Goal: Transaction & Acquisition: Purchase product/service

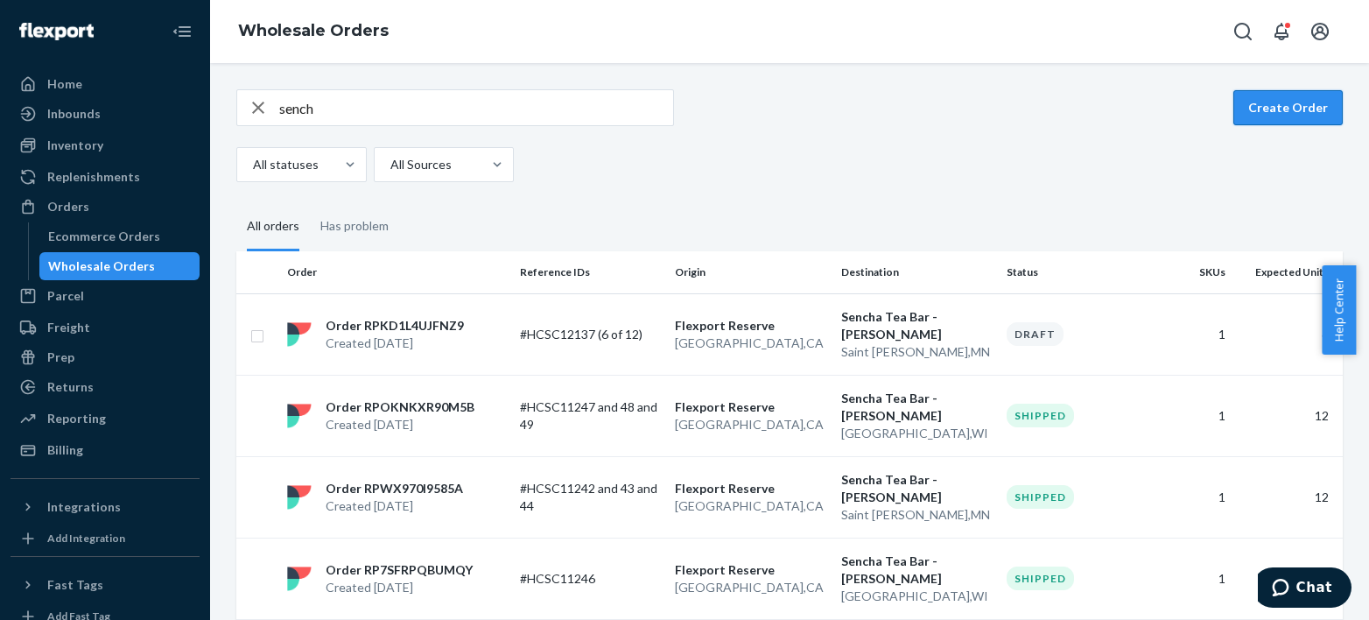
click at [1320, 99] on button "Create Order" at bounding box center [1288, 107] width 109 height 35
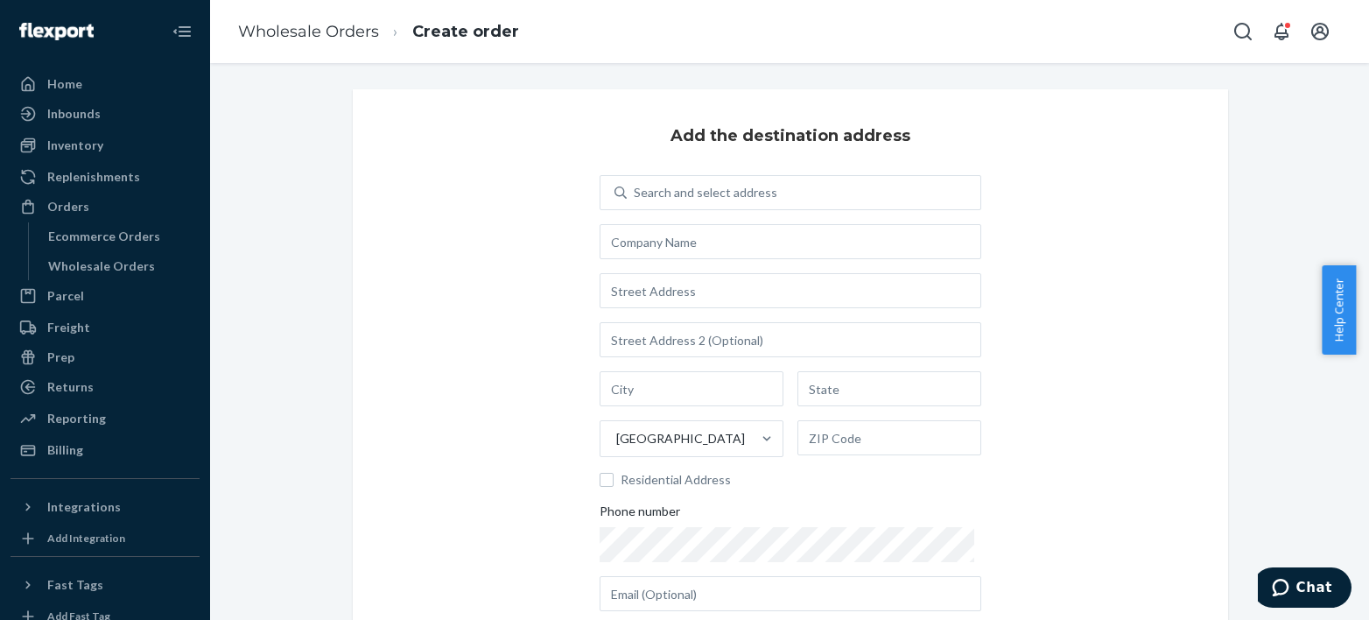
click at [709, 154] on div "Add the destination address Search and select address [GEOGRAPHIC_DATA] Residen…" at bounding box center [791, 405] width 876 height 632
click at [707, 181] on div "Search and select address" at bounding box center [804, 193] width 354 height 32
click at [636, 184] on input "Search and select address" at bounding box center [635, 193] width 2 height 18
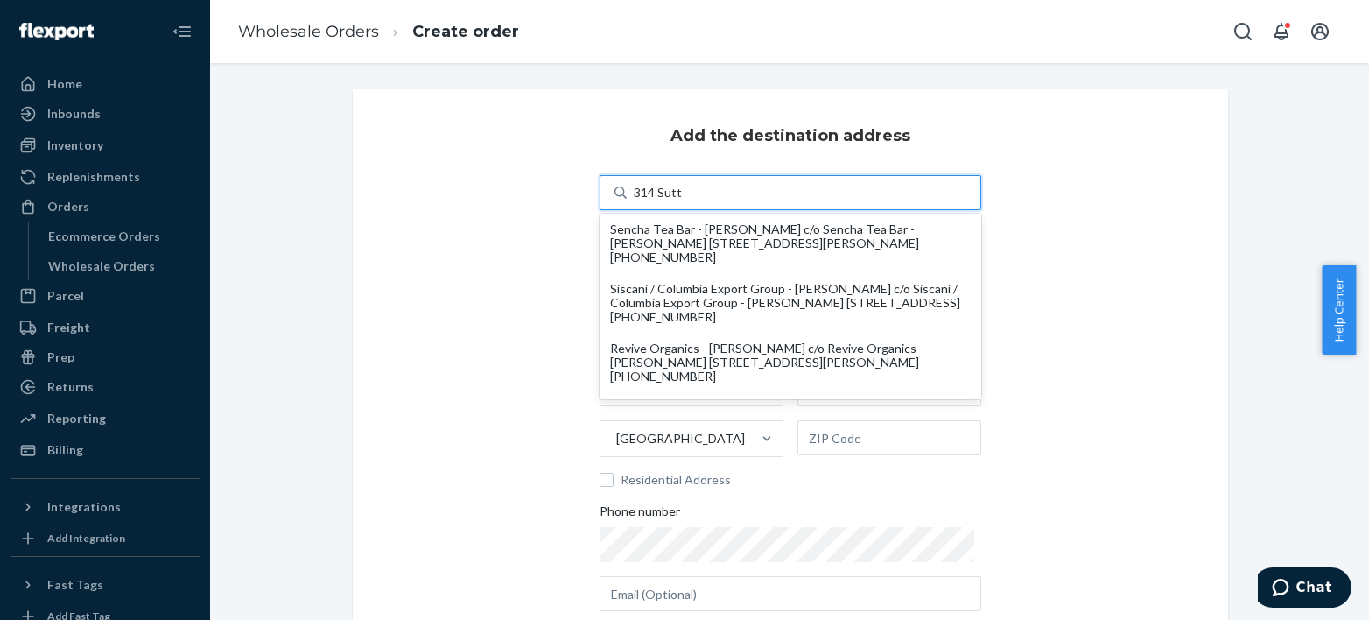
type input "314 [PERSON_NAME]"
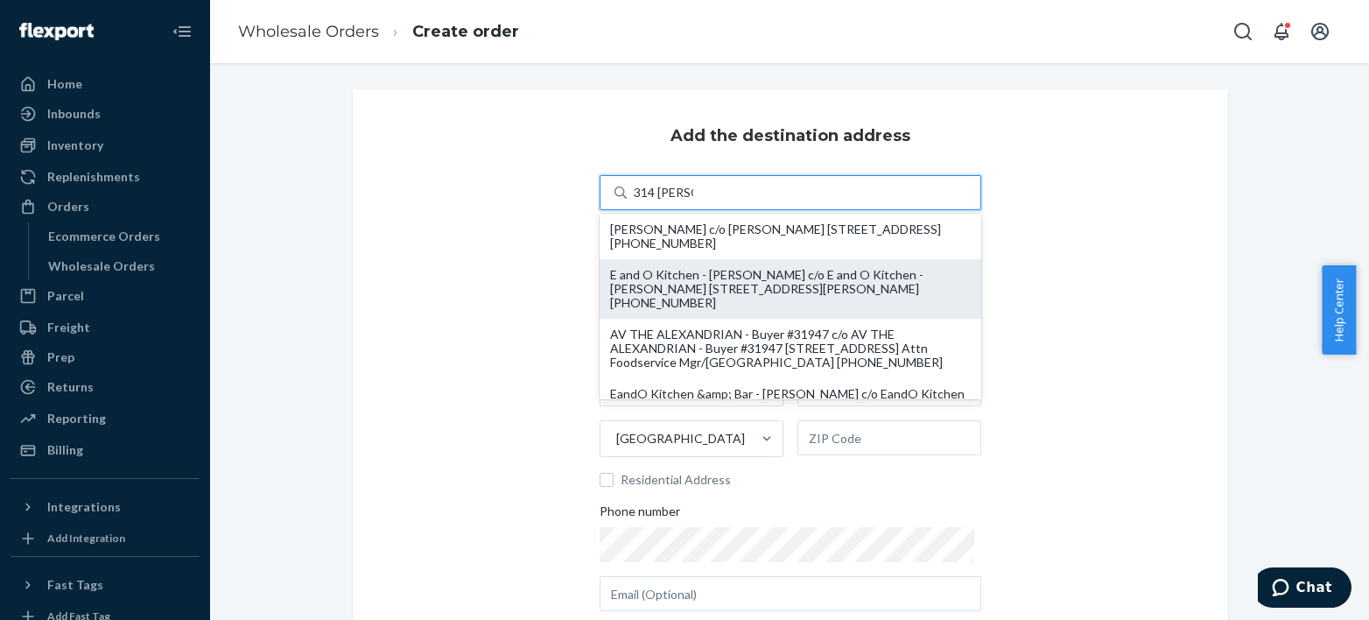
click at [695, 291] on div "E and O Kitchen - [PERSON_NAME] c/o E and O Kitchen - [PERSON_NAME] [STREET_ADD…" at bounding box center [790, 289] width 361 height 42
click at [693, 201] on input "314 [PERSON_NAME]" at bounding box center [664, 193] width 60 height 18
type input "E and O Kitchen - [PERSON_NAME]"
type input "[STREET_ADDRESS][PERSON_NAME]"
type input "[GEOGRAPHIC_DATA]"
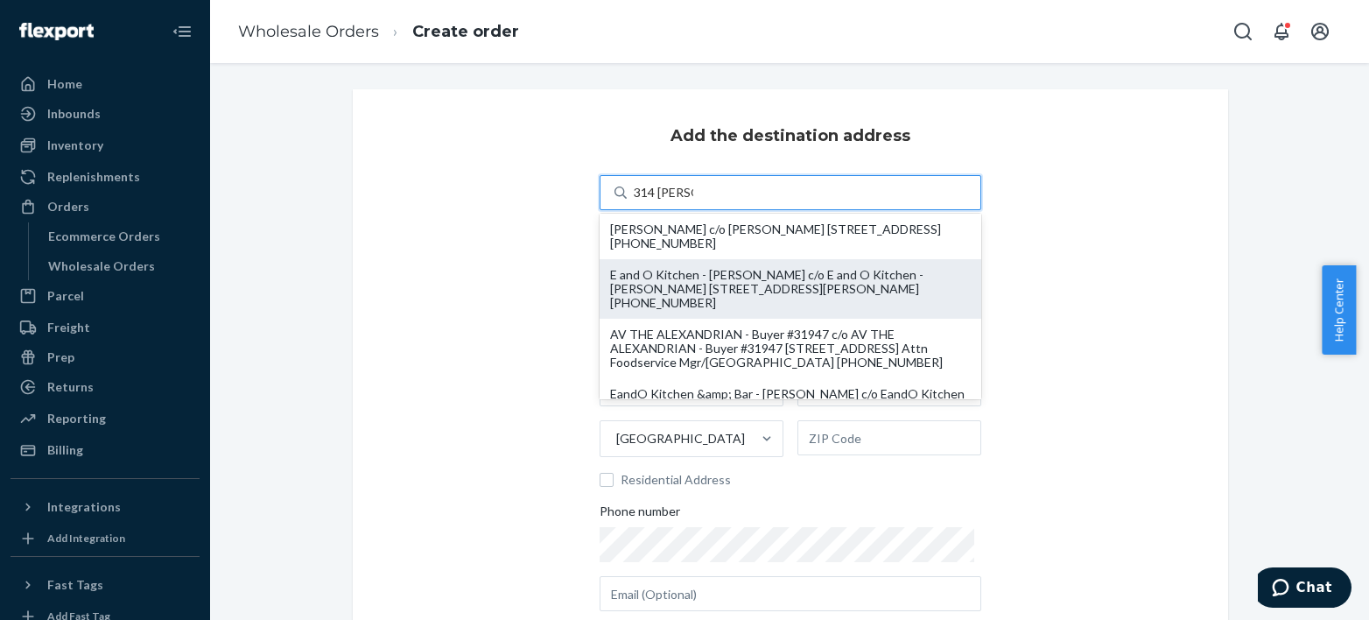
type input "CA"
type input "94108"
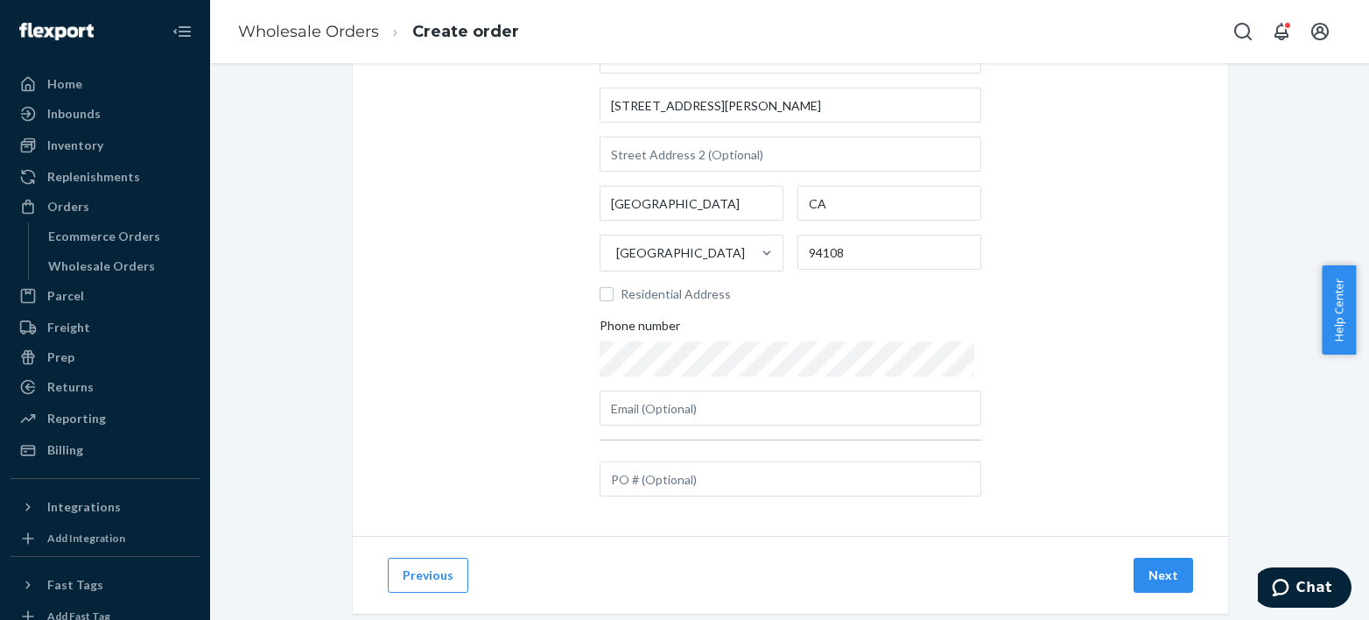
scroll to position [222, 0]
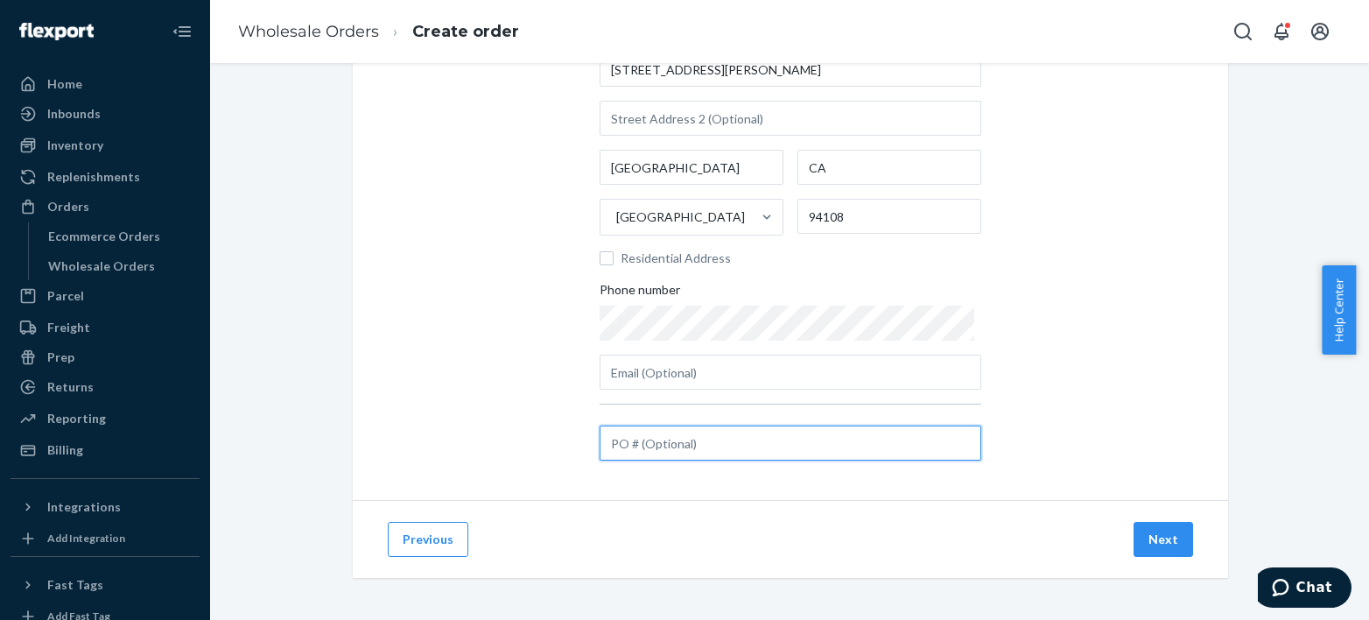
click at [697, 453] on input "text" at bounding box center [791, 443] width 382 height 35
paste input "#HCSC12138"
type input "#HCSC12138"
click at [1151, 538] on button "Next" at bounding box center [1164, 539] width 60 height 35
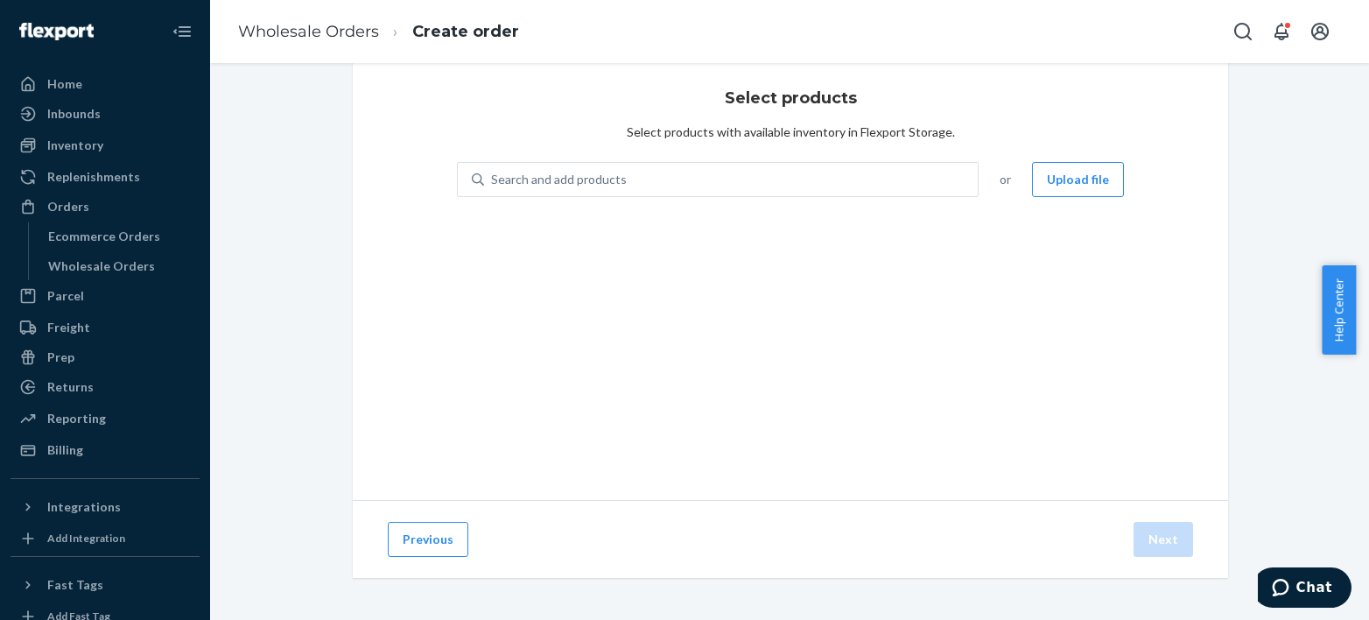
scroll to position [38, 0]
click at [563, 165] on div "Search and add products" at bounding box center [731, 180] width 494 height 32
click at [493, 171] on input "Search and add products" at bounding box center [492, 180] width 2 height 18
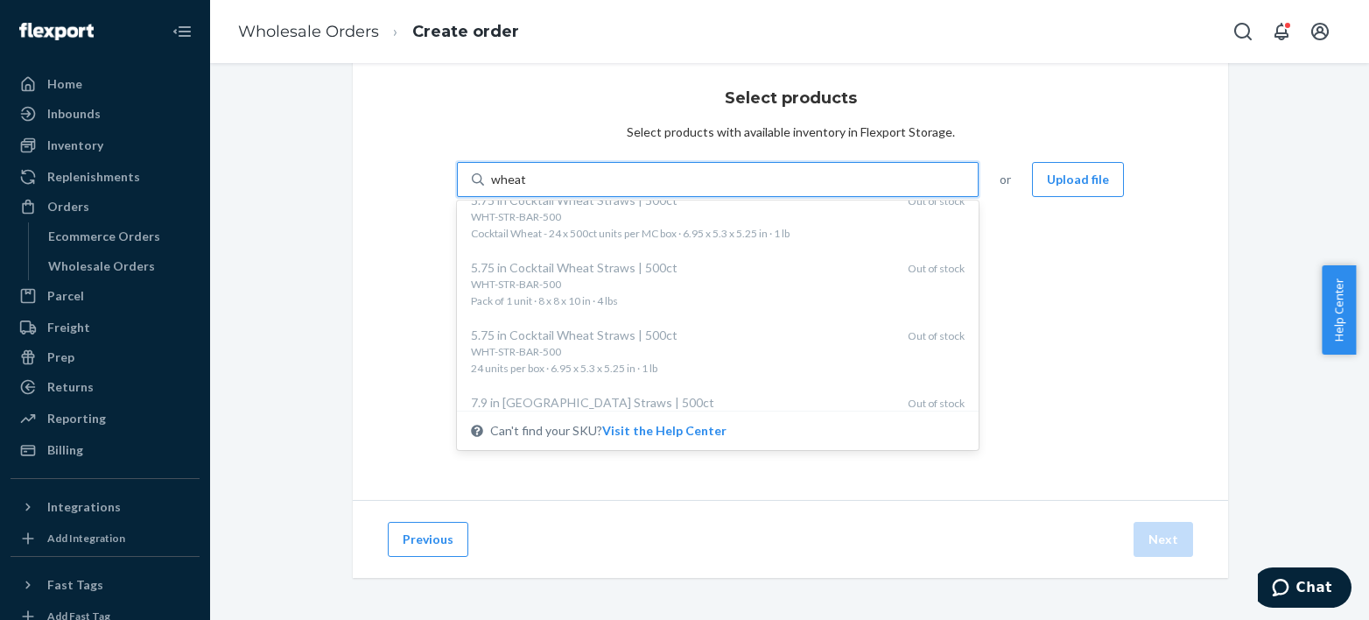
scroll to position [0, 0]
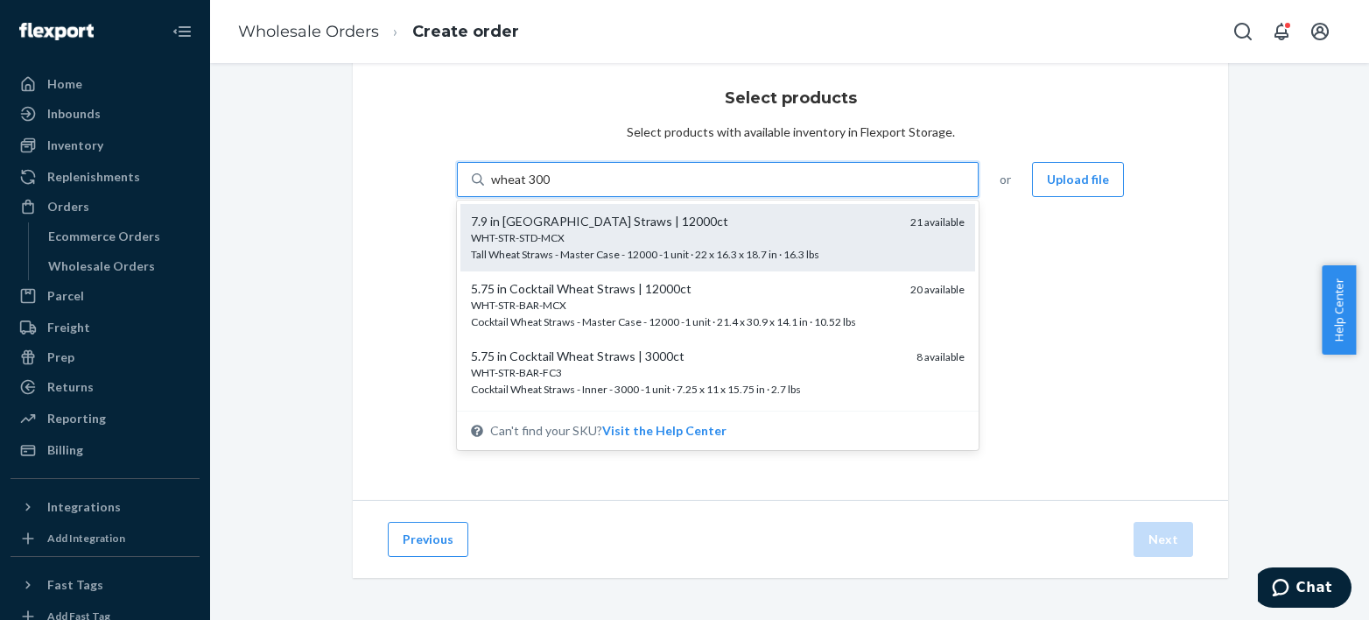
type input "wheat 3000"
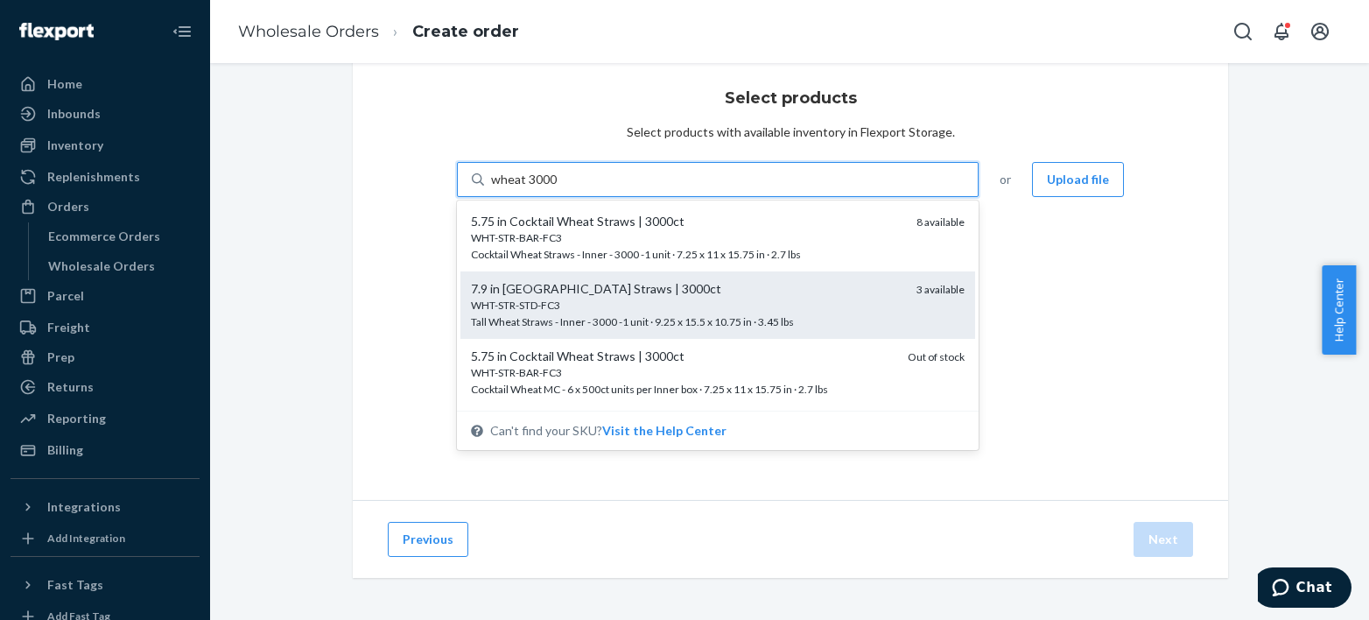
click at [518, 301] on div "WHT-STR-STD-FC3" at bounding box center [687, 305] width 432 height 15
click at [518, 188] on input "wheat 3000" at bounding box center [524, 180] width 66 height 18
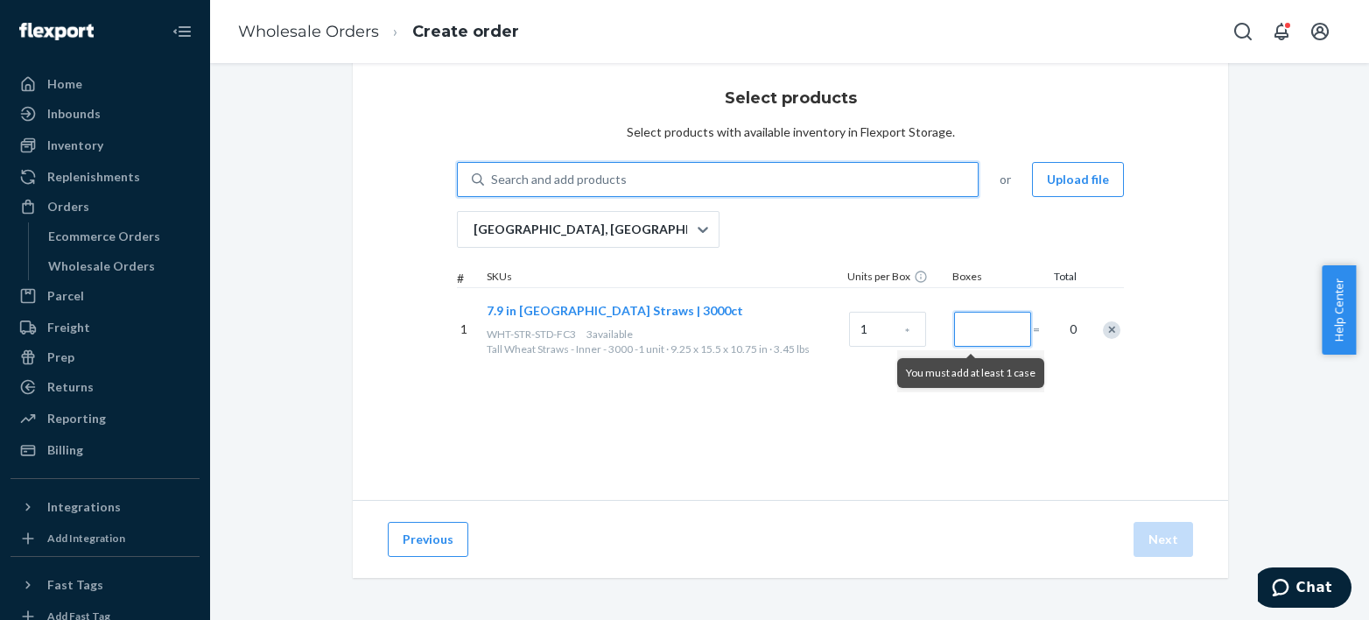
click at [954, 323] on input "Number of boxes" at bounding box center [992, 329] width 77 height 35
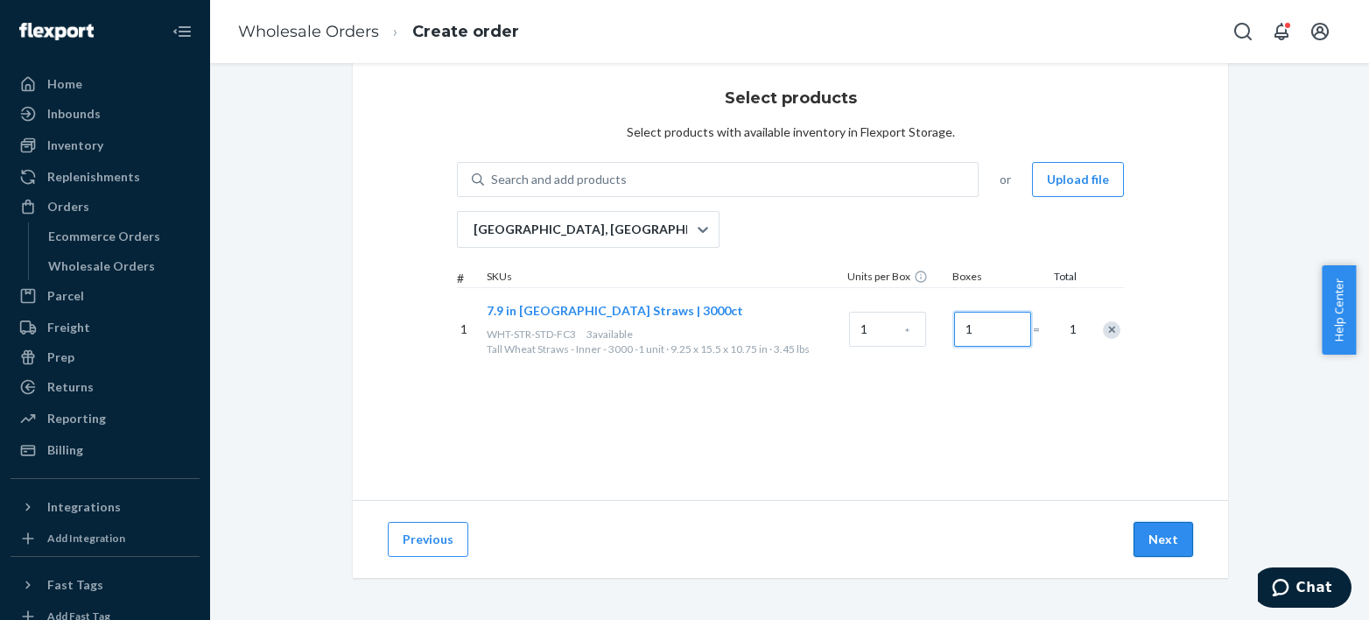
type input "1"
click at [1143, 543] on button "Next" at bounding box center [1164, 539] width 60 height 35
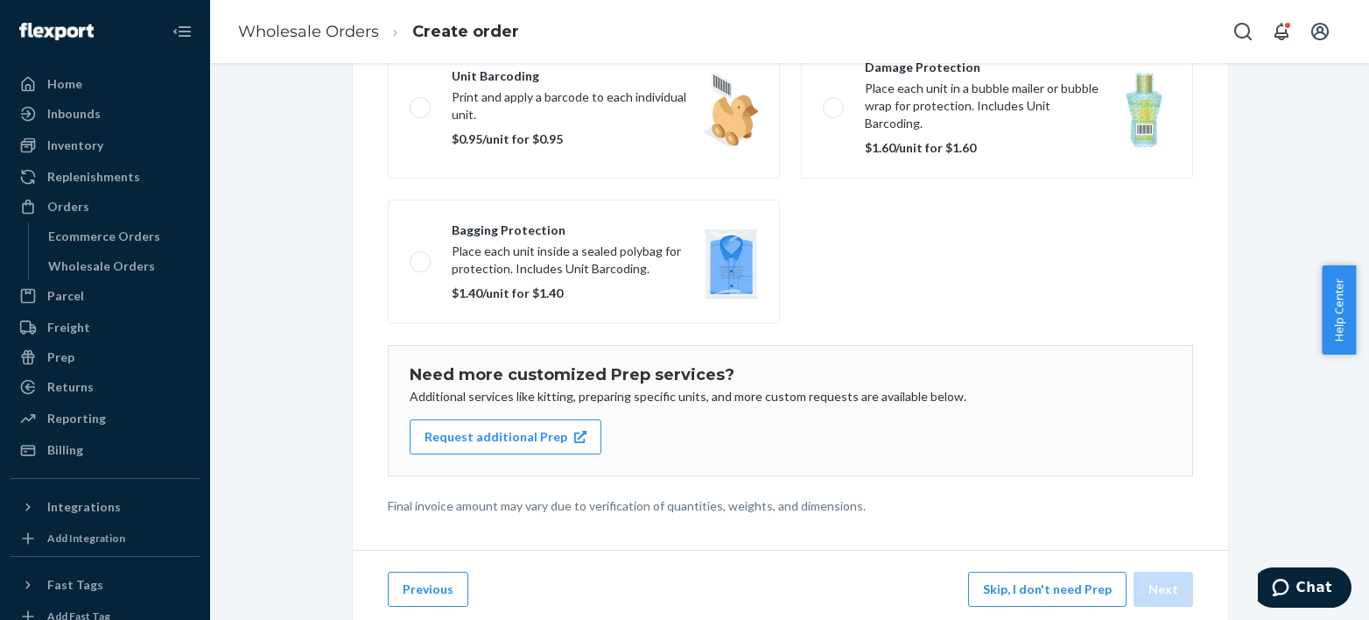
scroll to position [285, 0]
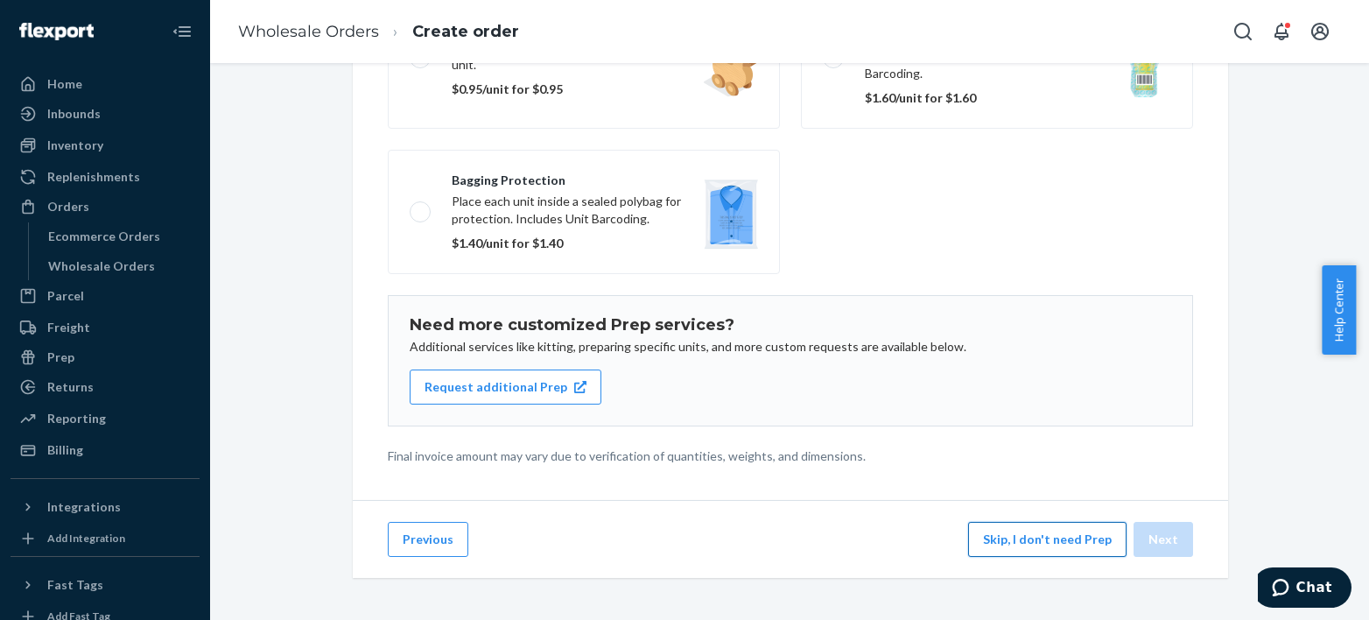
click at [997, 524] on button "Skip, I don't need Prep" at bounding box center [1047, 539] width 158 height 35
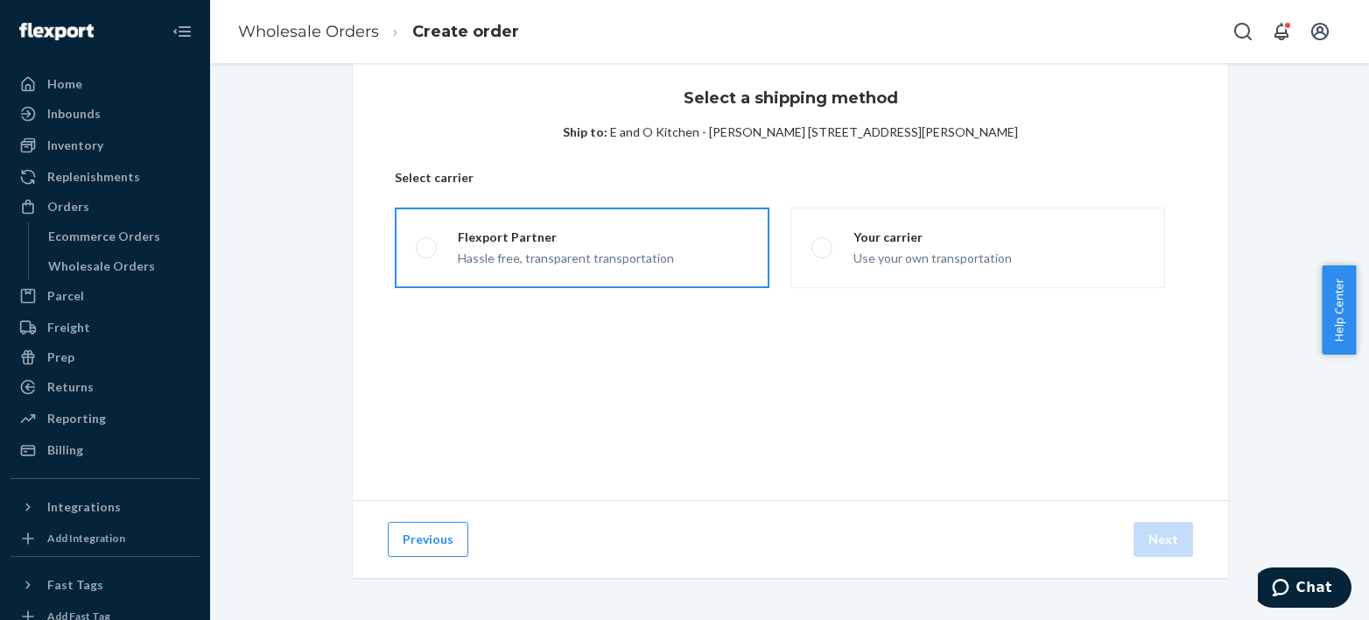
click at [595, 236] on div "Flexport Partner" at bounding box center [566, 238] width 216 height 18
click at [427, 243] on input "Flexport Partner Hassle free, transparent transportation" at bounding box center [421, 248] width 11 height 11
radio input "true"
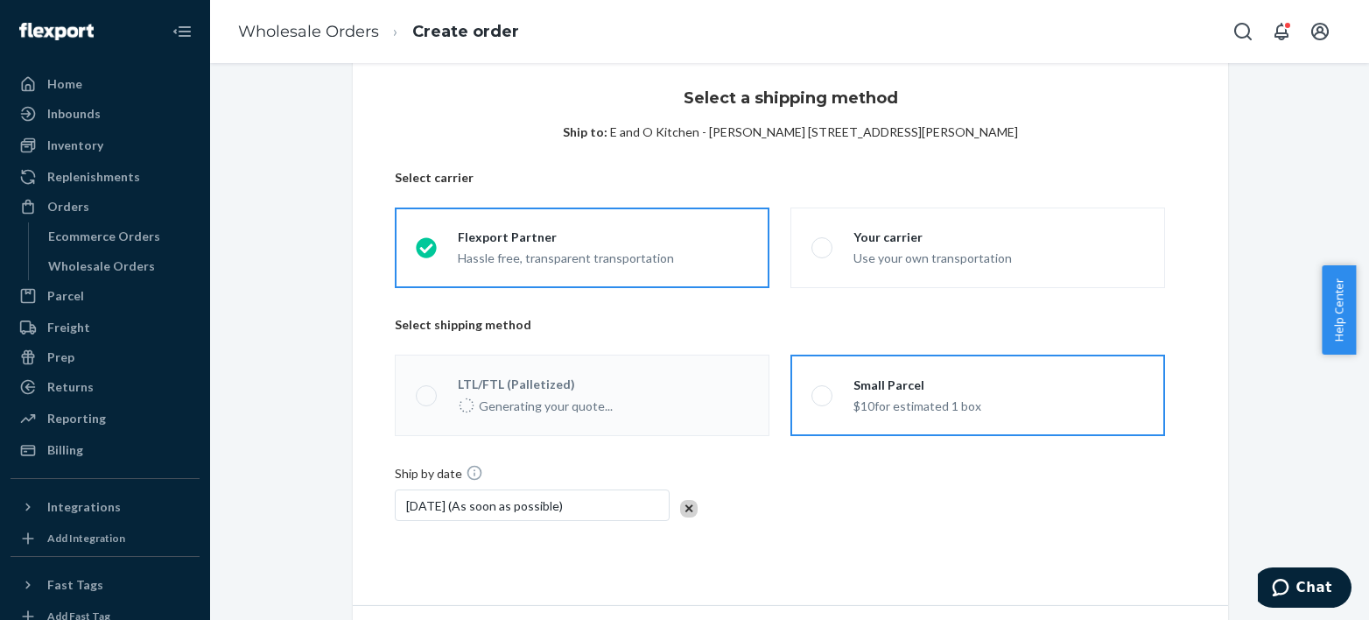
click at [797, 364] on label "Small Parcel $10 for estimated 1 box" at bounding box center [978, 395] width 375 height 81
click at [812, 390] on input "Small Parcel $10 for estimated 1 box" at bounding box center [817, 395] width 11 height 11
radio input "true"
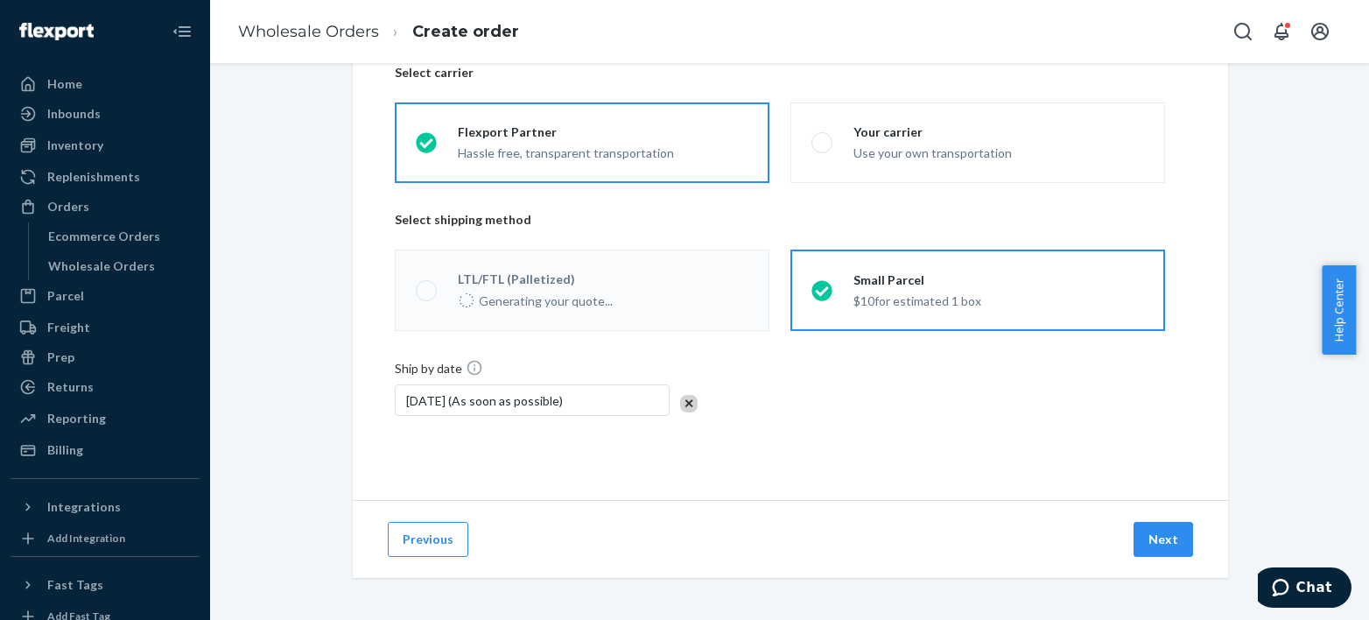
click at [1146, 517] on div "Previous Next" at bounding box center [791, 539] width 876 height 78
click at [1142, 534] on button "Next" at bounding box center [1164, 539] width 60 height 35
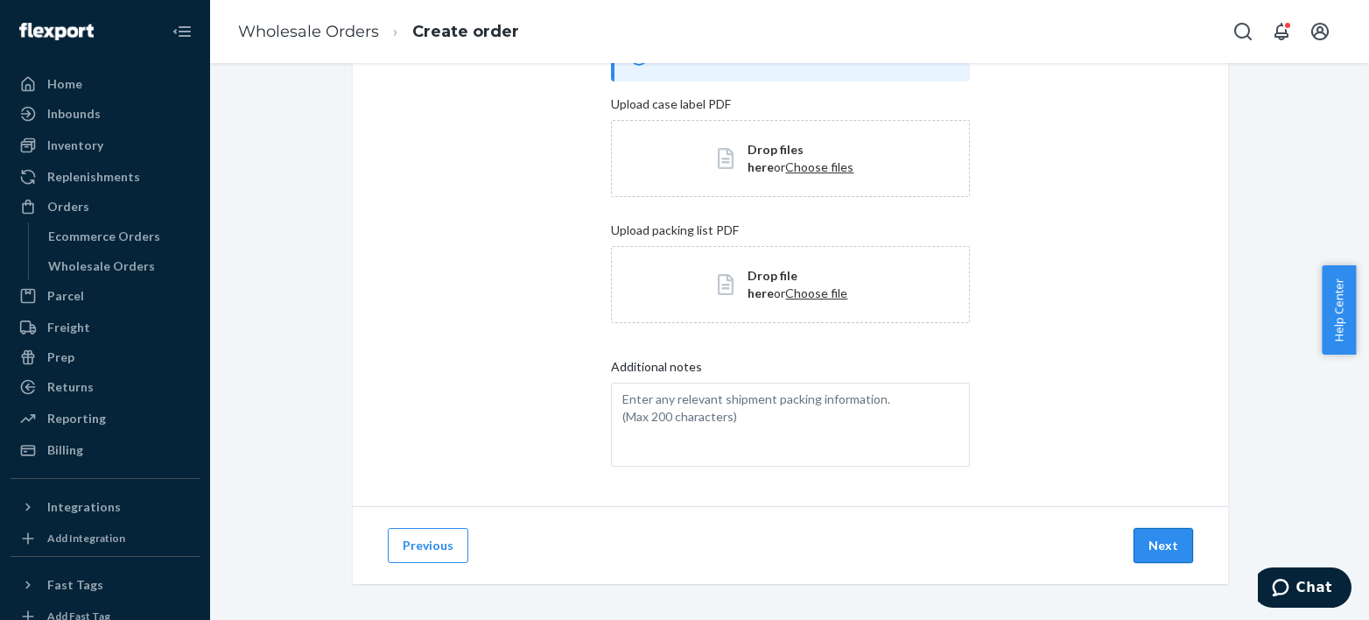
click at [1137, 558] on button "Next" at bounding box center [1164, 545] width 60 height 35
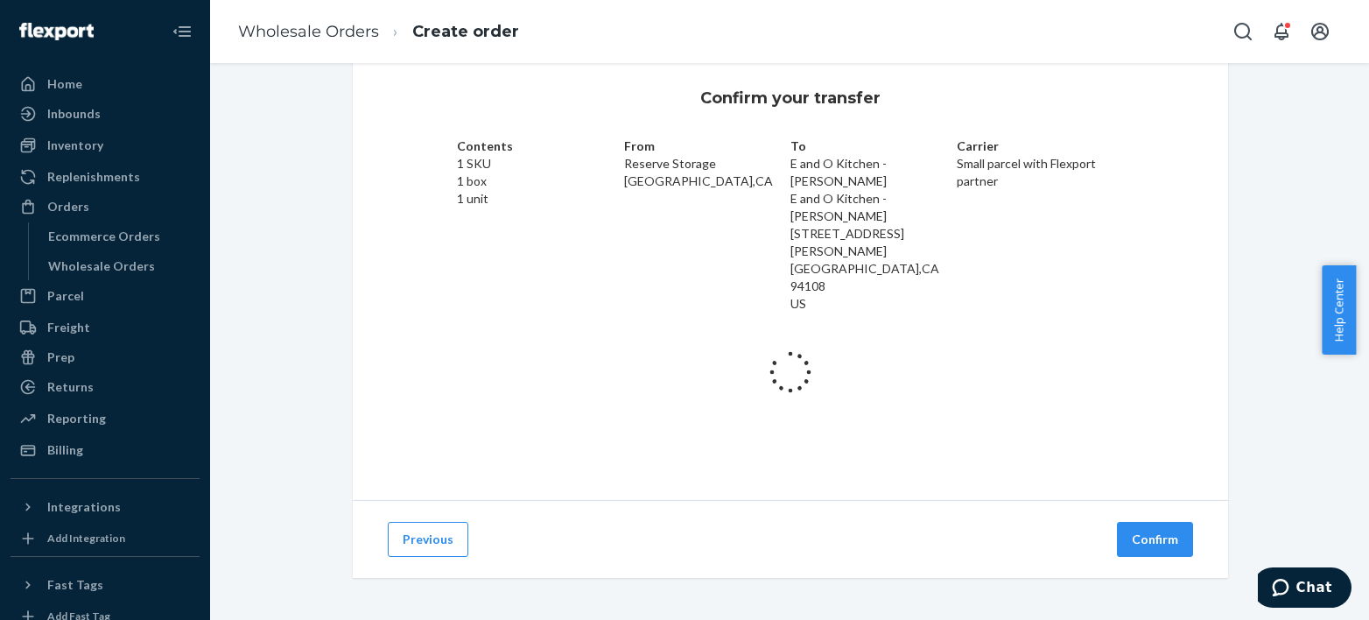
scroll to position [102, 0]
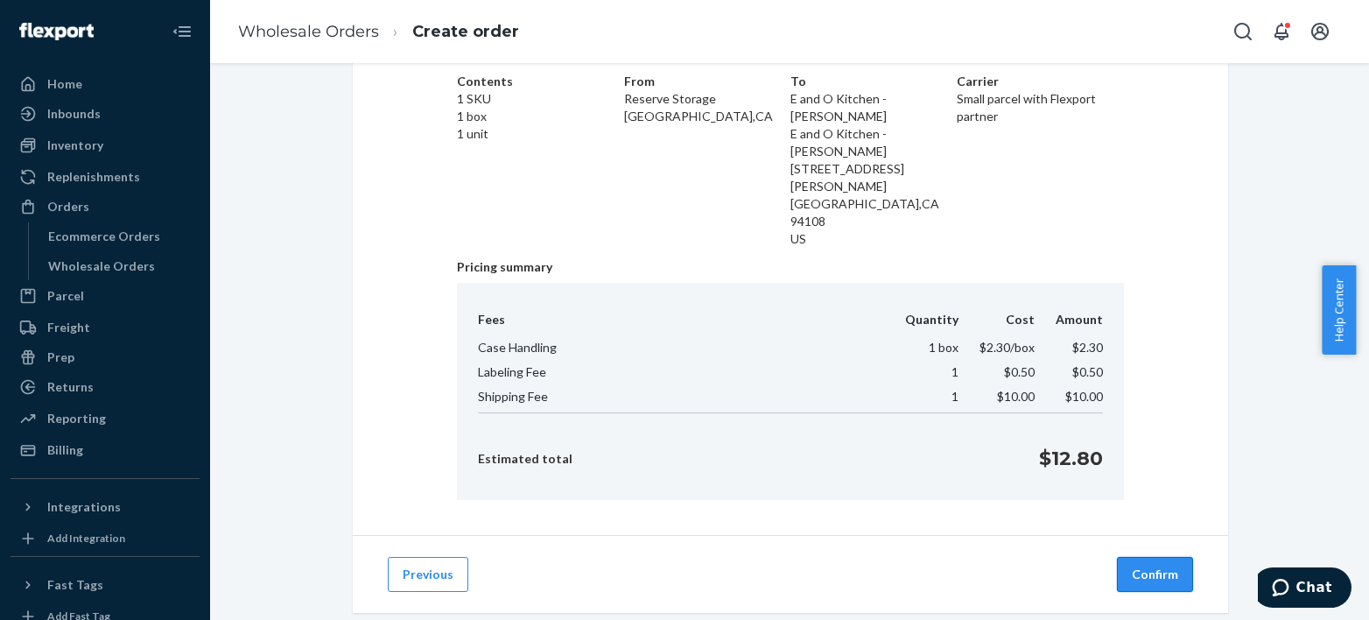
click at [1129, 557] on button "Confirm" at bounding box center [1155, 574] width 76 height 35
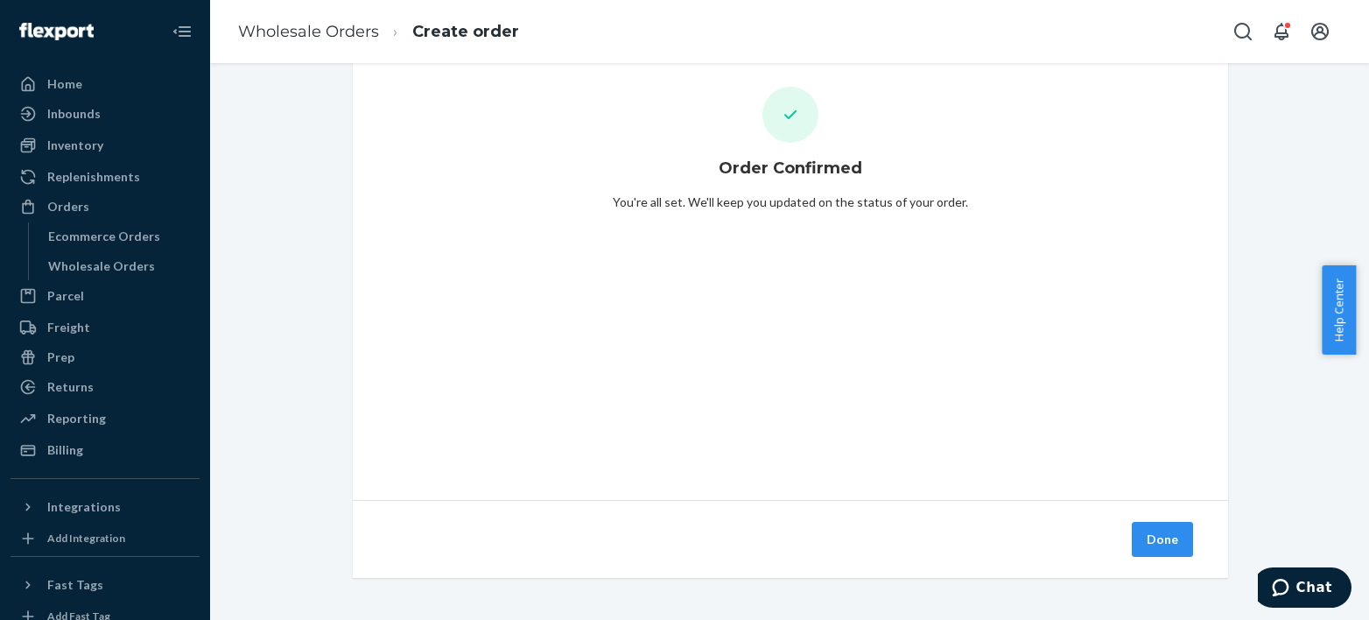
scroll to position [38, 0]
click at [1135, 539] on button "Done" at bounding box center [1162, 539] width 61 height 35
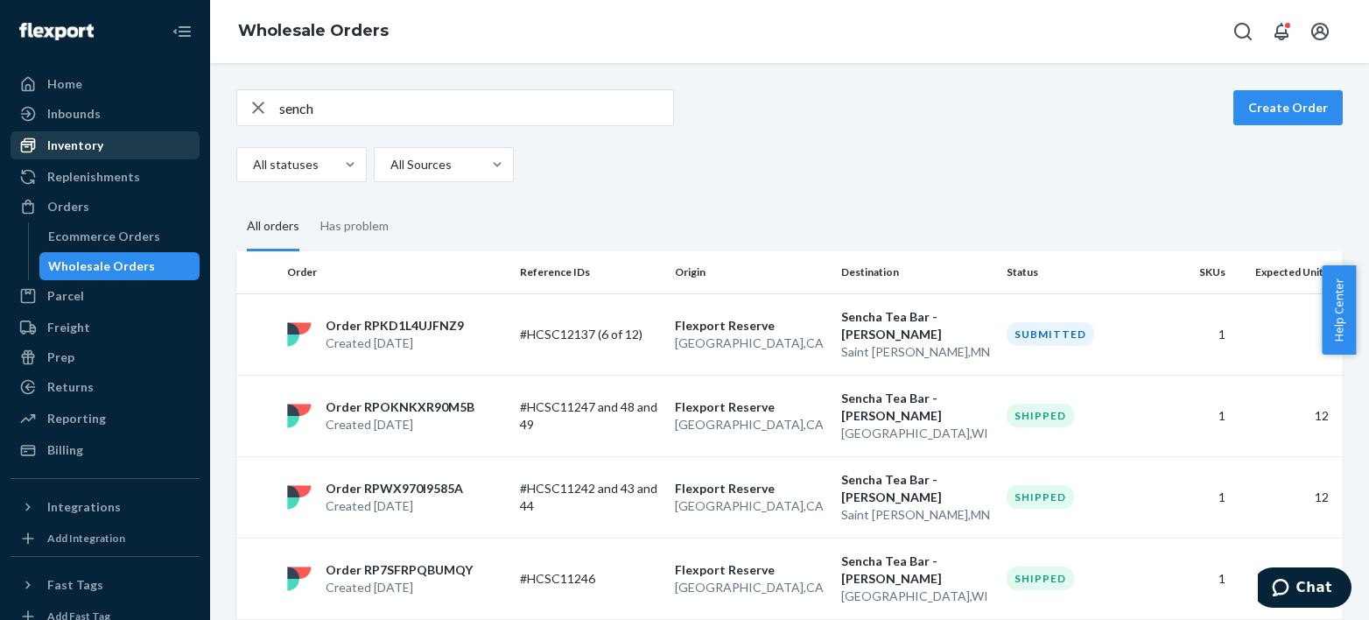
click at [125, 145] on div "Inventory" at bounding box center [105, 145] width 186 height 25
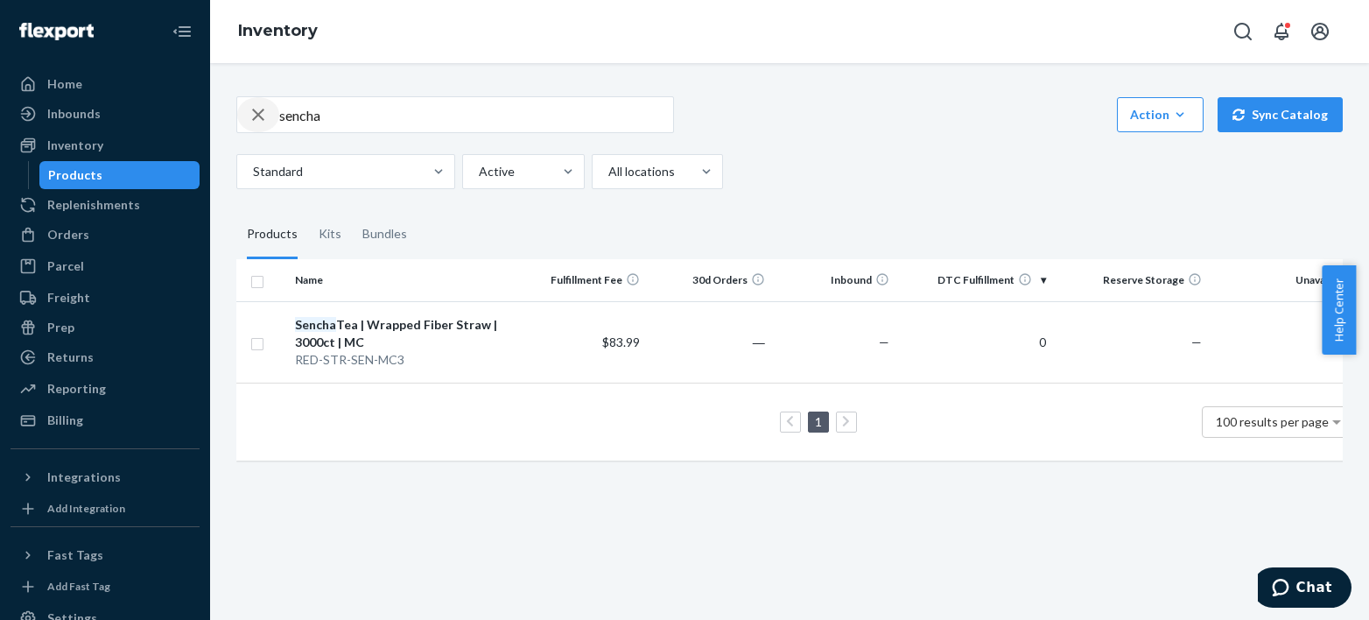
click at [258, 114] on icon "button" at bounding box center [258, 115] width 12 height 12
click at [79, 138] on div "Inventory" at bounding box center [75, 146] width 56 height 18
click at [317, 123] on input "text" at bounding box center [476, 114] width 394 height 35
type input "t"
type input "w"
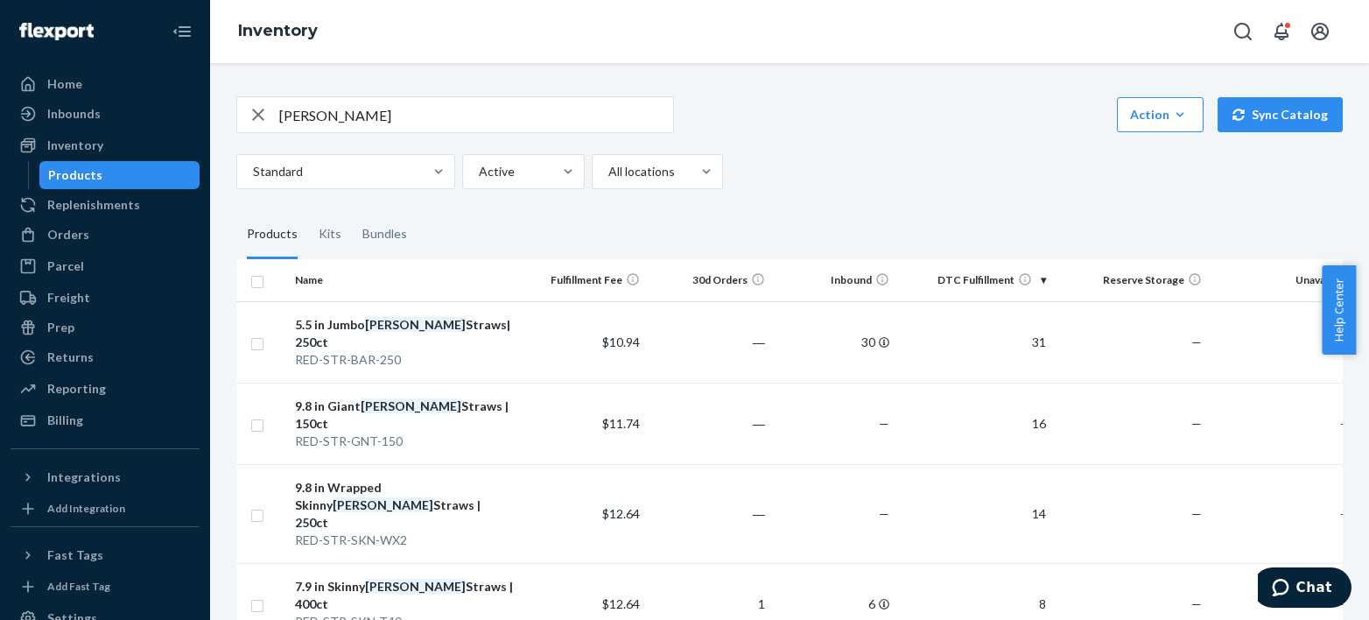
click at [352, 109] on input "[PERSON_NAME]" at bounding box center [476, 114] width 394 height 35
type input "w"
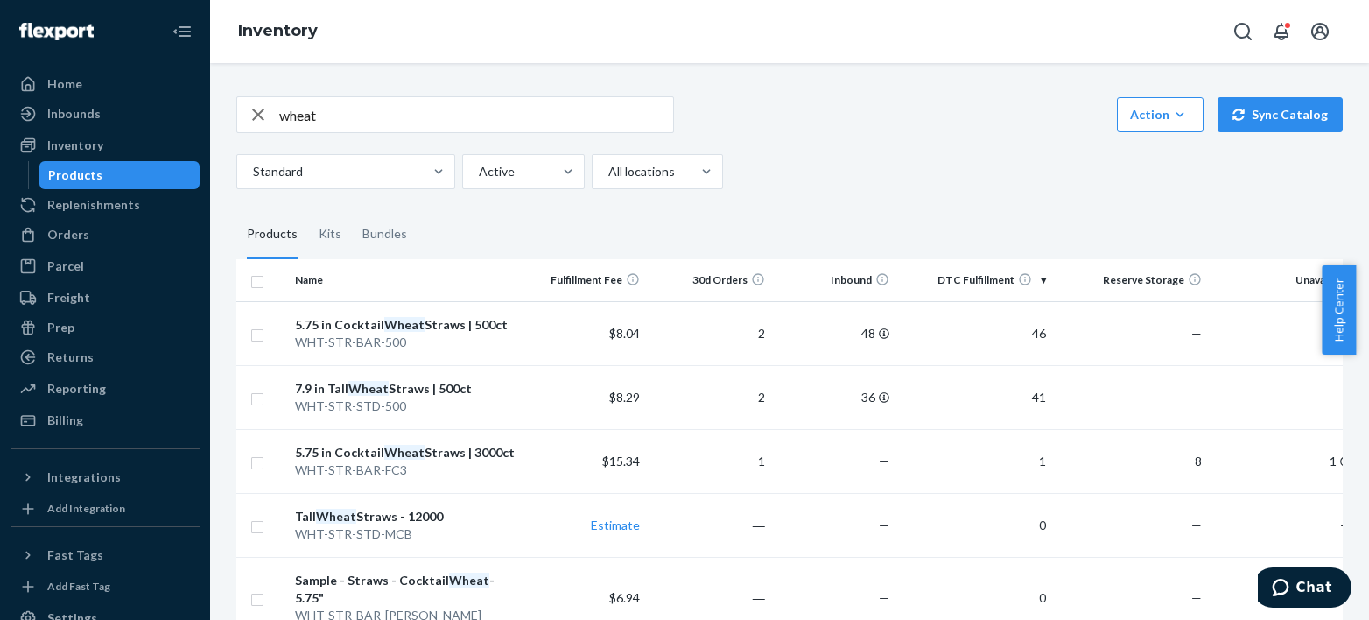
click at [329, 116] on input "wheat" at bounding box center [476, 114] width 394 height 35
type input "wheat 12000"
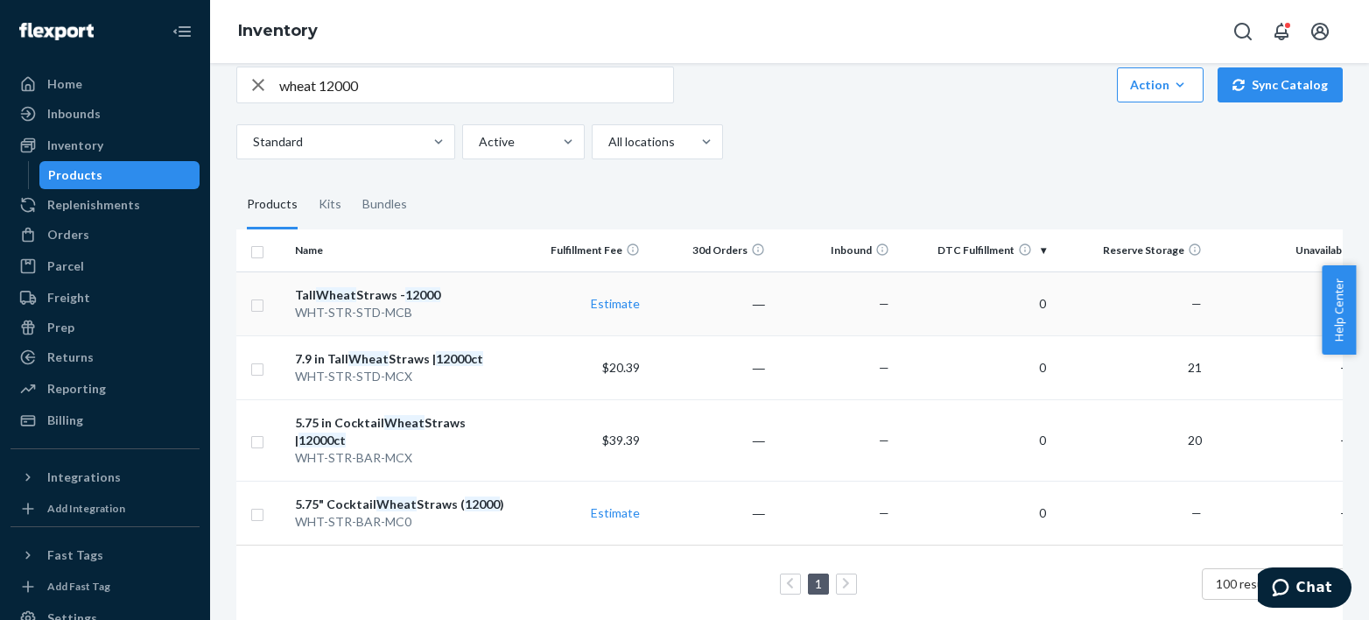
scroll to position [46, 0]
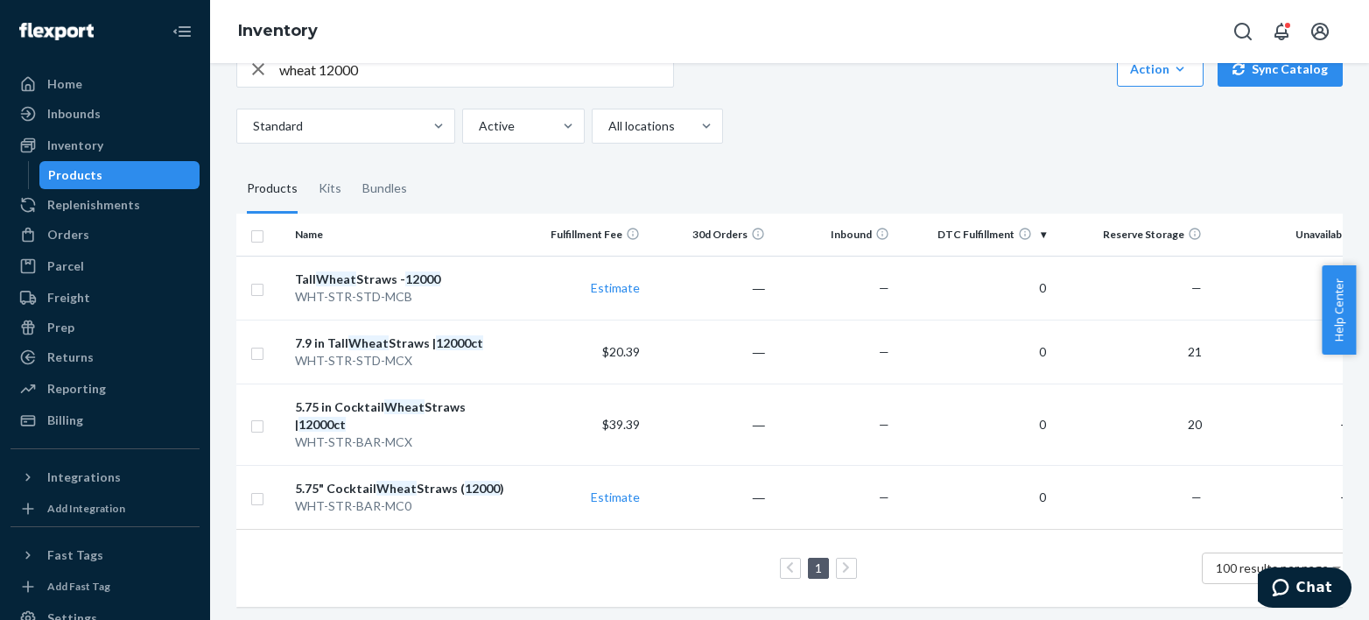
click at [259, 73] on icon "button" at bounding box center [258, 69] width 21 height 35
click at [293, 69] on input "text" at bounding box center [476, 69] width 394 height 35
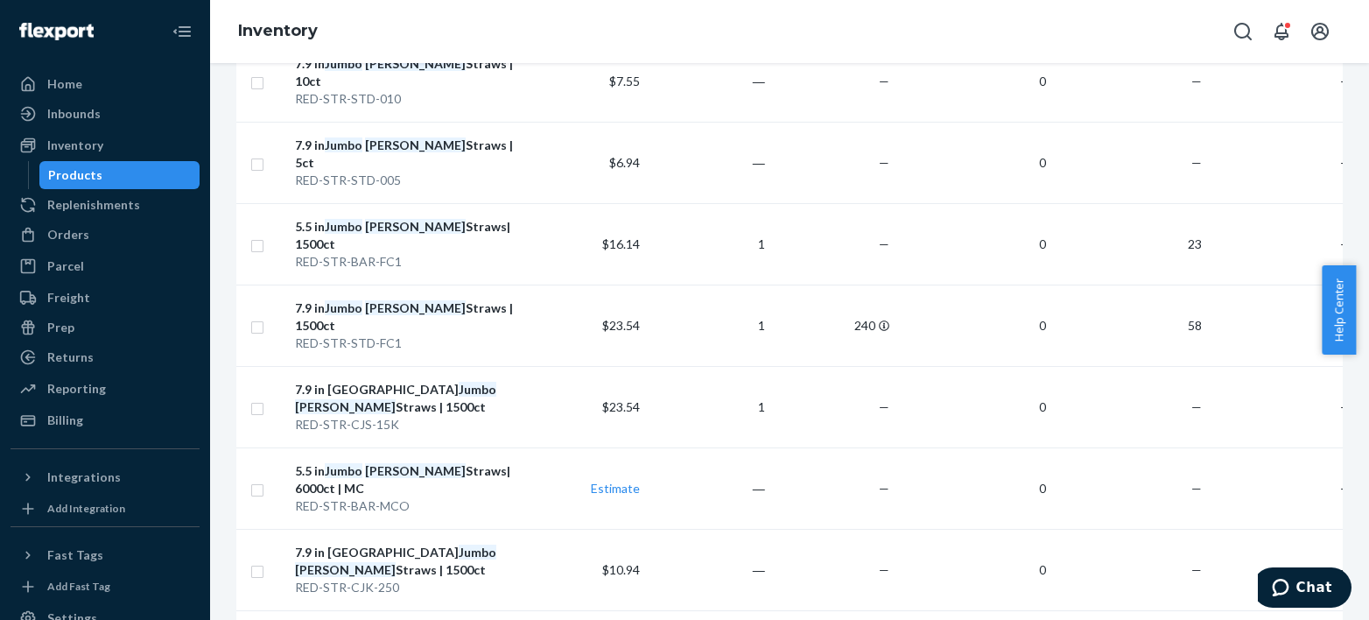
scroll to position [0, 0]
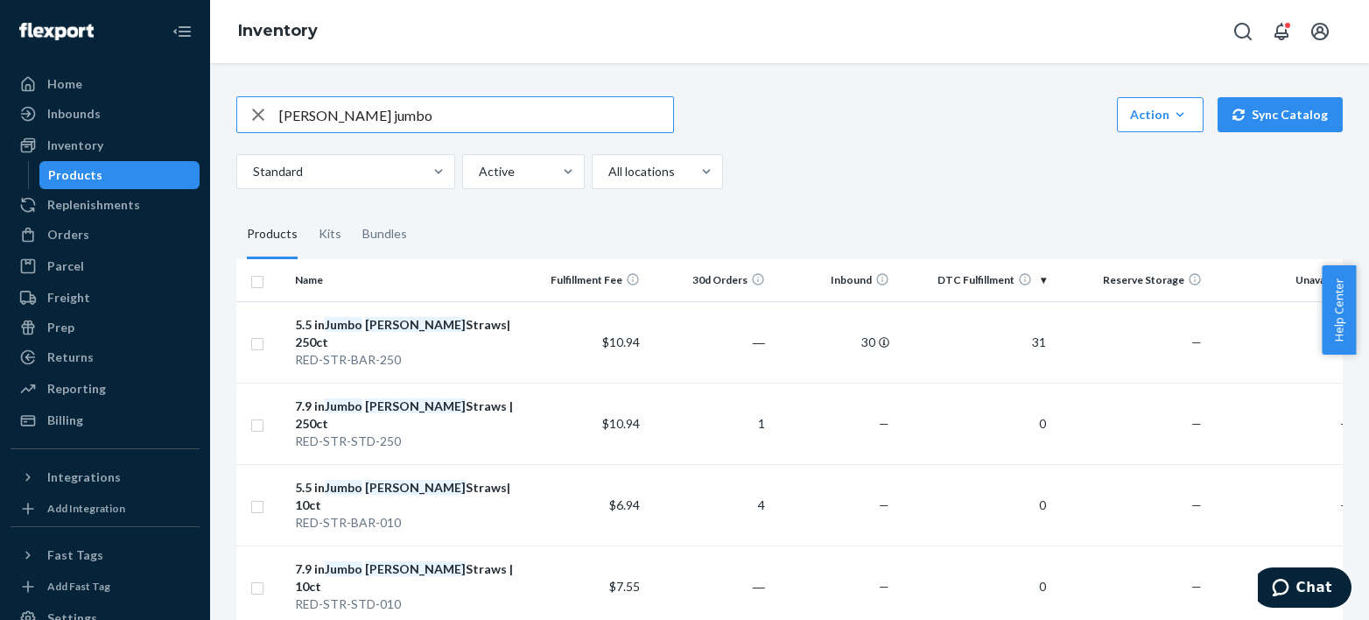
click at [295, 106] on input "[PERSON_NAME] jumbo" at bounding box center [476, 114] width 394 height 35
type input "cutlery"
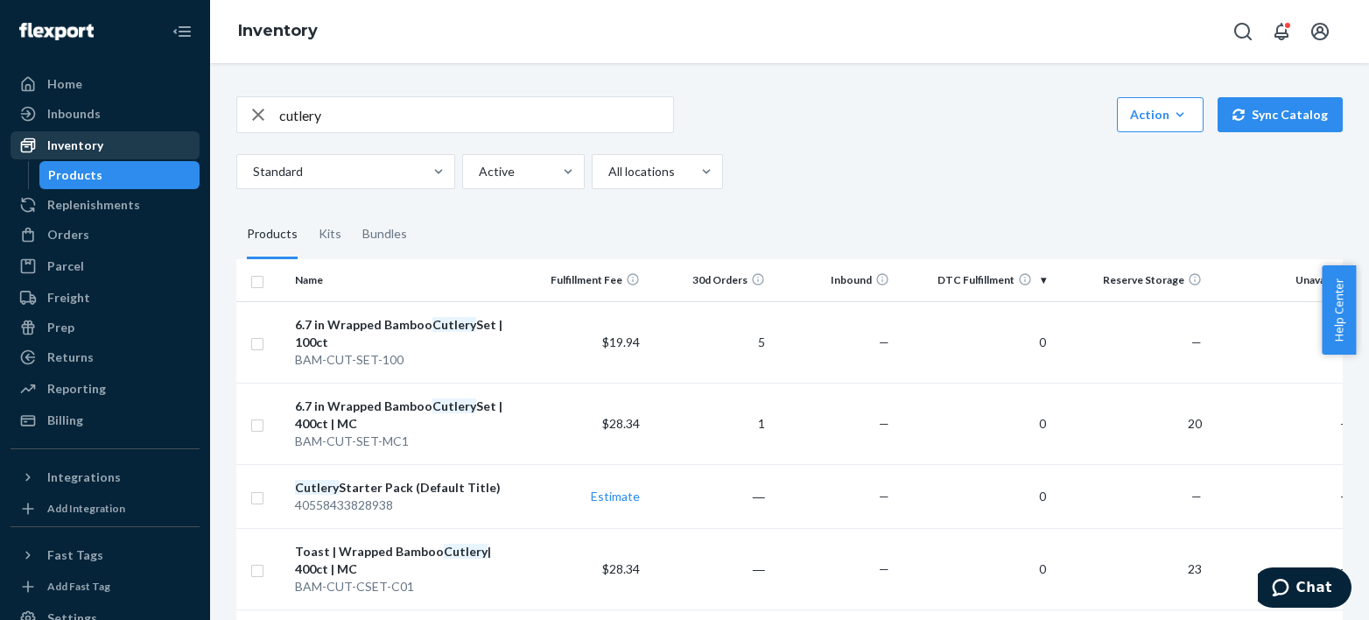
click at [62, 140] on div "Inventory" at bounding box center [75, 146] width 56 height 18
click at [76, 140] on div "Inventory" at bounding box center [75, 146] width 56 height 18
click at [250, 107] on icon "button" at bounding box center [258, 114] width 21 height 35
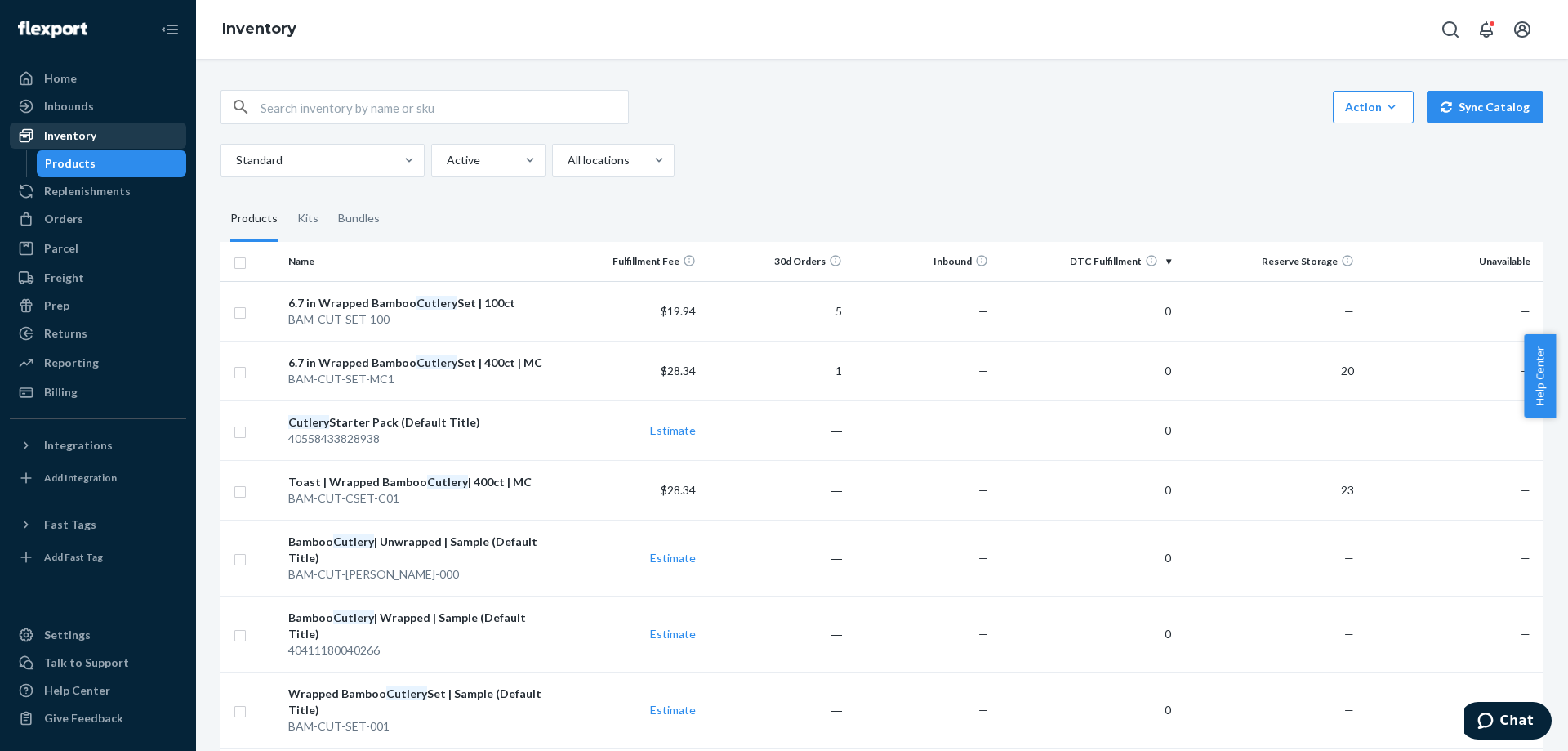
click at [108, 141] on div "Inventory" at bounding box center [98, 135] width 173 height 23
click at [293, 109] on input "text" at bounding box center [444, 106] width 368 height 33
type input "wheat 12000"
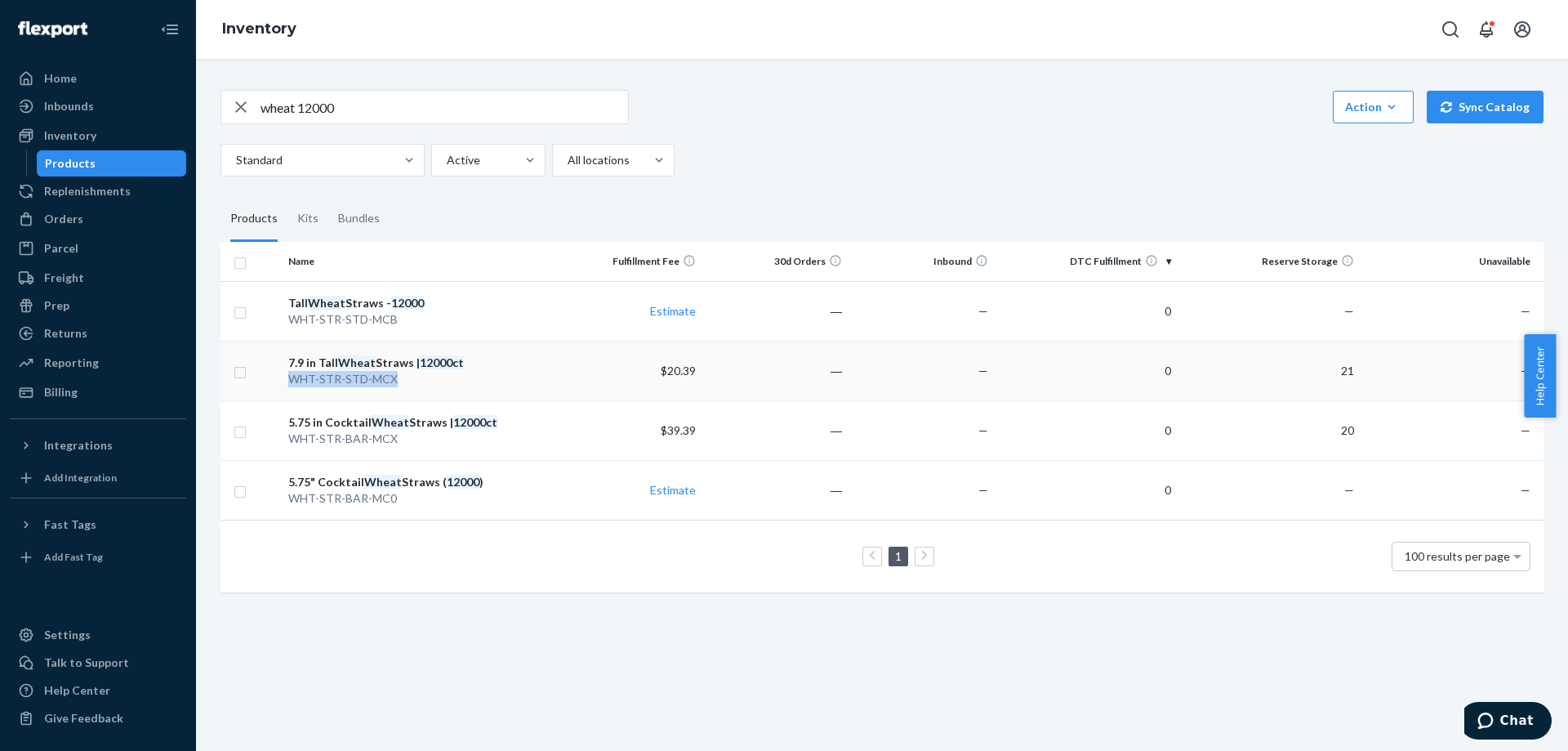
copy div "WHT-STR-STD-MCX"
drag, startPoint x: 406, startPoint y: 385, endPoint x: 292, endPoint y: 382, distance: 114.0
click at [292, 382] on div "WHT-STR-STD-MCX" at bounding box center [419, 380] width 261 height 17
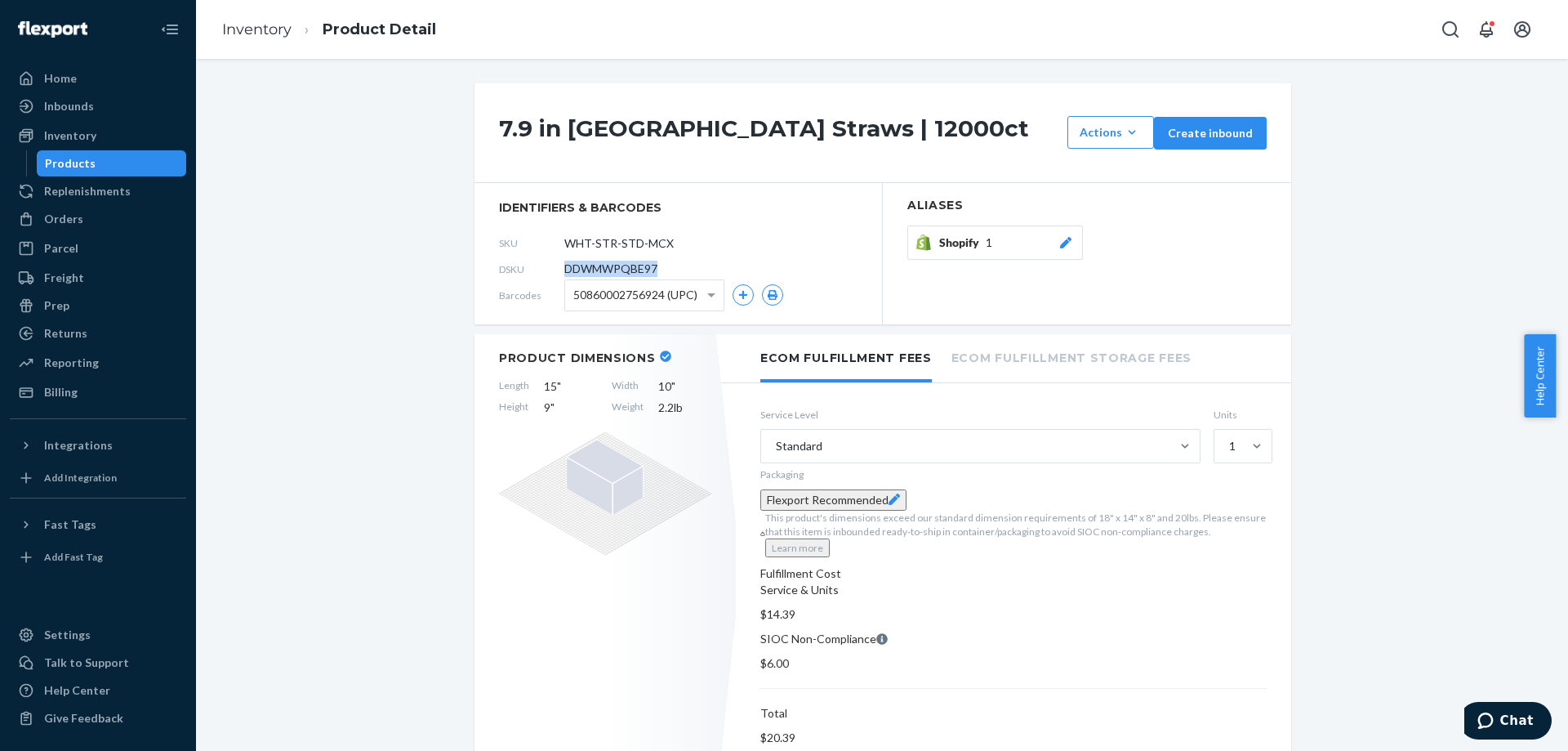
drag, startPoint x: 561, startPoint y: 267, endPoint x: 679, endPoint y: 266, distance: 118.0
click at [679, 266] on div "DSKU DDWMWPQBE97" at bounding box center [678, 269] width 358 height 26
copy span "DDWMWPQBE97"
click at [593, 238] on input "WHT-STR-STD-MCX" at bounding box center [637, 242] width 128 height 31
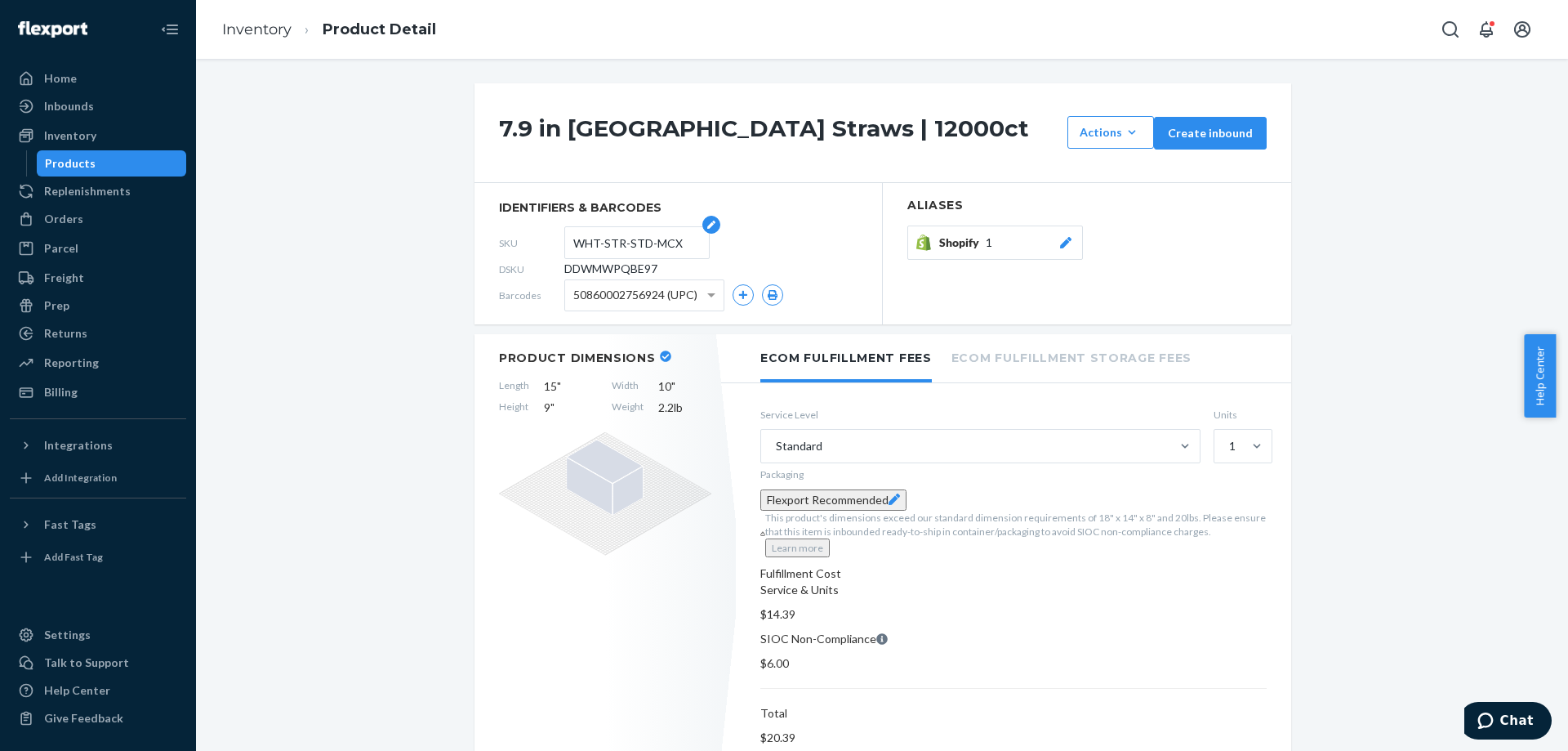
click at [593, 238] on input "WHT-STR-STD-MCX" at bounding box center [637, 242] width 128 height 31
click at [619, 255] on input "WHT-STR-STD-MCX" at bounding box center [637, 242] width 128 height 31
click at [614, 264] on span "DDWMWPQBE97" at bounding box center [611, 269] width 93 height 17
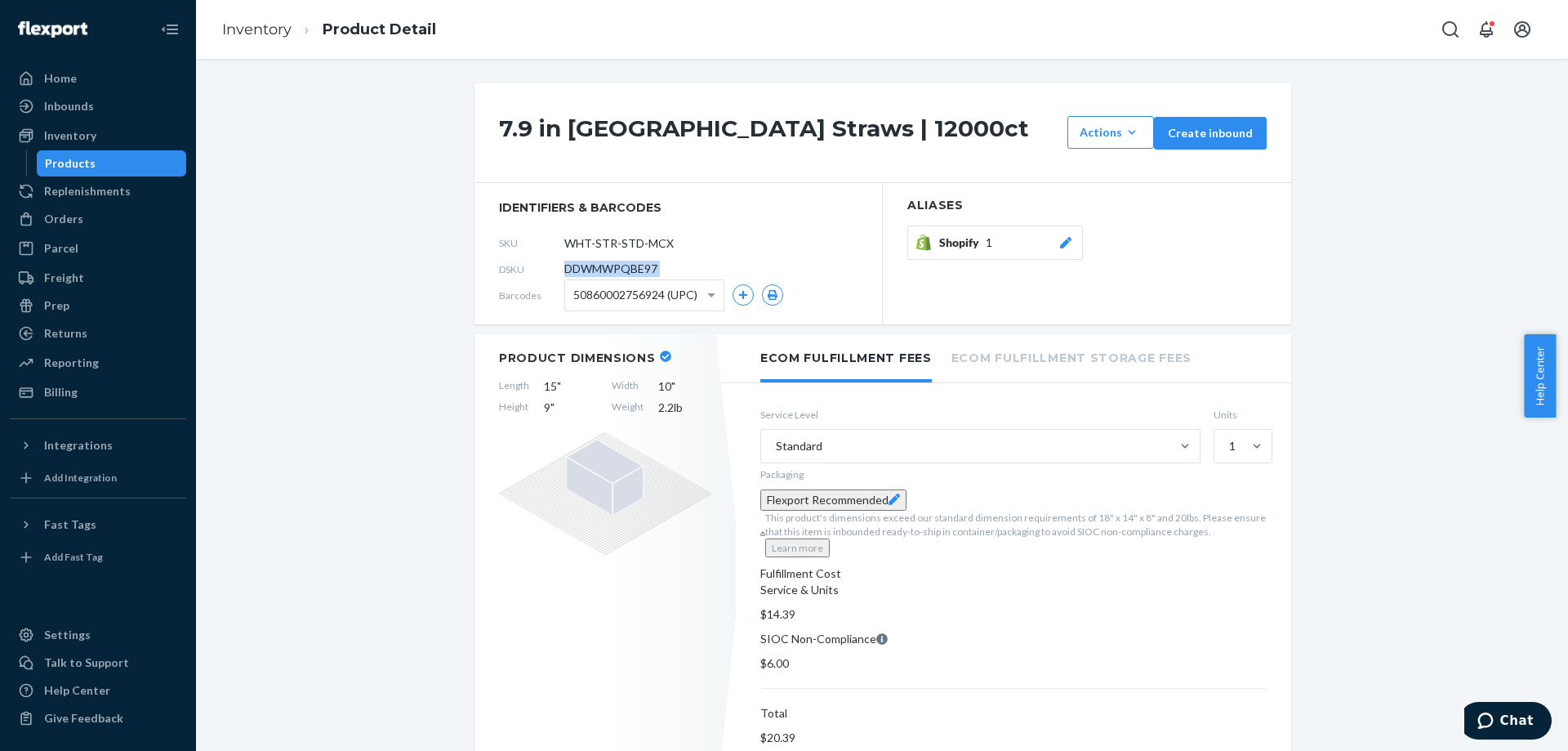
copy span "DDWMWPQBE97"
click at [271, 31] on link "Inventory" at bounding box center [257, 29] width 69 height 18
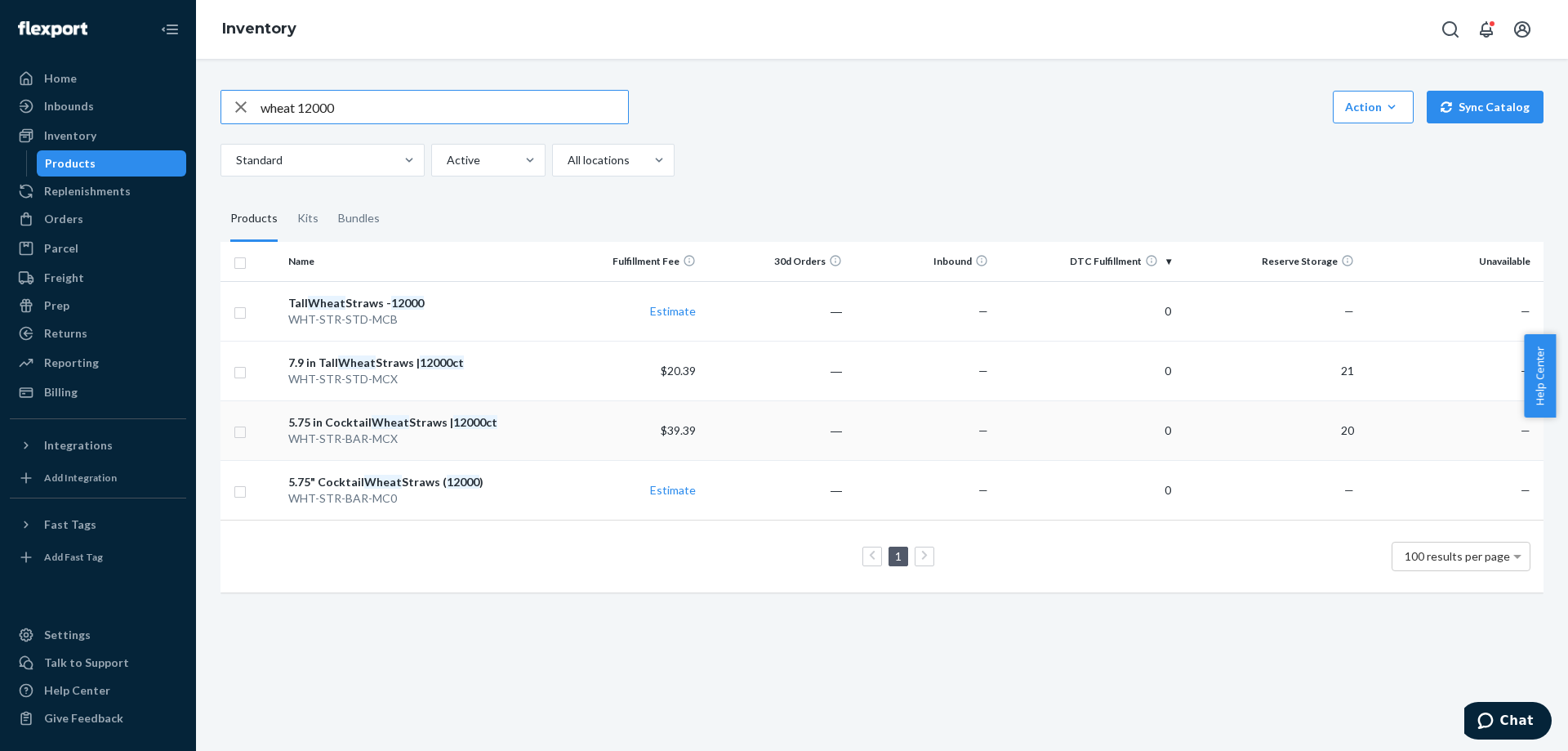
click at [380, 418] on em "Wheat" at bounding box center [390, 422] width 37 height 14
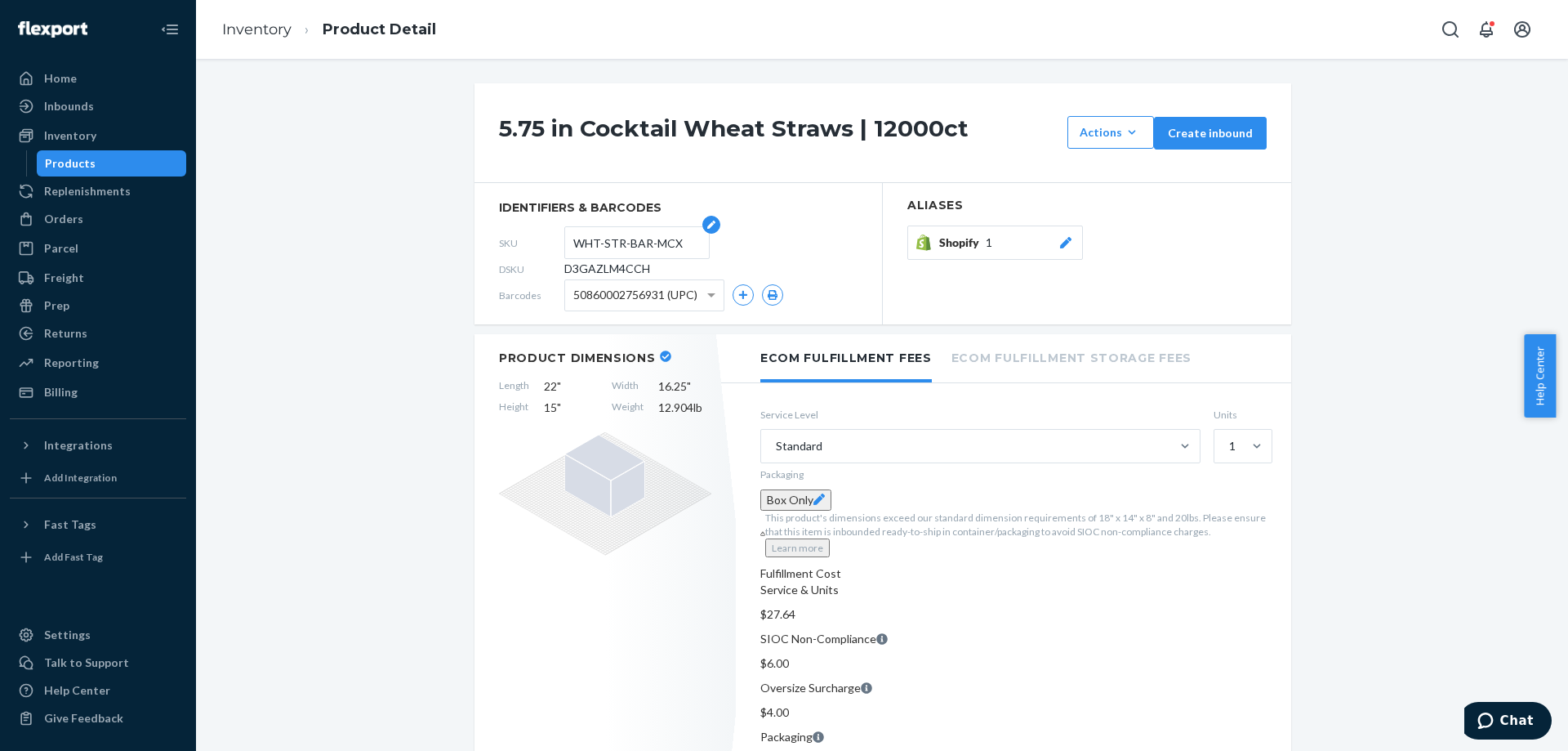
click at [574, 241] on input "WHT-STR-BAR-MCX" at bounding box center [637, 242] width 128 height 31
click at [588, 273] on span "D3GAZLM4CCH" at bounding box center [607, 269] width 86 height 17
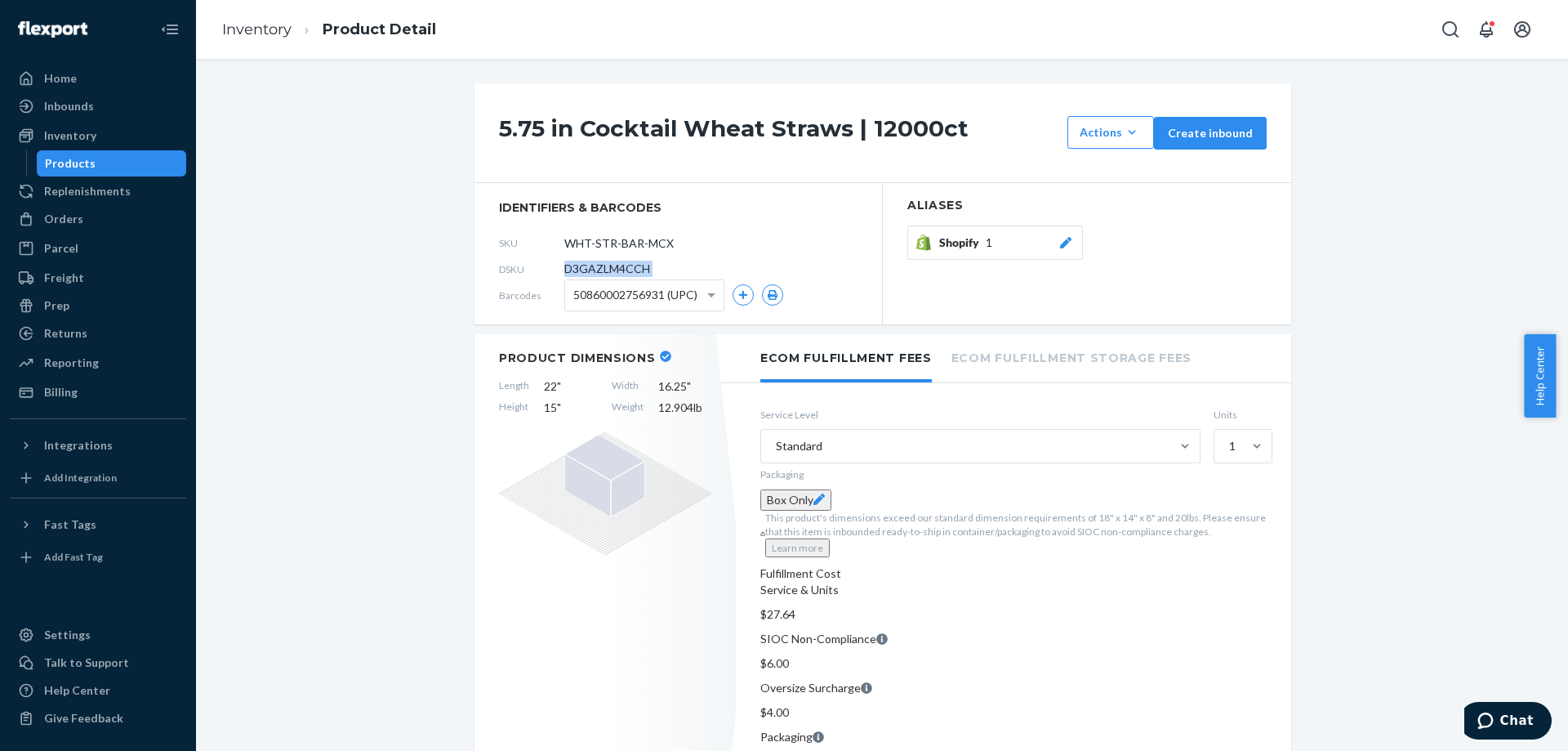
click at [588, 273] on span "D3GAZLM4CCH" at bounding box center [607, 269] width 86 height 17
copy span "D3GAZLM4CCH"
click at [272, 22] on link "Inventory" at bounding box center [257, 29] width 69 height 18
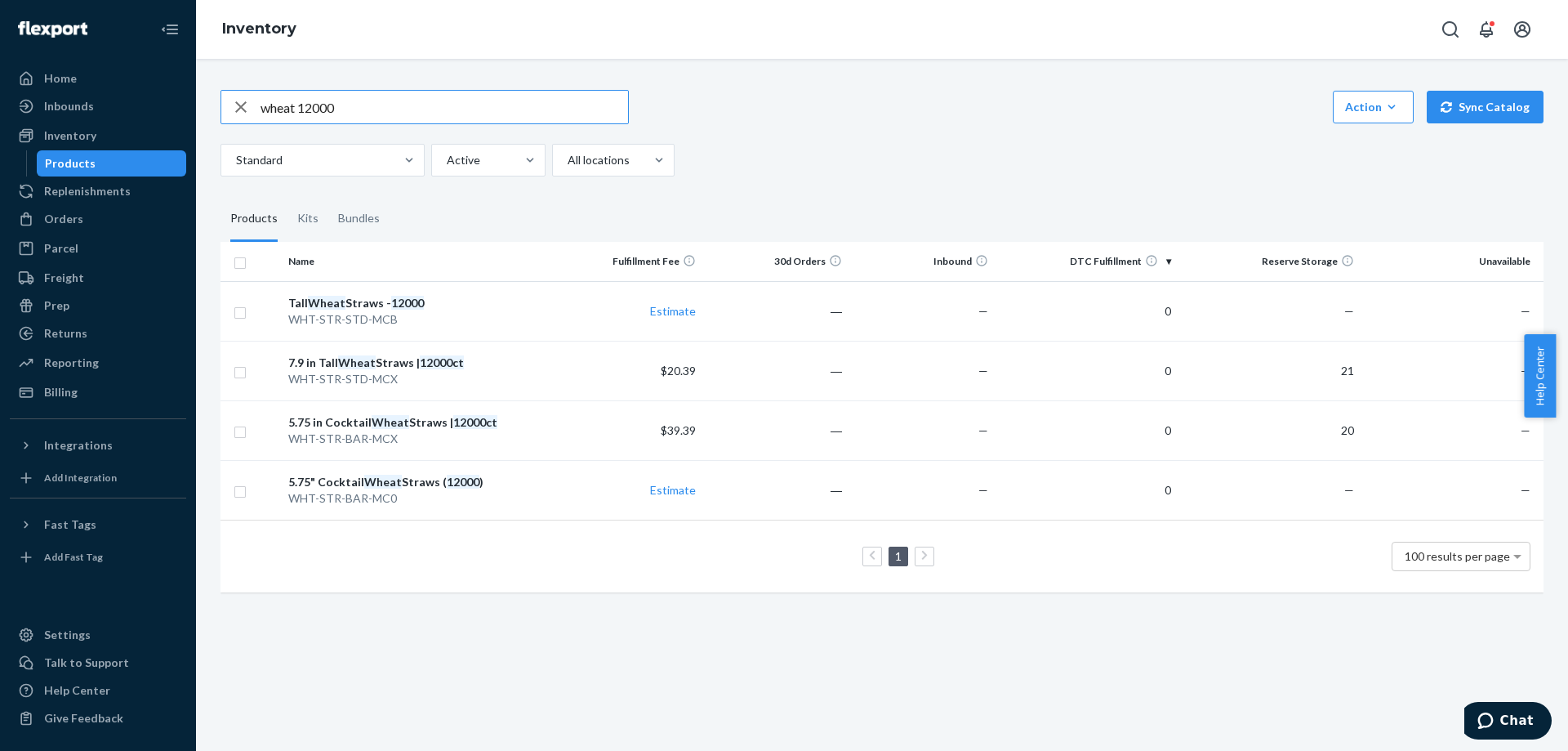
drag, startPoint x: 298, startPoint y: 106, endPoint x: 381, endPoint y: 115, distance: 83.5
click at [379, 115] on input "wheat 12000" at bounding box center [444, 106] width 368 height 33
type input "wheat 3000"
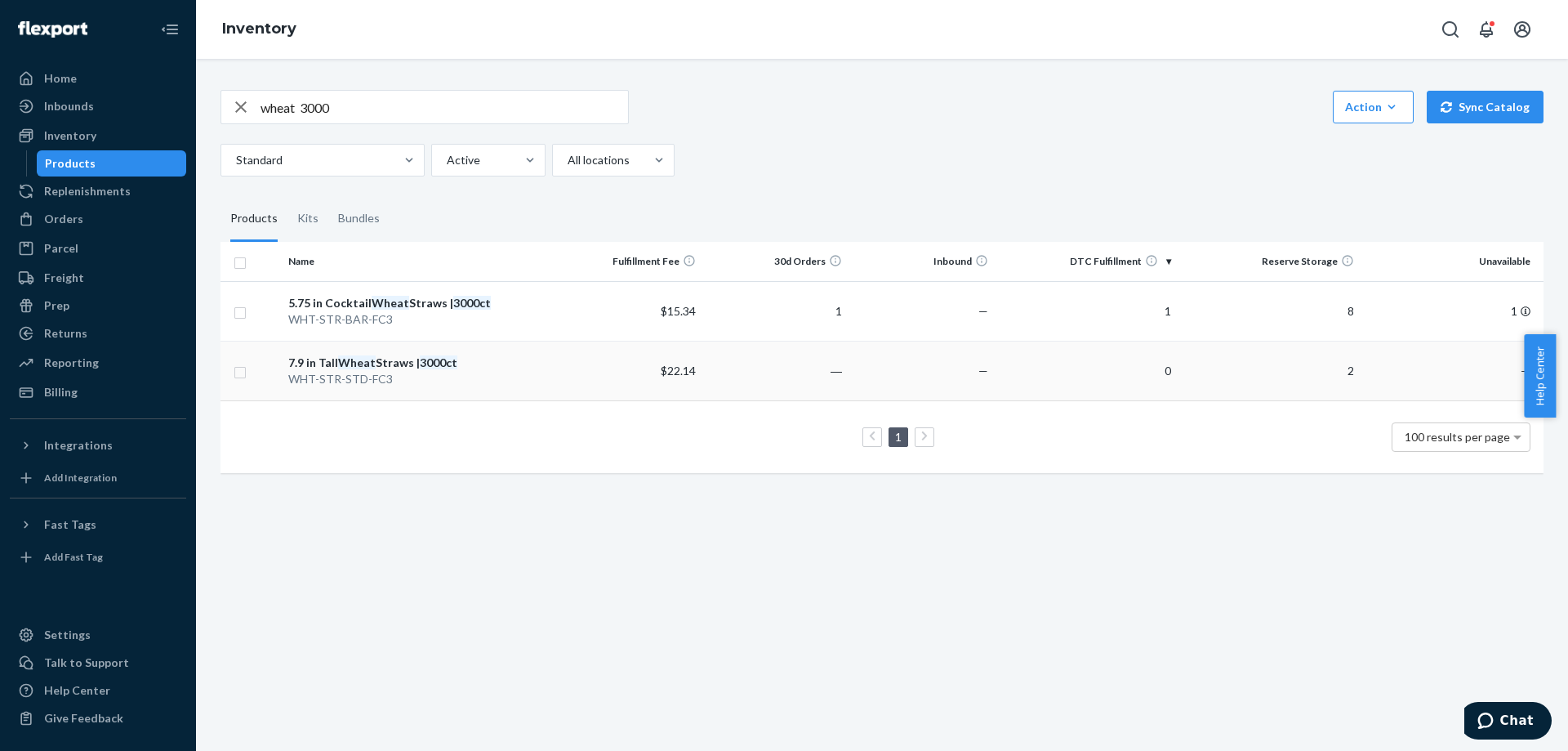
click at [545, 360] on div "7.9 in [GEOGRAPHIC_DATA] Straws | 3000ct" at bounding box center [419, 363] width 261 height 17
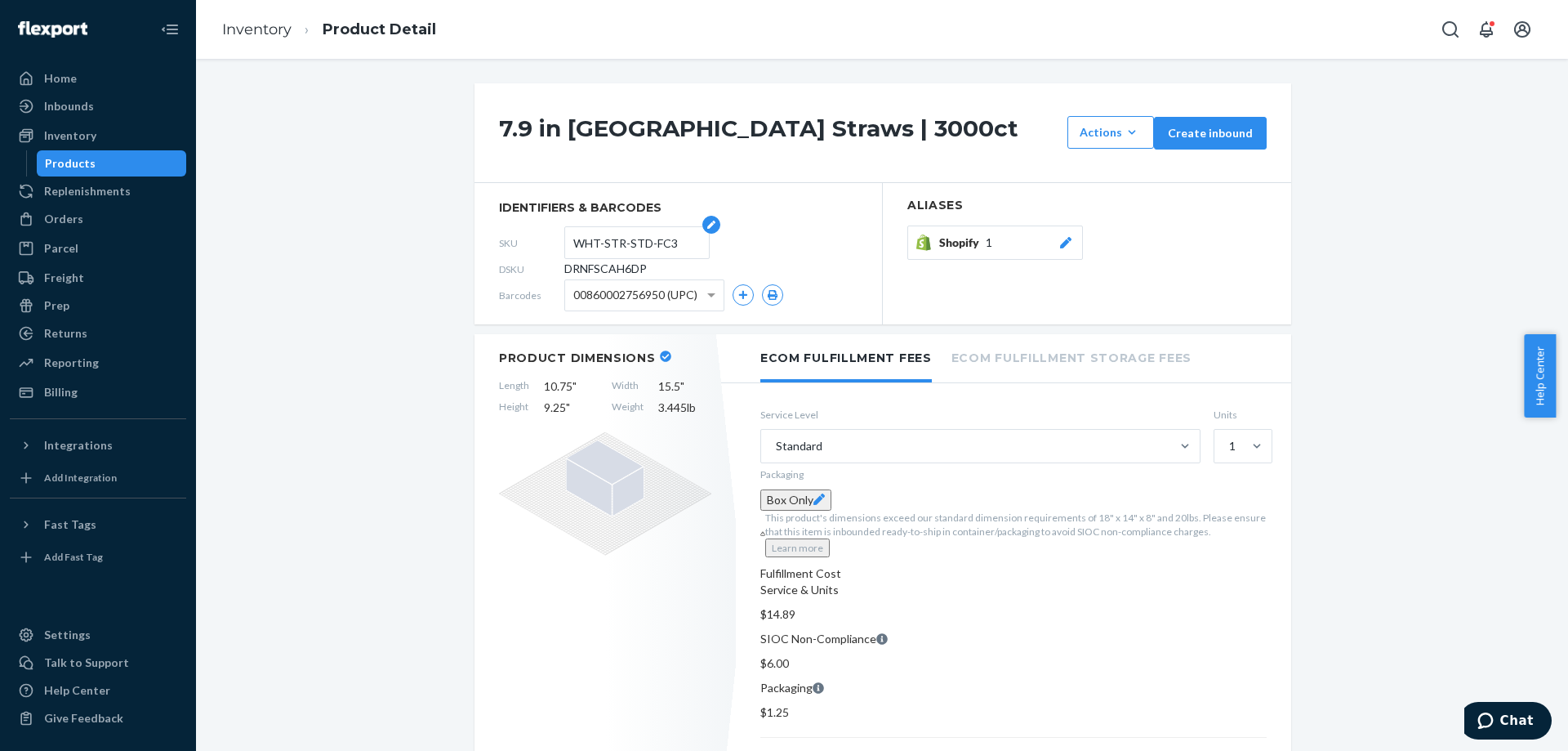
click at [609, 246] on input "WHT-STR-STD-FC3" at bounding box center [637, 242] width 128 height 31
click at [572, 268] on span "DRNFSCAH6DP" at bounding box center [605, 269] width 82 height 17
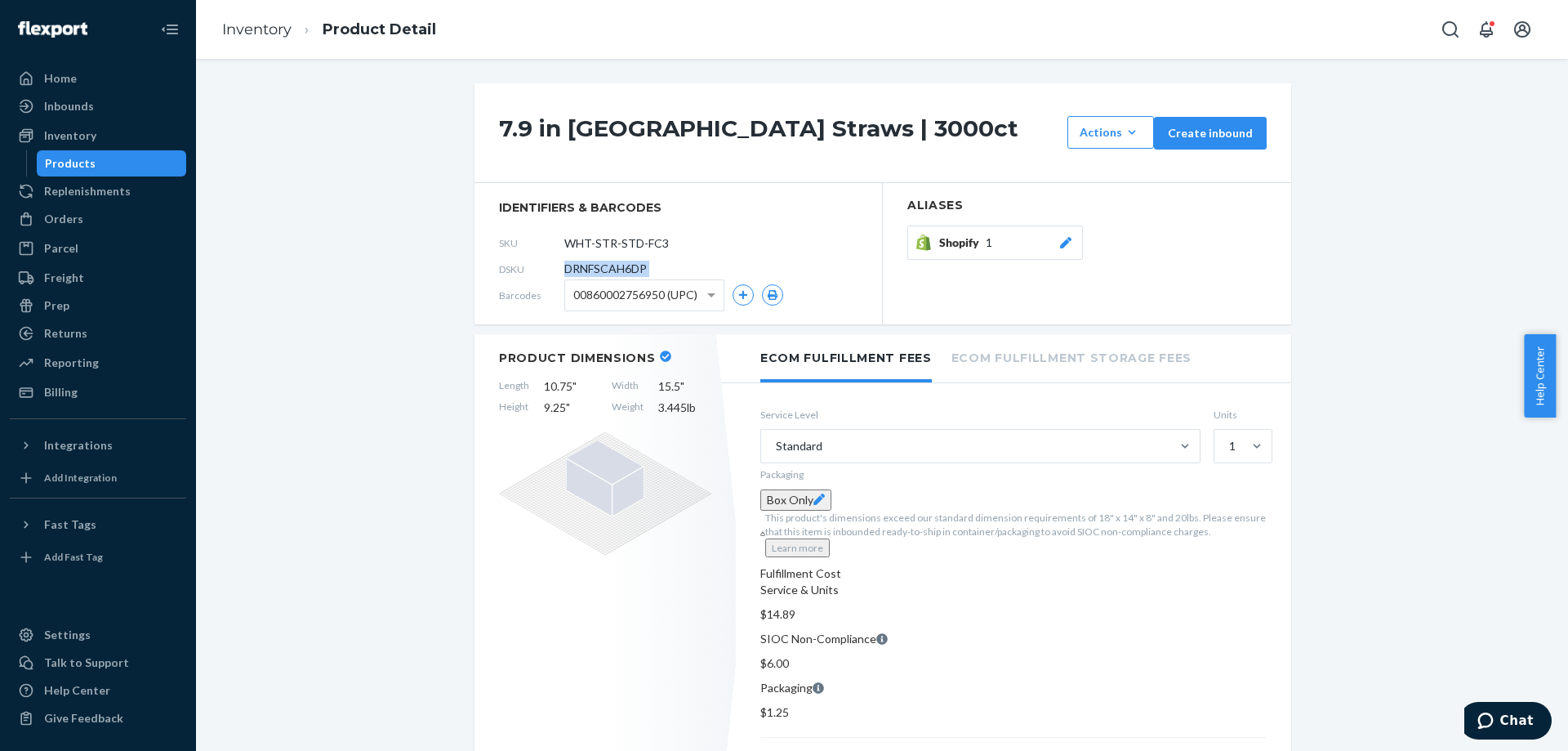
click at [572, 268] on span "DRNFSCAH6DP" at bounding box center [605, 269] width 82 height 17
copy span "DRNFSCAH6DP"
click at [279, 36] on link "Inventory" at bounding box center [257, 29] width 69 height 18
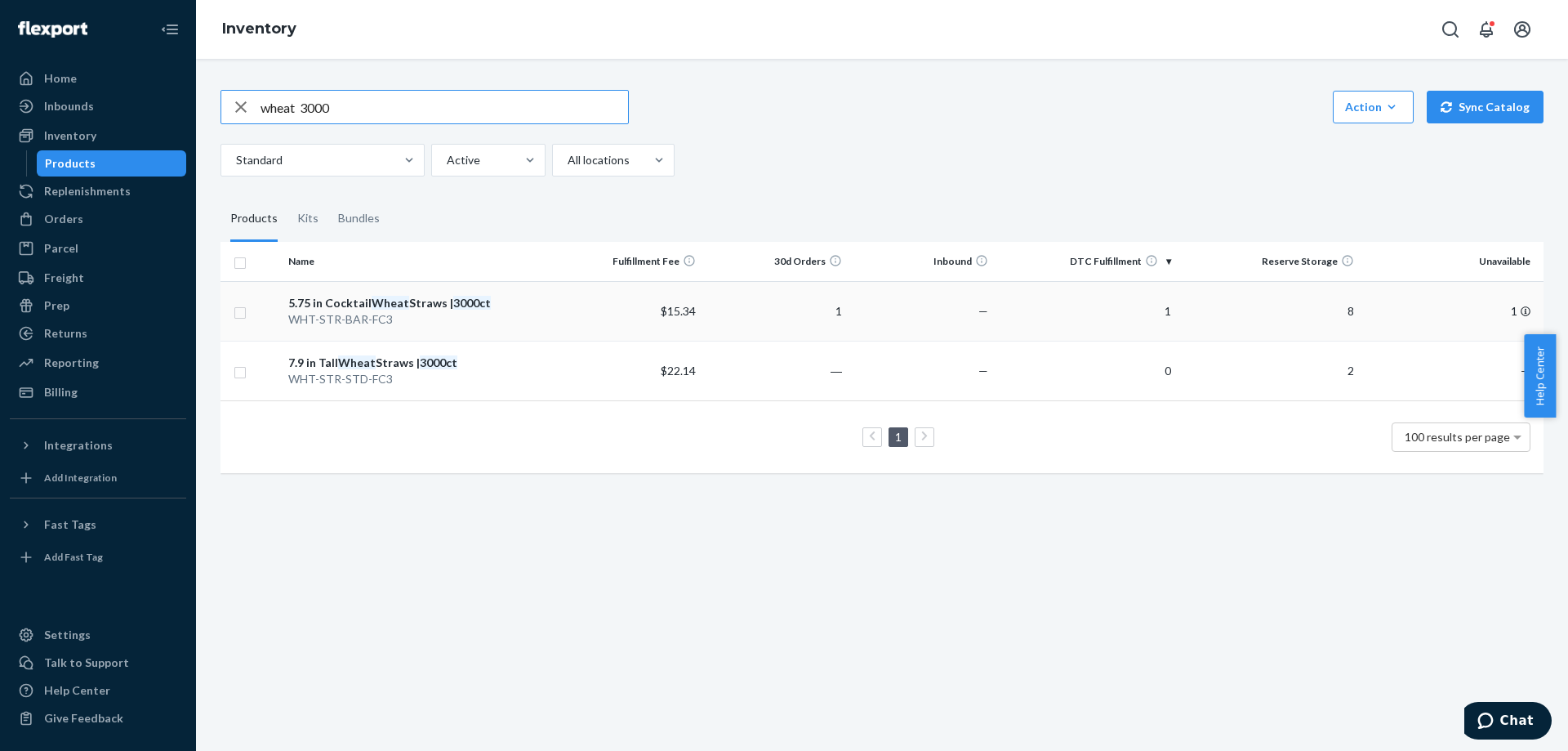
click at [430, 305] on div "5.75 in Cocktail Wheat Straws | 3000ct" at bounding box center [419, 303] width 261 height 17
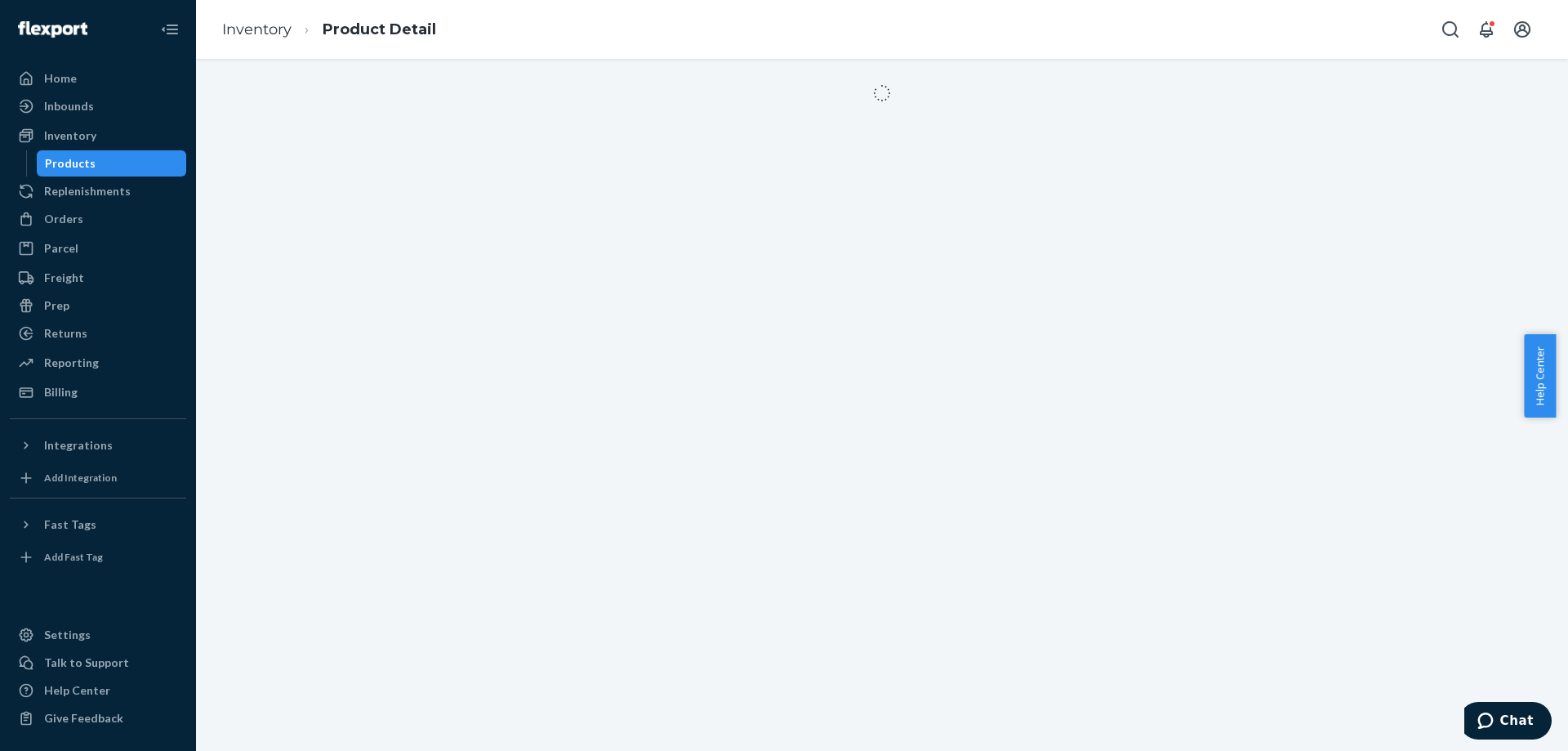
click at [430, 305] on div at bounding box center [881, 405] width 1372 height 692
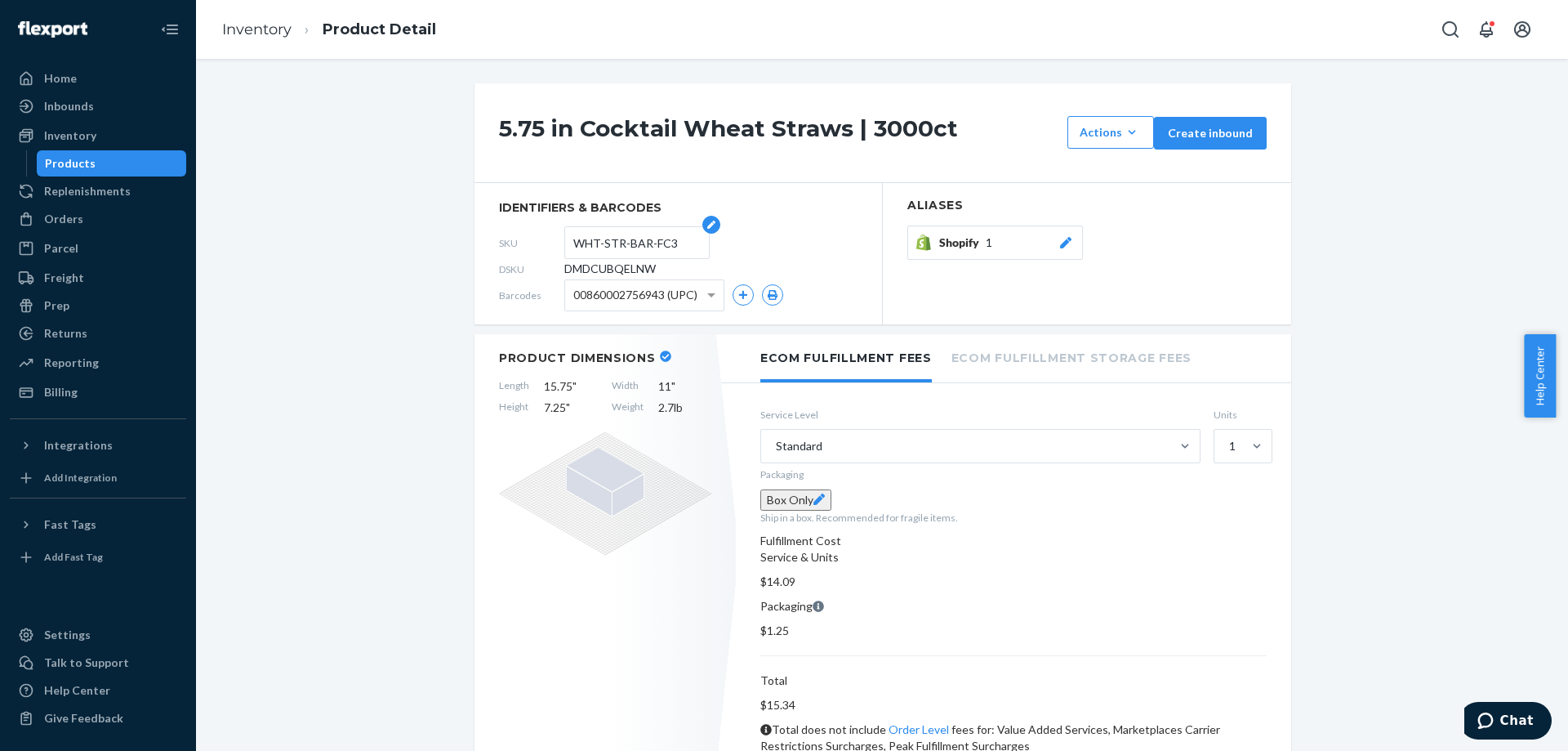
click at [590, 245] on input "WHT-STR-BAR-FC3" at bounding box center [637, 242] width 128 height 31
click at [586, 269] on span "DMDCUBQELNW" at bounding box center [610, 269] width 91 height 17
click at [586, 266] on span "DMDCUBQELNW" at bounding box center [610, 269] width 91 height 17
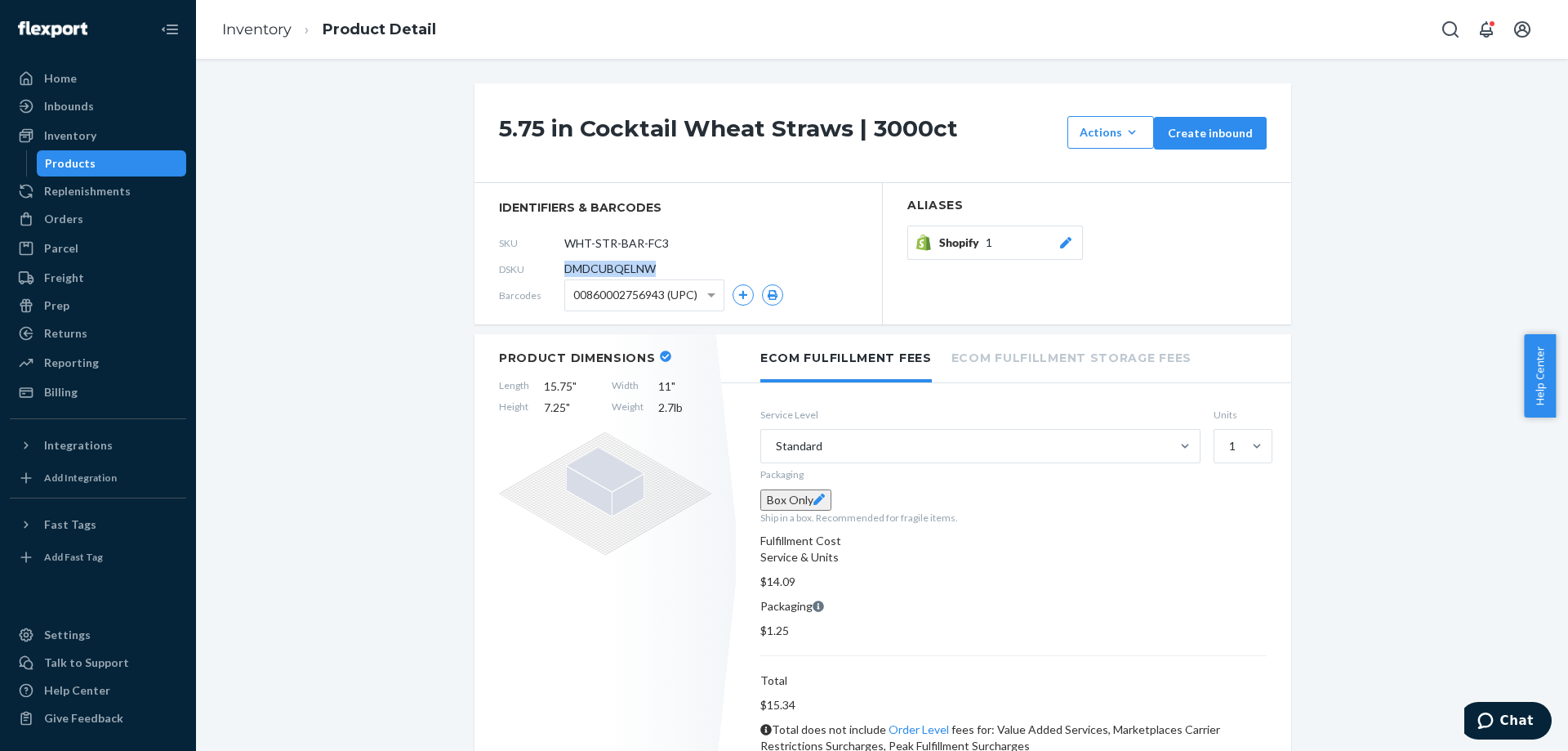
click at [586, 266] on span "DMDCUBQELNW" at bounding box center [610, 269] width 91 height 17
copy span "DMDCUBQELNW"
click at [59, 577] on div "Talk to Support" at bounding box center [86, 662] width 85 height 17
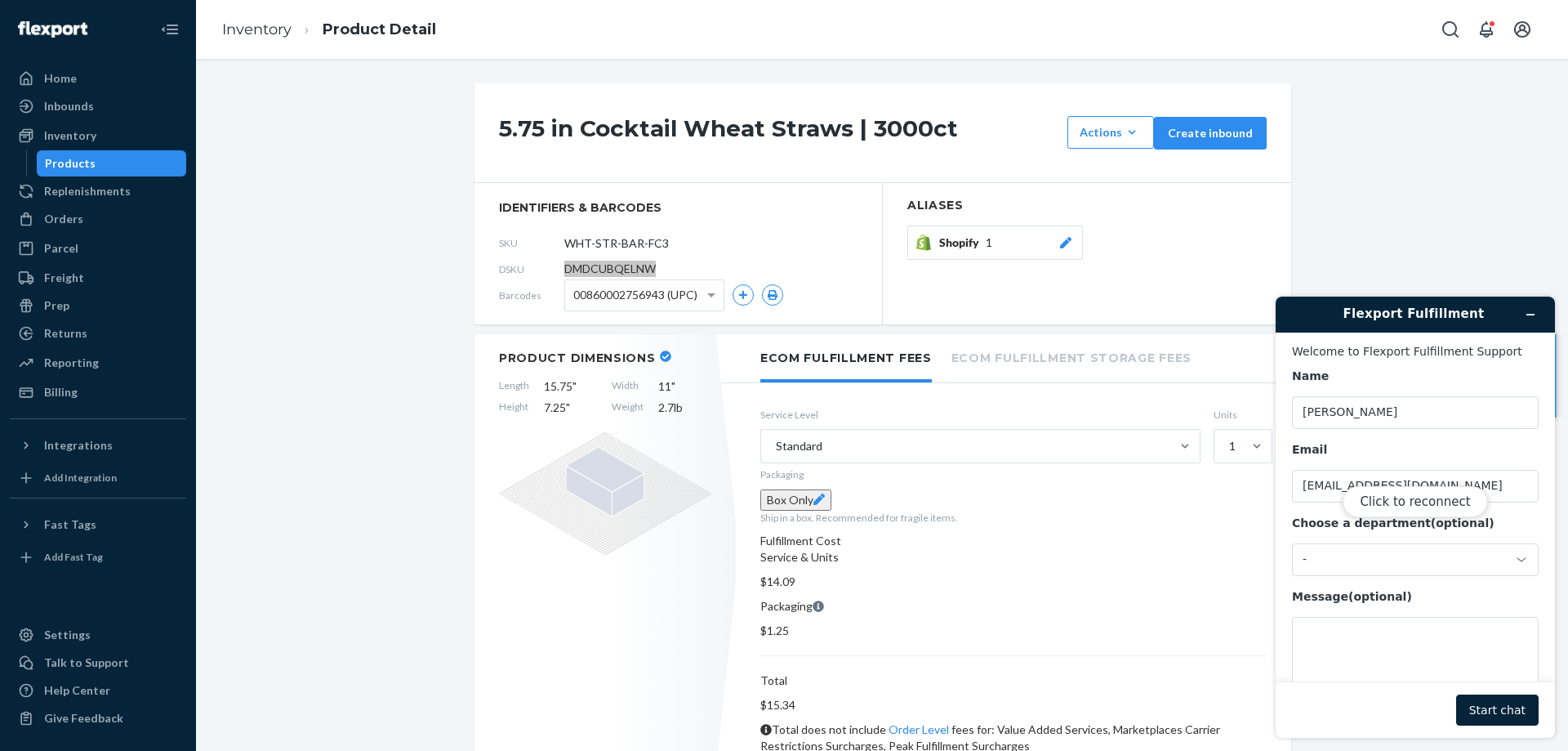
click at [1277, 563] on div "Click to reconnect" at bounding box center [1415, 517] width 279 height 441
click at [1277, 562] on div "Click to reconnect" at bounding box center [1415, 517] width 279 height 441
click at [1277, 496] on button "Click to reconnect" at bounding box center [1414, 501] width 145 height 31
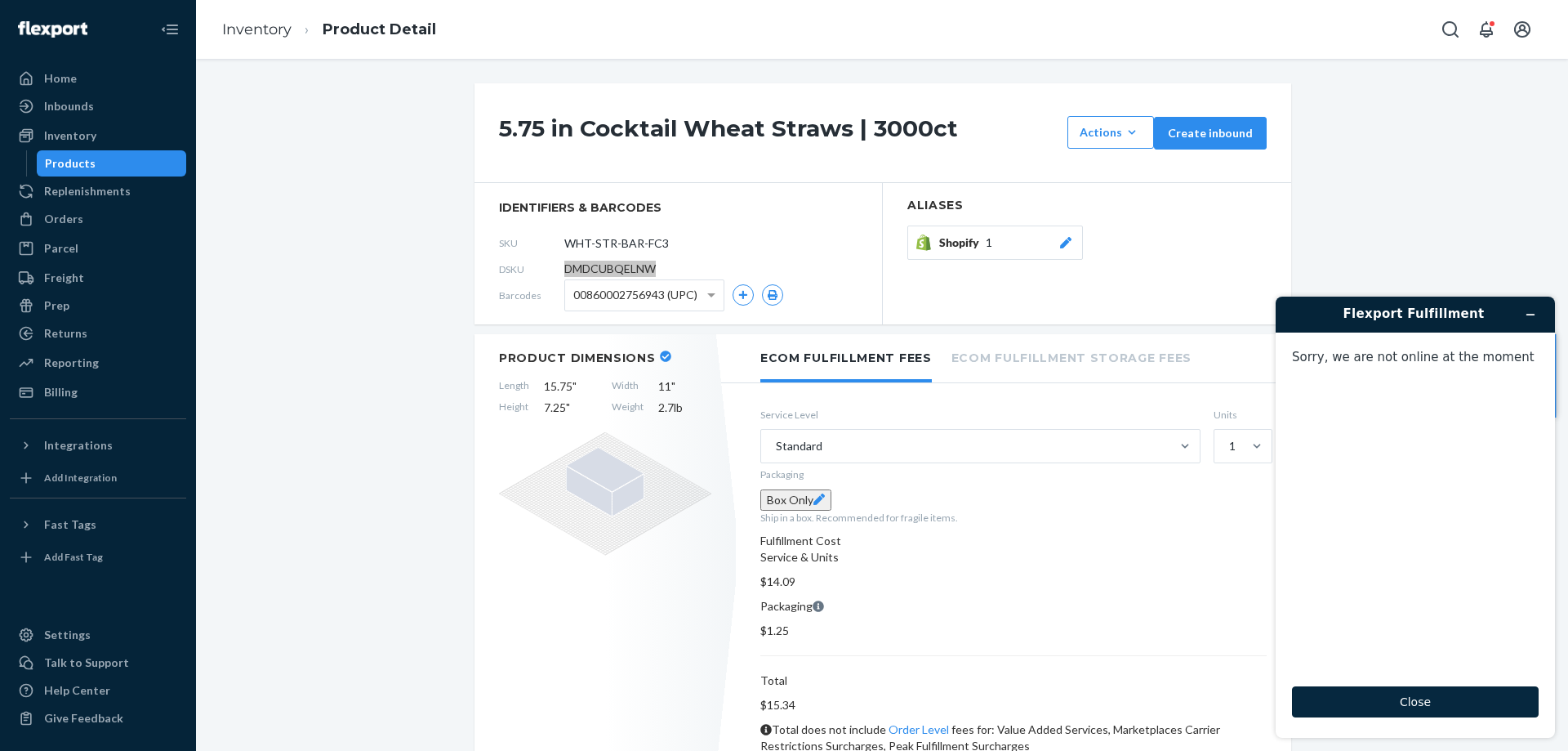
click at [1277, 577] on button "Close" at bounding box center [1415, 702] width 246 height 31
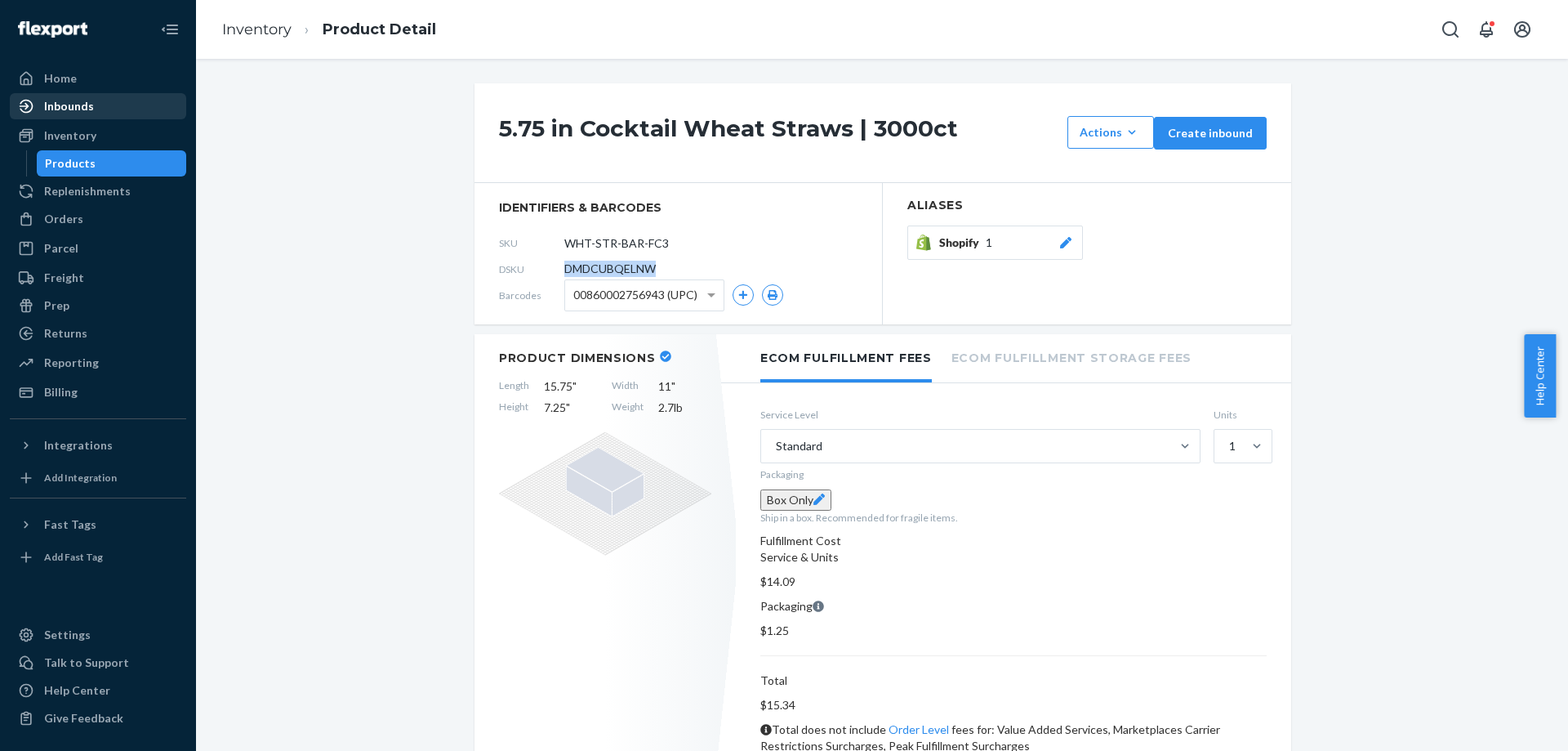
click at [49, 113] on div "Inbounds" at bounding box center [68, 106] width 49 height 17
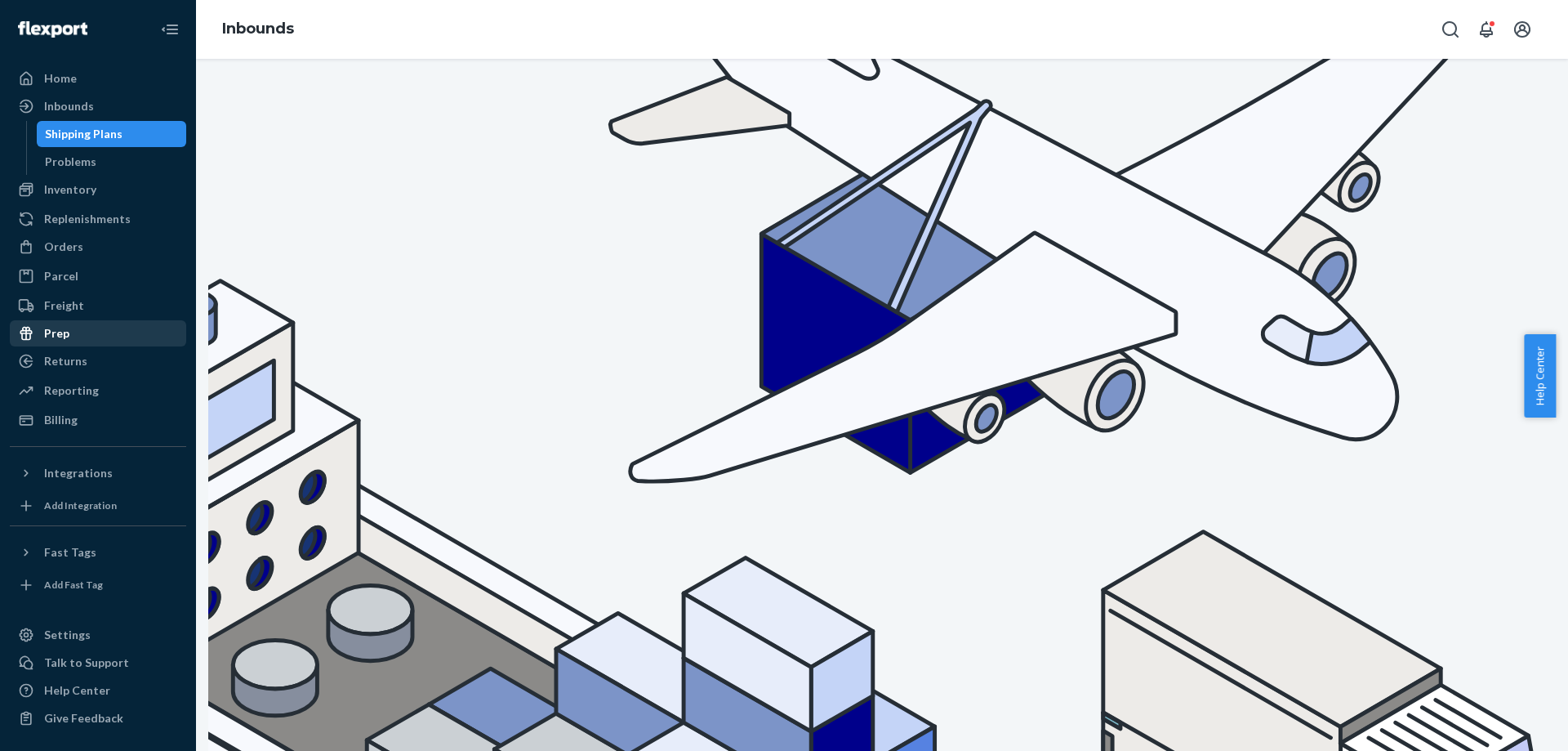
click at [46, 322] on div "Prep" at bounding box center [98, 333] width 173 height 23
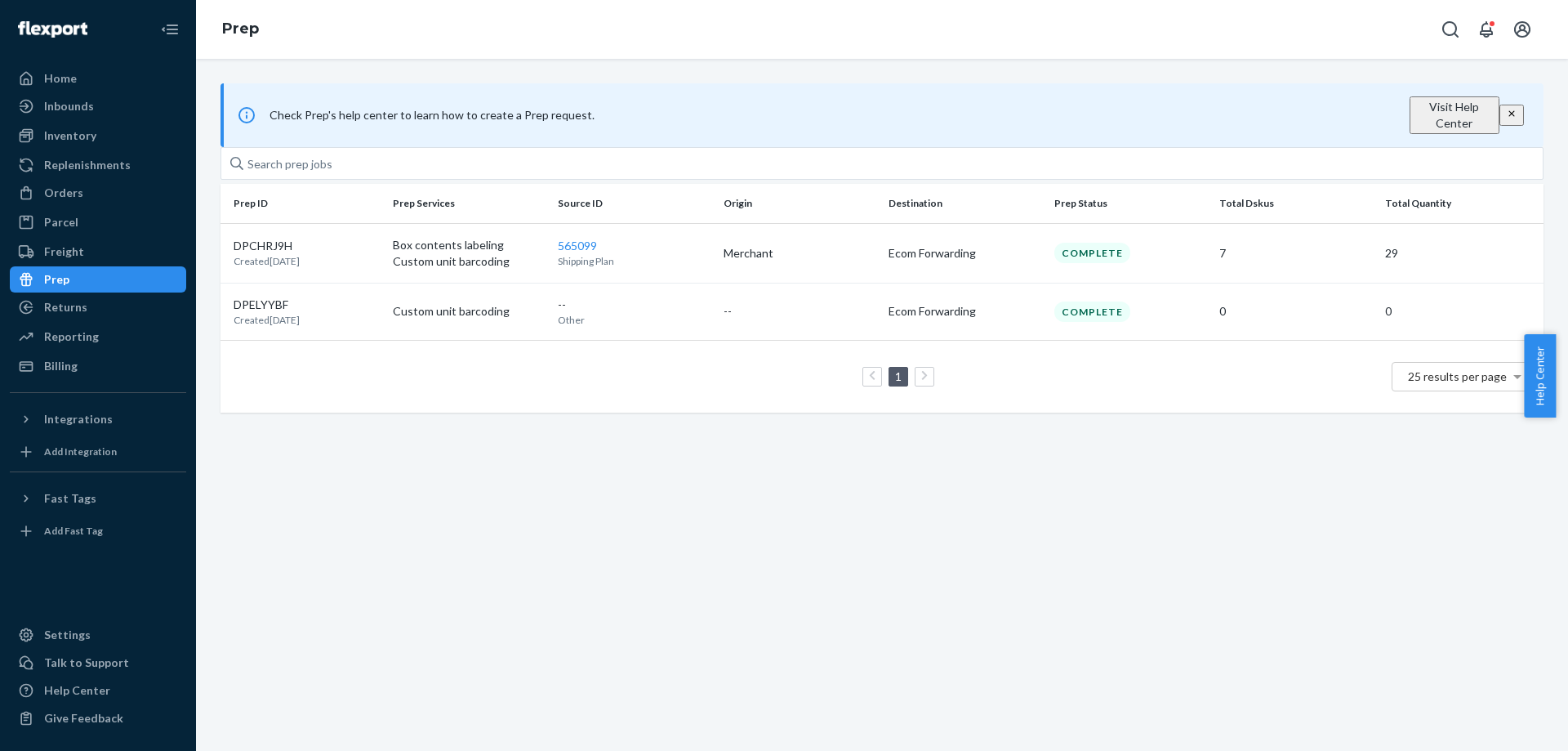
click at [1277, 105] on button "Visit Help Center" at bounding box center [1454, 115] width 90 height 37
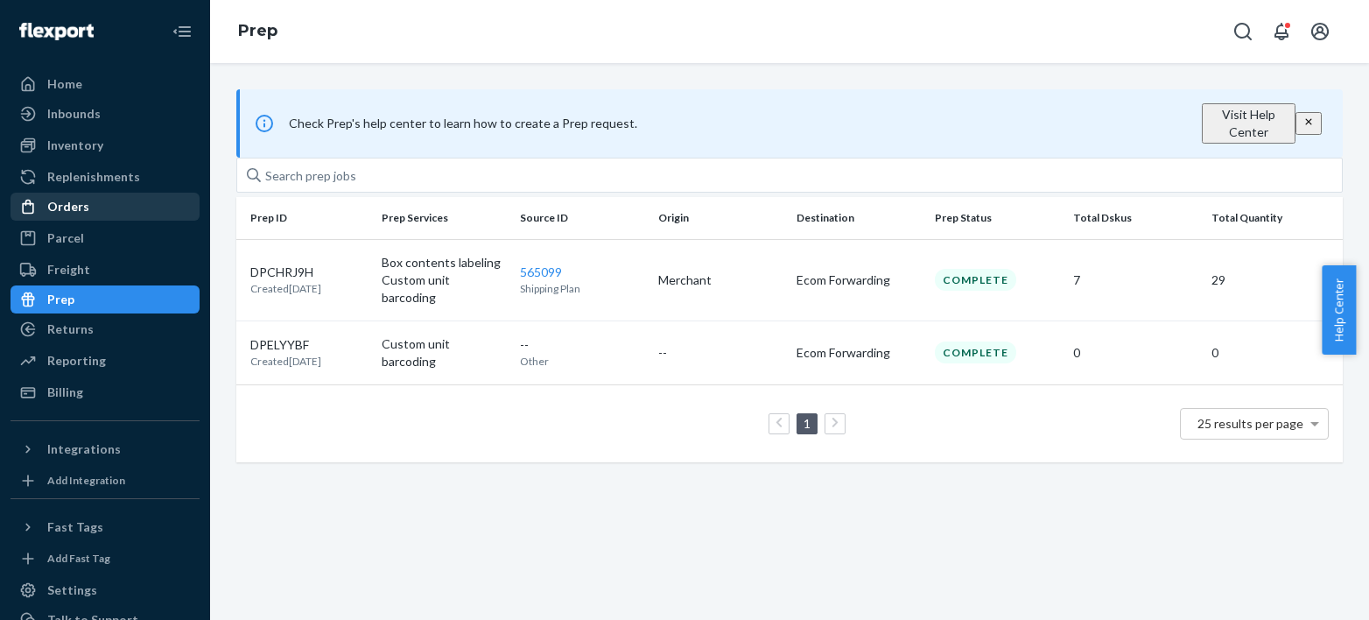
click at [142, 201] on div "Orders" at bounding box center [105, 206] width 186 height 25
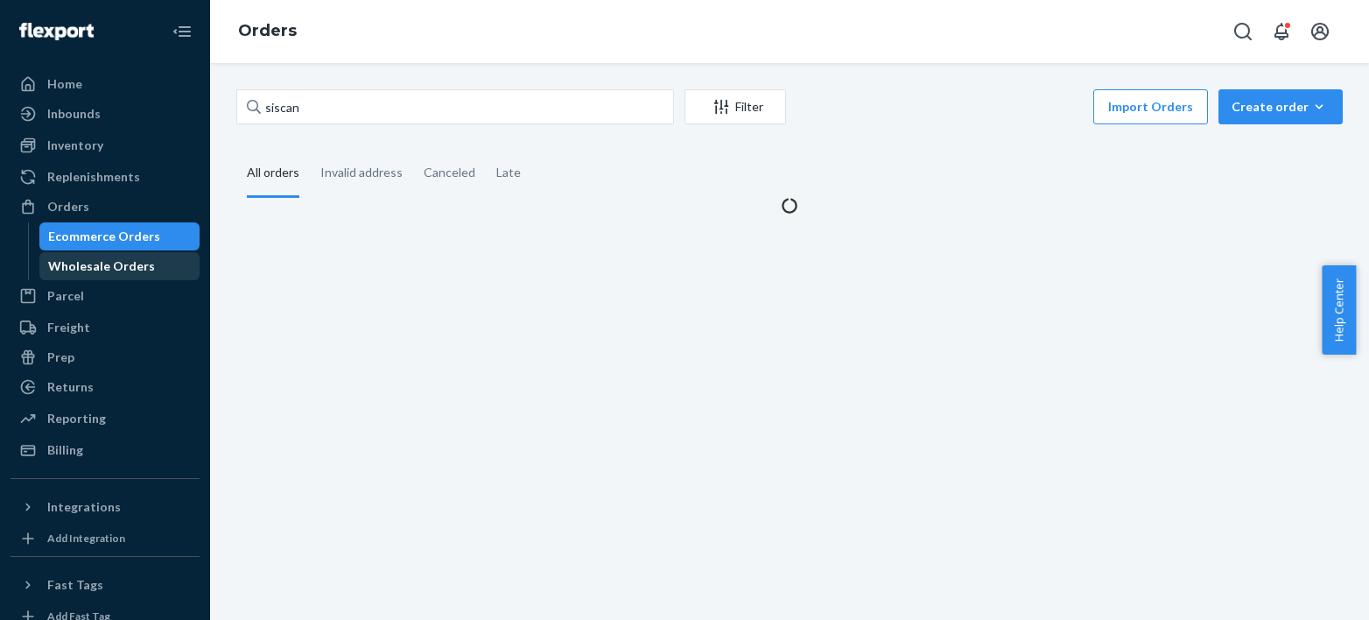
click at [90, 254] on div "Wholesale Orders" at bounding box center [120, 266] width 158 height 25
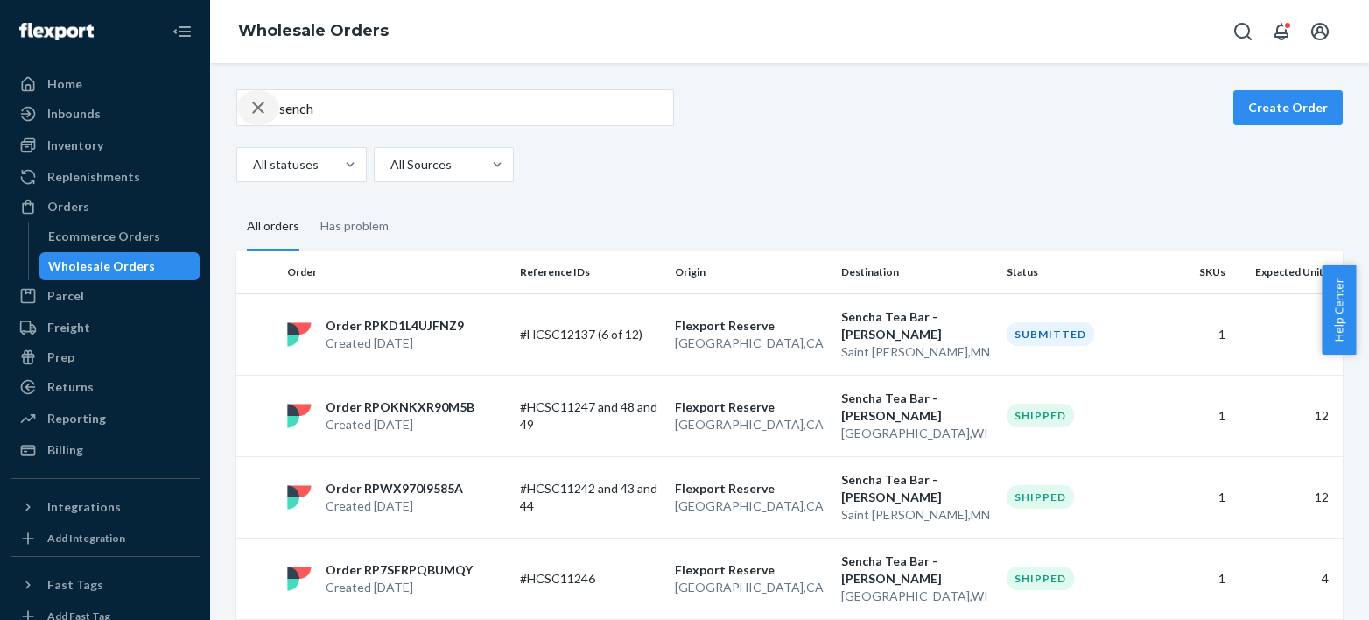
click at [264, 105] on icon "button" at bounding box center [258, 107] width 21 height 35
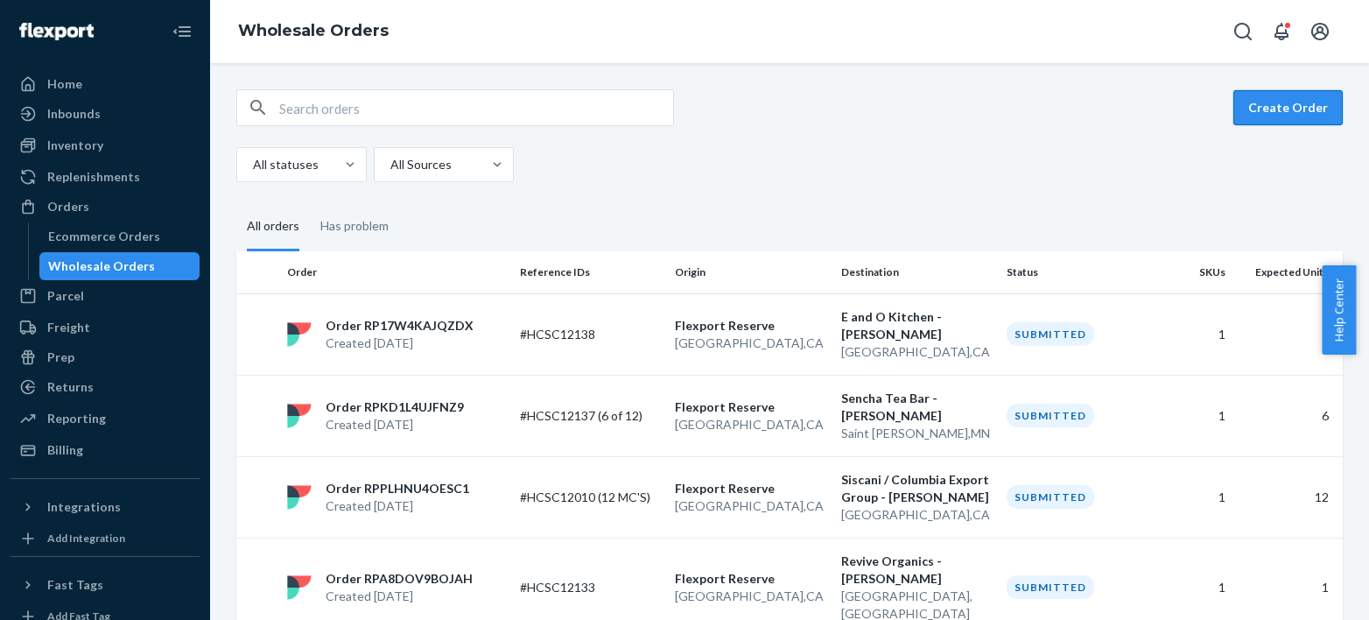
click at [1250, 118] on button "Create Order" at bounding box center [1288, 107] width 109 height 35
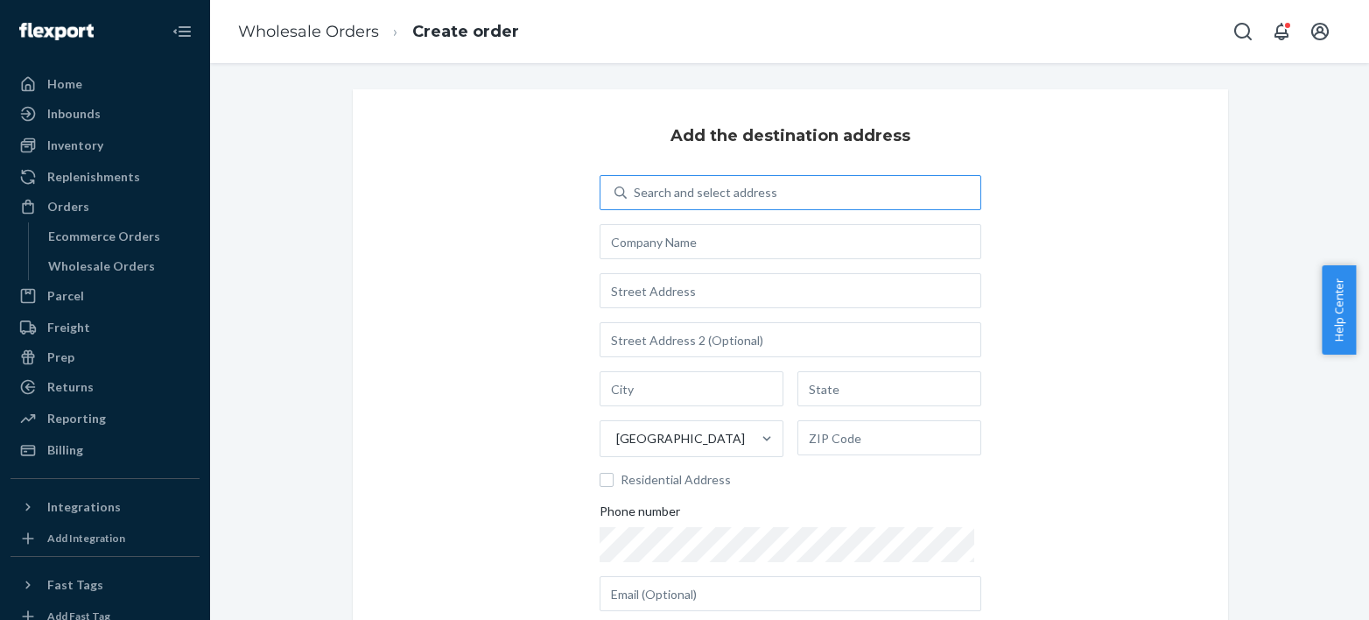
click at [645, 203] on div "Search and select address" at bounding box center [804, 193] width 354 height 32
click at [636, 201] on input "Search and select address" at bounding box center [635, 193] width 2 height 18
drag, startPoint x: 653, startPoint y: 194, endPoint x: 641, endPoint y: 196, distance: 12.4
click at [641, 196] on div "Search and select address" at bounding box center [706, 193] width 144 height 18
click at [636, 196] on input "0 results available. Use Up and Down to choose options, press Enter to select t…" at bounding box center [635, 193] width 2 height 18
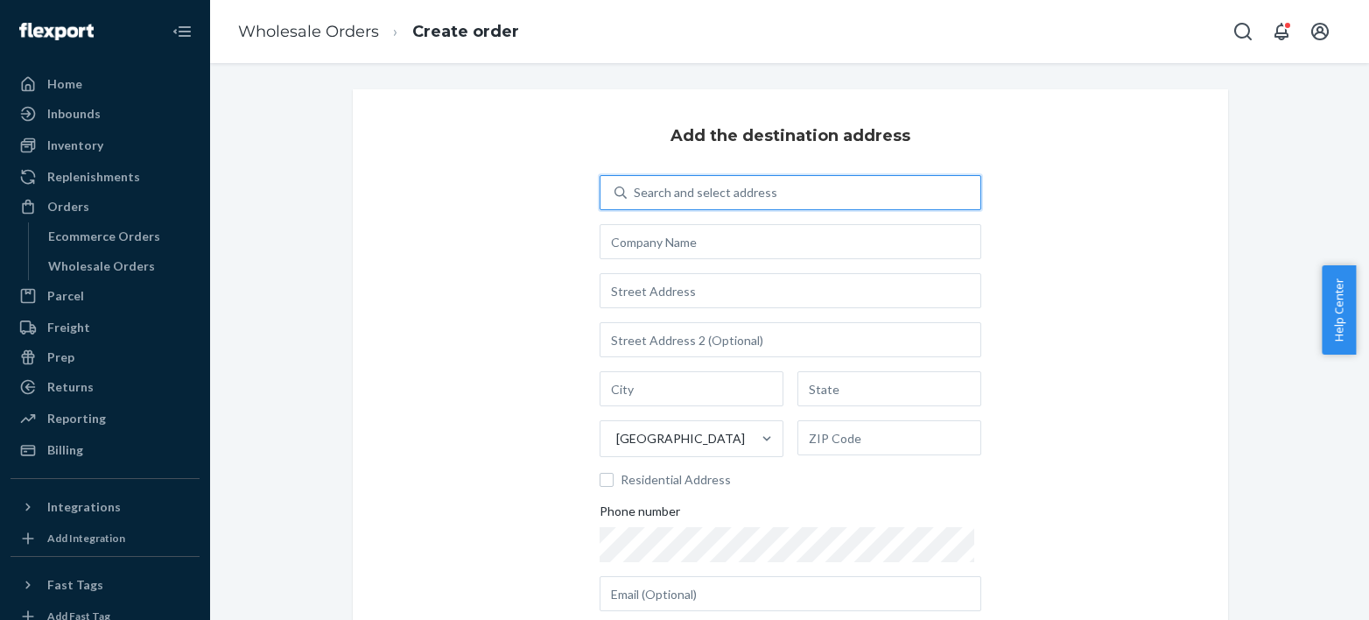
drag, startPoint x: 641, startPoint y: 196, endPoint x: 624, endPoint y: 195, distance: 16.7
click at [627, 195] on div "Search and select address" at bounding box center [804, 193] width 354 height 32
click at [634, 195] on input "0 results available. Use Up and Down to choose options, press Enter to select t…" at bounding box center [635, 193] width 2 height 18
paste input "[PERSON_NAME]"
type input "[PERSON_NAME]"
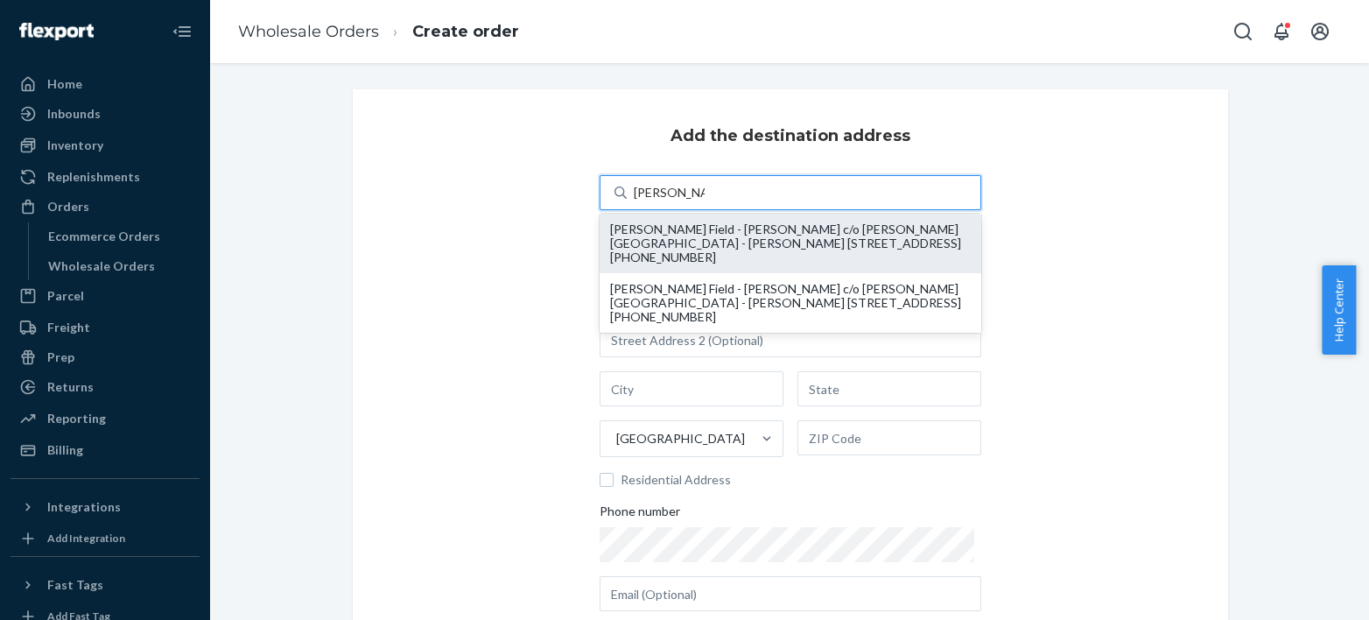
click at [637, 225] on div "[PERSON_NAME] Field - [PERSON_NAME] c/o [PERSON_NAME][GEOGRAPHIC_DATA] - [PERSO…" at bounding box center [790, 243] width 361 height 42
click at [637, 201] on input "[PERSON_NAME]" at bounding box center [669, 193] width 71 height 18
type input "[PERSON_NAME] Field - [PERSON_NAME]"
type input "[STREET_ADDRESS]"
type input "Ste 1039G"
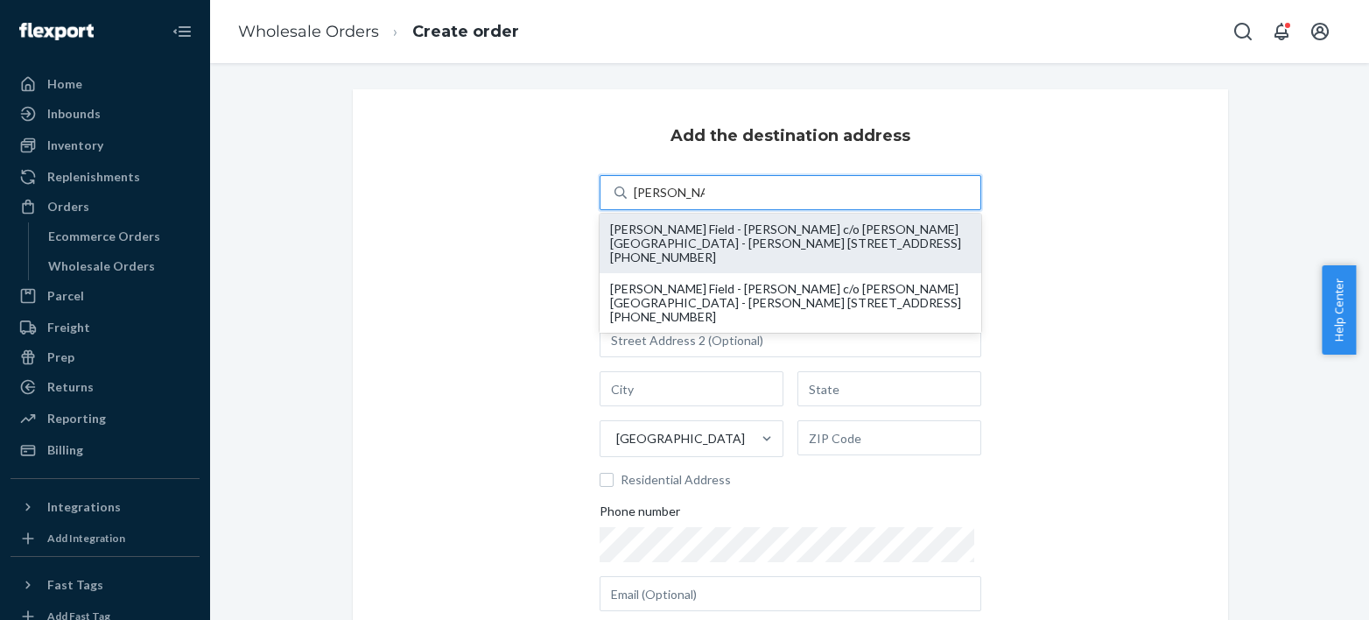
type input "[GEOGRAPHIC_DATA]"
type input "NY"
type input "11530"
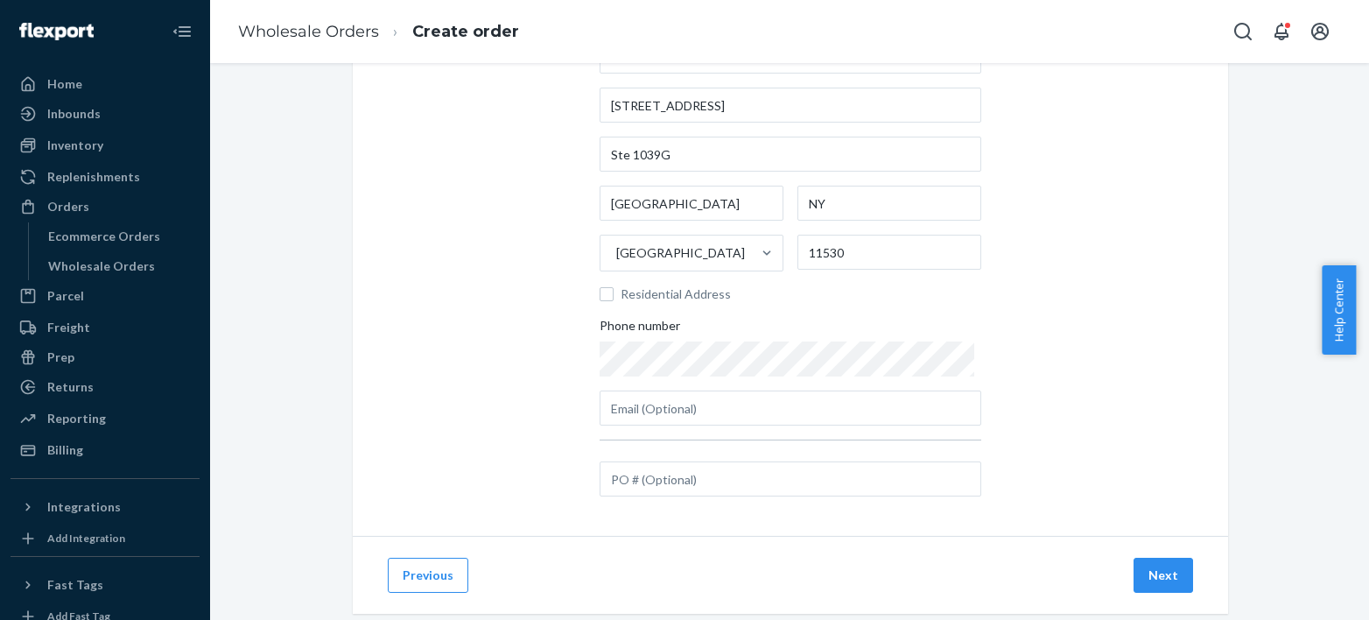
scroll to position [222, 0]
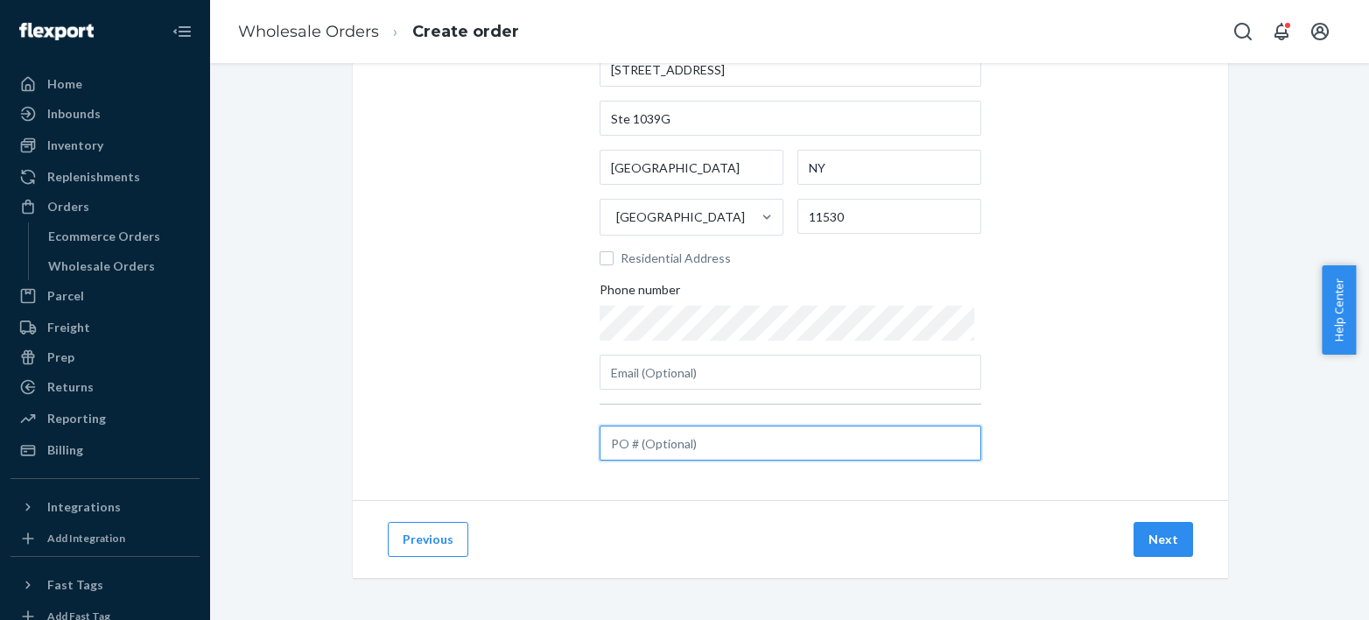
click at [688, 457] on input "text" at bounding box center [791, 443] width 382 height 35
paste input "#HCSC12139"
type input "#HCSC12139"
click at [1153, 546] on button "Next" at bounding box center [1164, 539] width 60 height 35
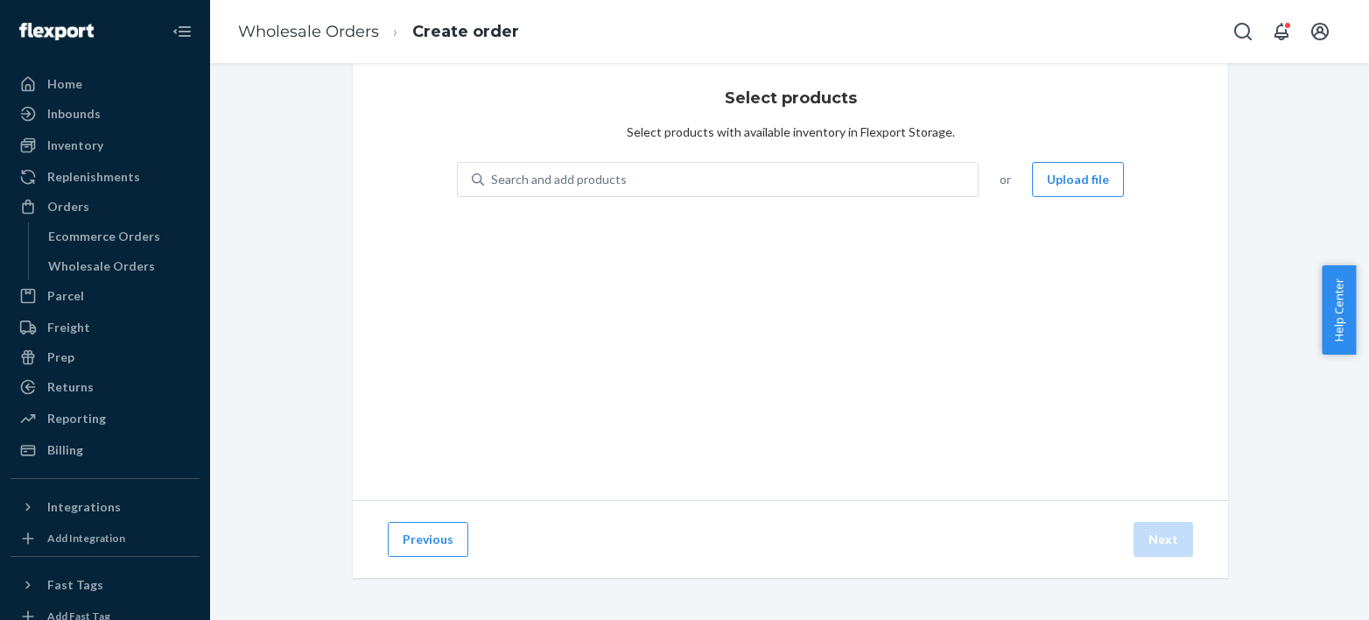
scroll to position [38, 0]
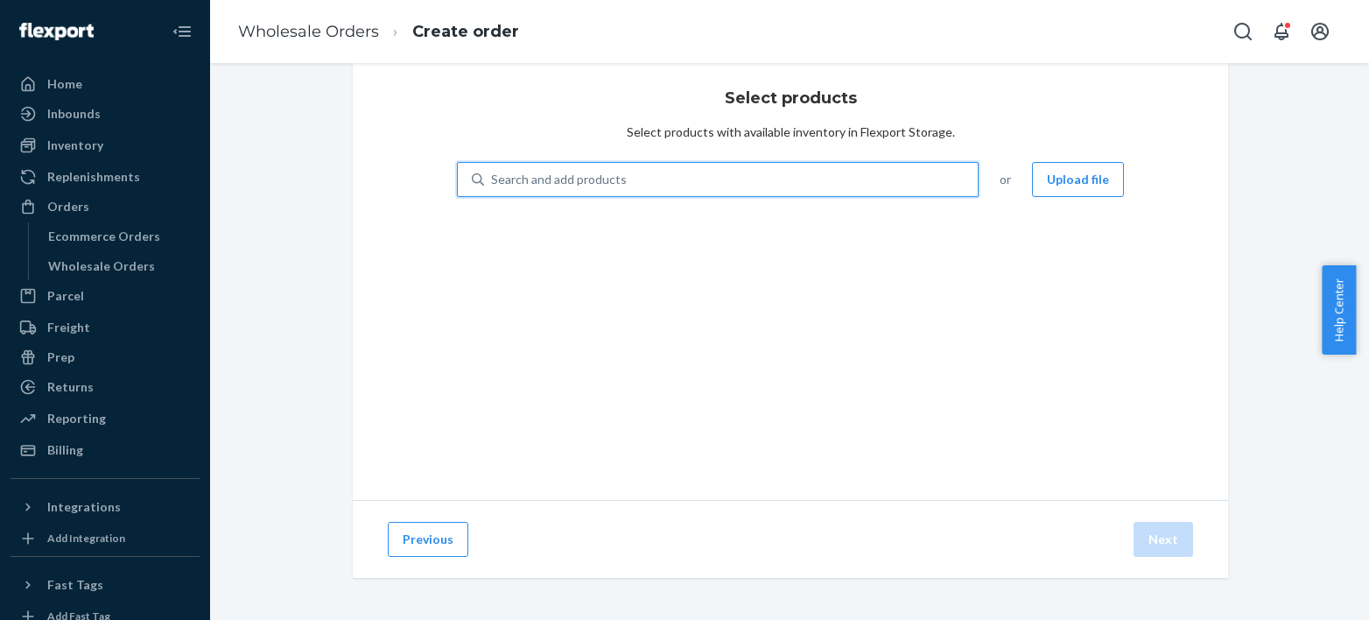
click at [606, 186] on div "Search and add products" at bounding box center [559, 180] width 136 height 18
click at [493, 186] on input "0 results available. Use Up and Down to choose options, press Enter to select t…" at bounding box center [492, 180] width 2 height 18
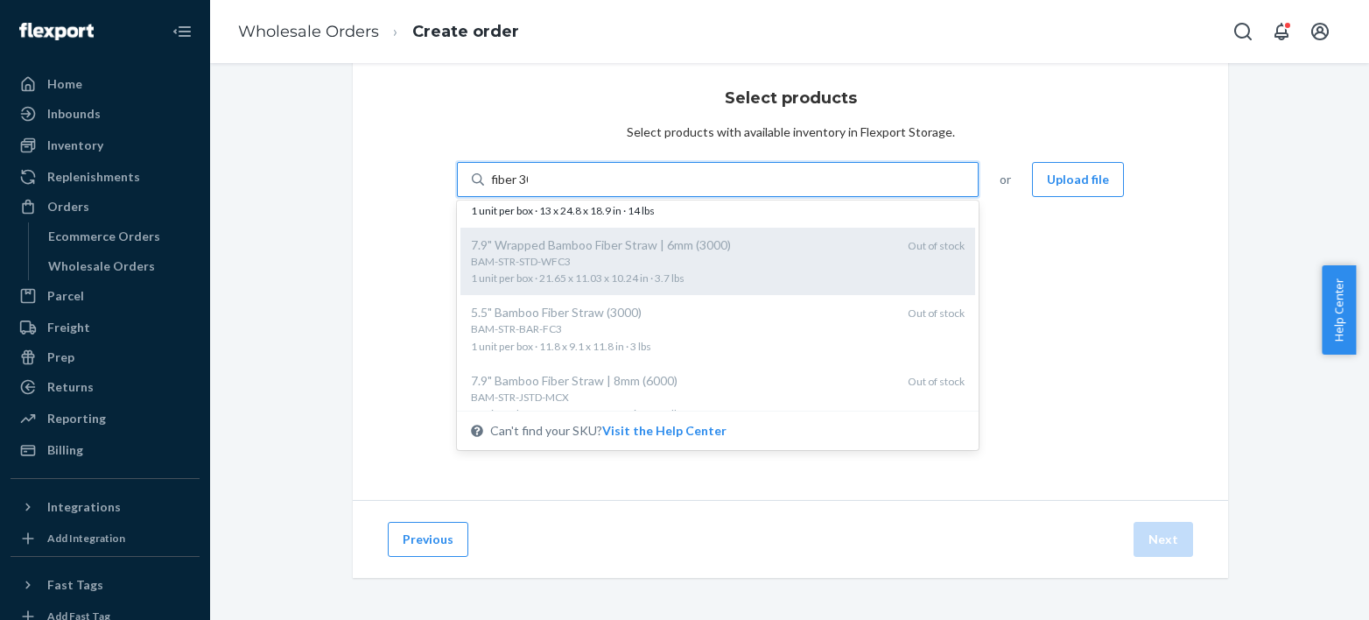
scroll to position [373, 0]
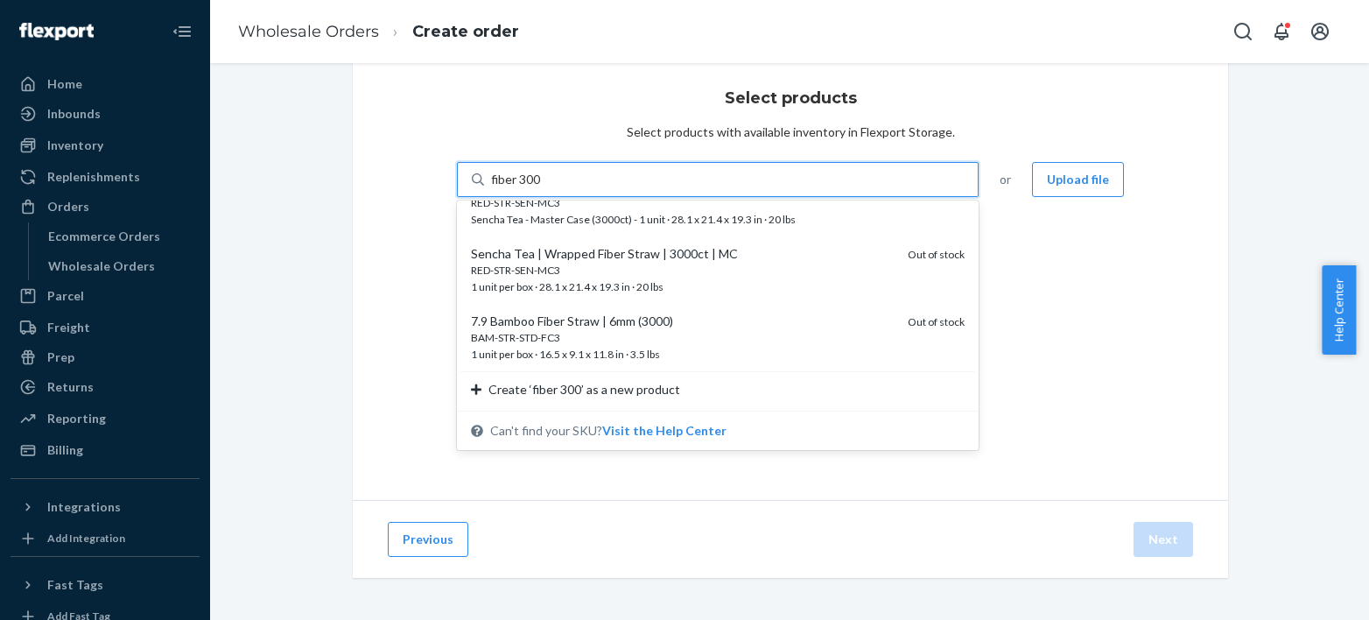
type input "fiber 3000"
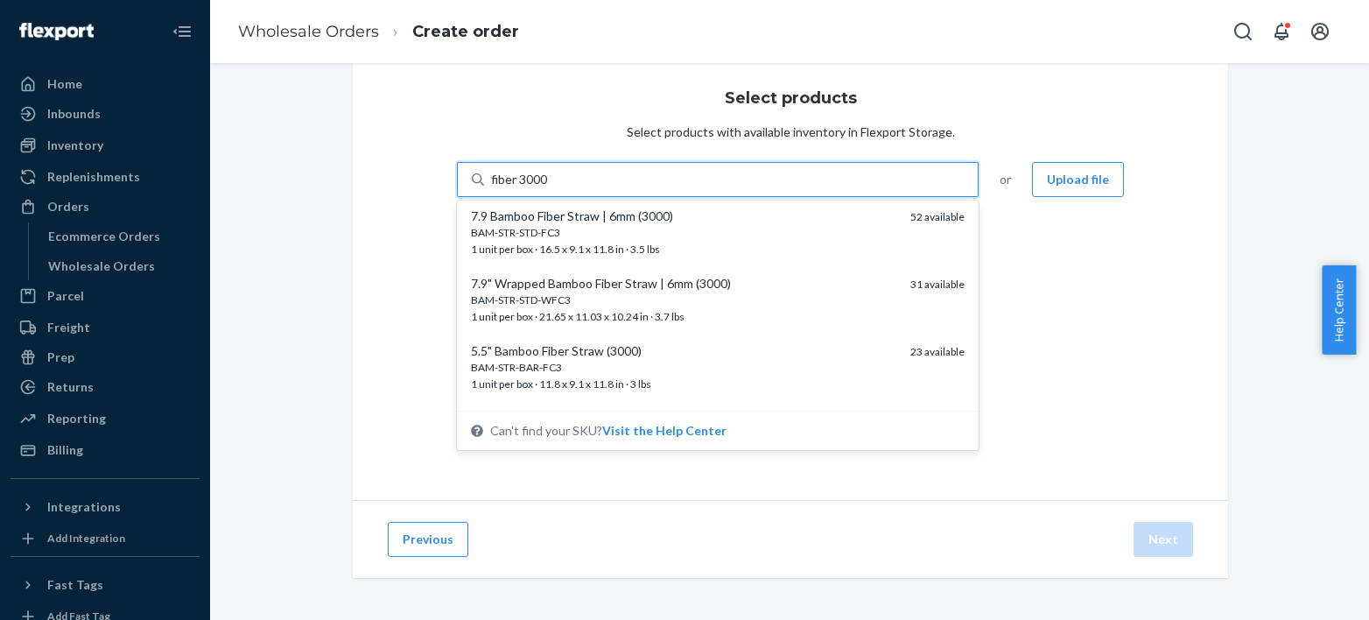
scroll to position [0, 0]
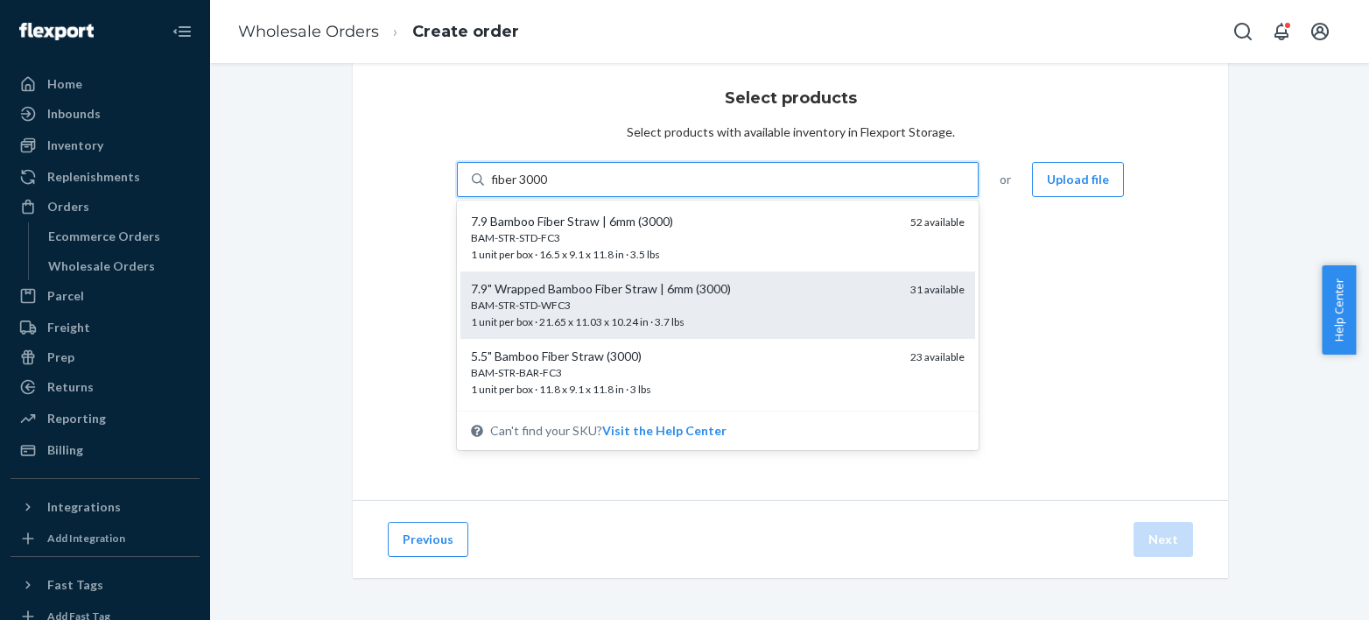
click at [626, 285] on div "7.9" Wrapped Bamboo Fiber Straw | 6mm (3000)" at bounding box center [684, 289] width 426 height 18
click at [549, 188] on input "fiber 3000" at bounding box center [520, 180] width 58 height 18
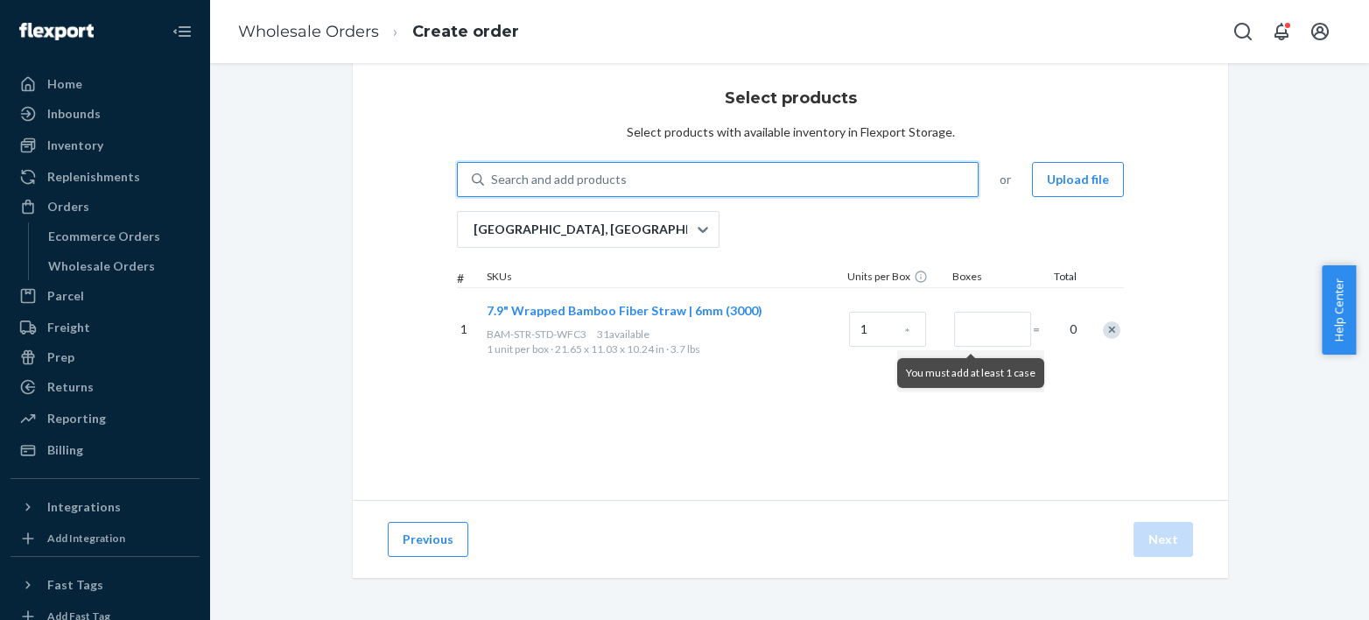
click at [602, 178] on div "Search and add products" at bounding box center [559, 180] width 136 height 18
click at [493, 178] on input "0 results available. Select is focused ,type to refine list, press Down to open…" at bounding box center [492, 180] width 2 height 18
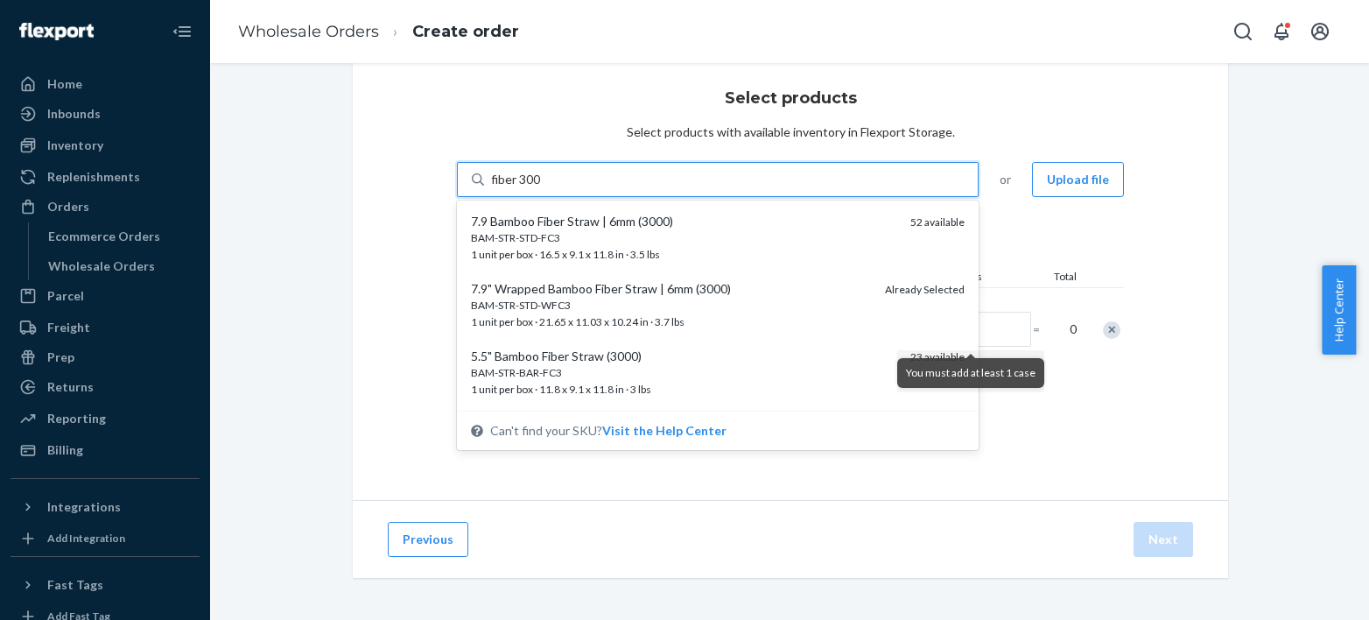
type input "fiber 3000"
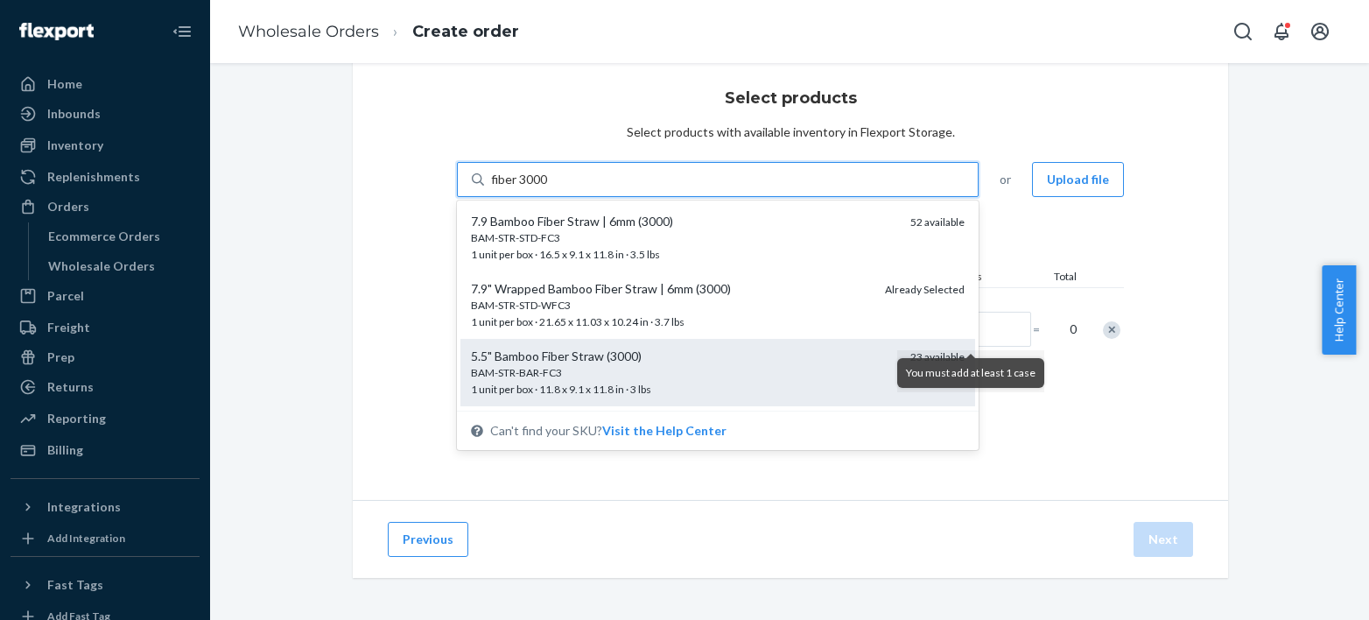
click at [717, 347] on div "5.5" Bamboo Fiber Straw (3000) BAM-STR-BAR-FC3 1 unit per box · 11.8 x 9.1 x 11…" at bounding box center [718, 372] width 515 height 67
click at [549, 188] on input "fiber 3000" at bounding box center [520, 180] width 58 height 18
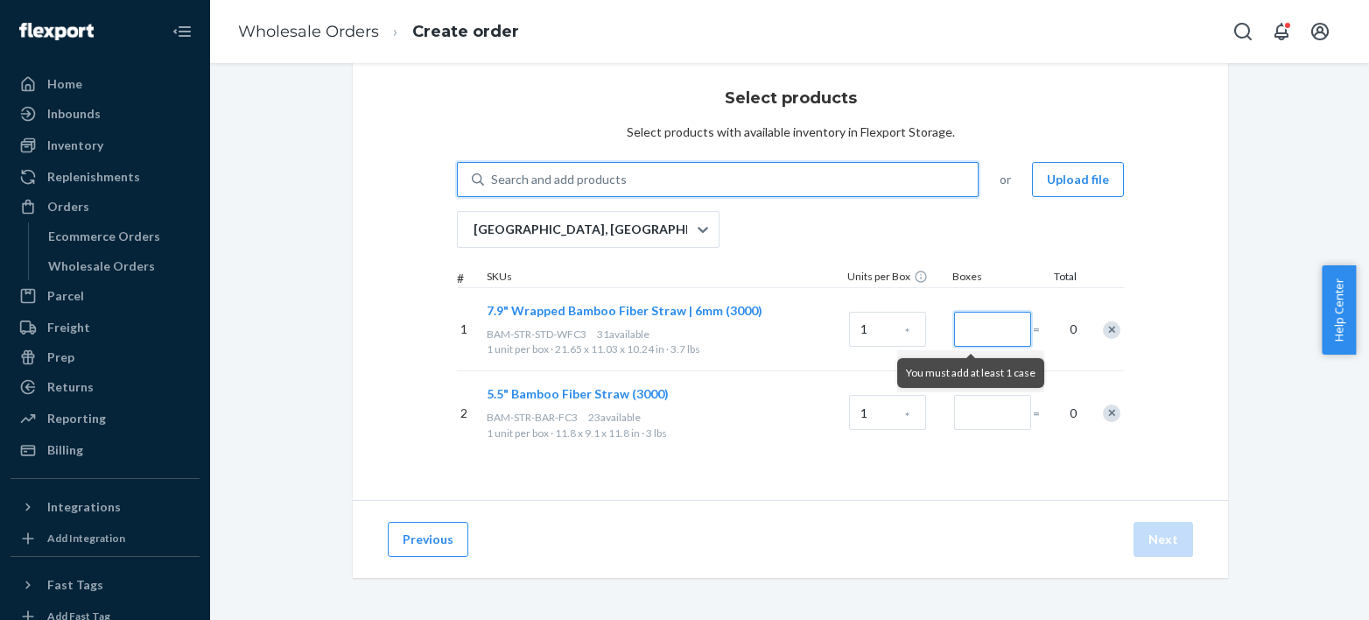
click at [962, 325] on input "Number of boxes" at bounding box center [992, 329] width 77 height 35
type input "1"
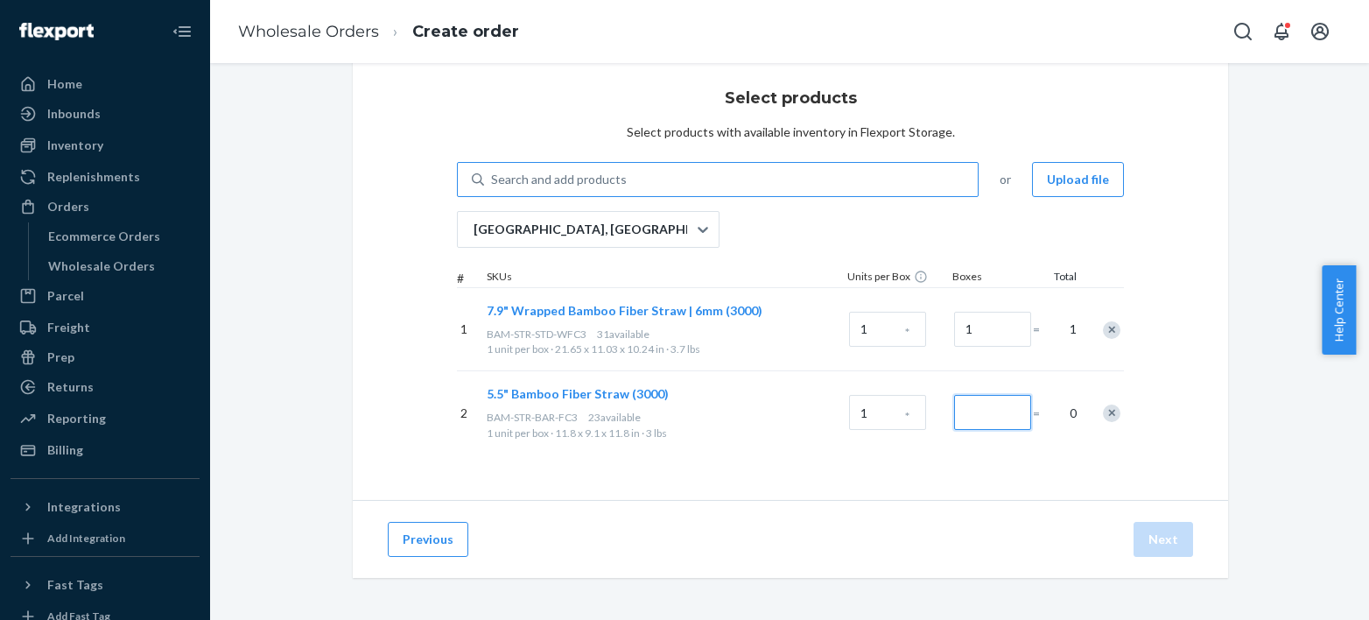
click at [987, 415] on input "Number of boxes" at bounding box center [992, 412] width 77 height 35
type input "1"
click at [912, 512] on div "Previous Next" at bounding box center [791, 539] width 876 height 78
click at [1172, 539] on button "Next" at bounding box center [1164, 539] width 60 height 35
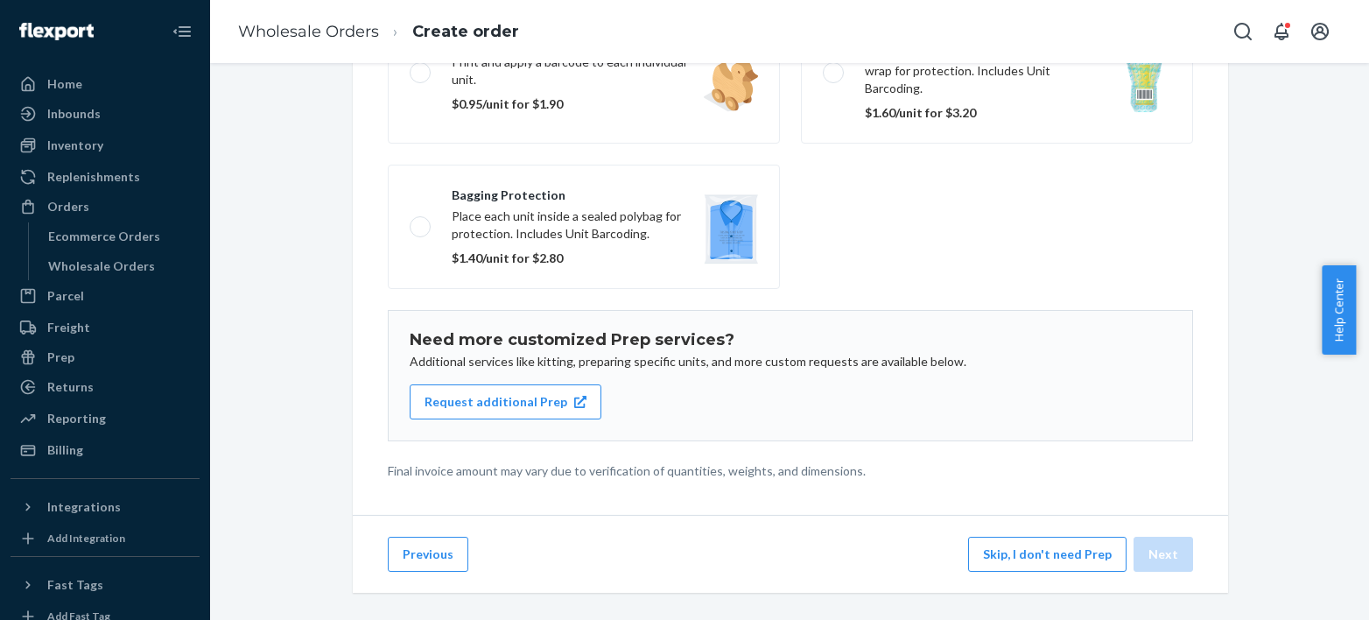
scroll to position [285, 0]
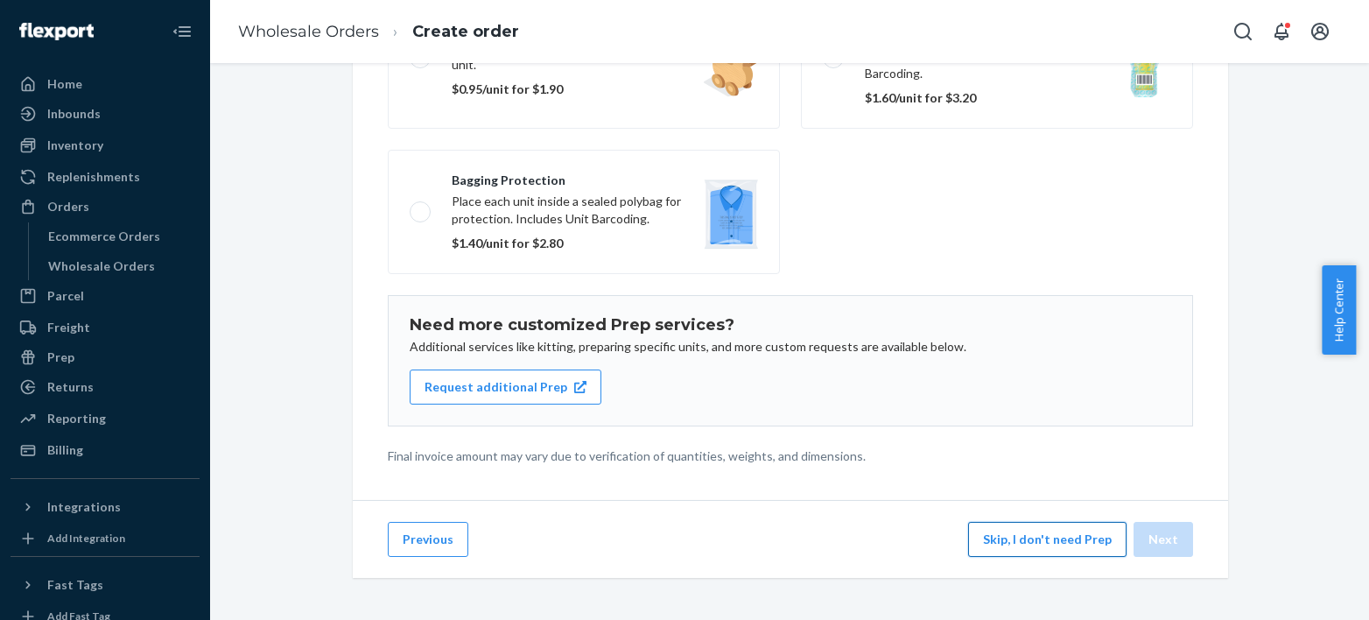
click at [978, 538] on button "Skip, I don't need Prep" at bounding box center [1047, 539] width 158 height 35
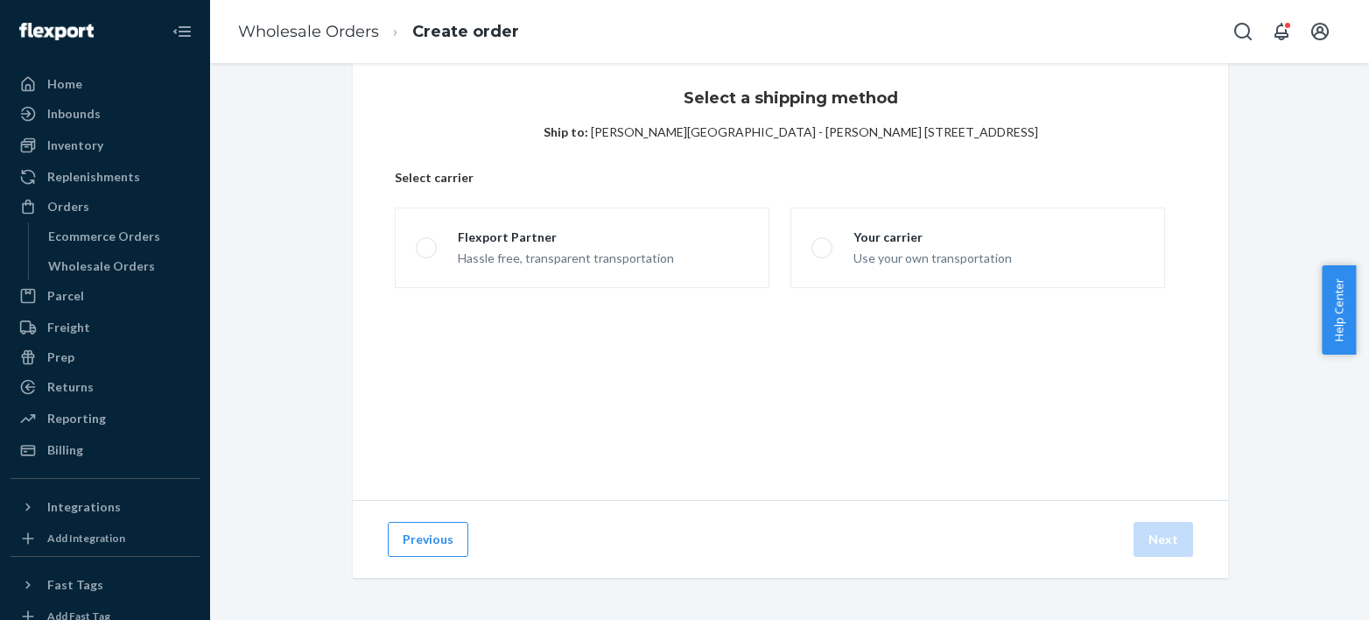
scroll to position [38, 0]
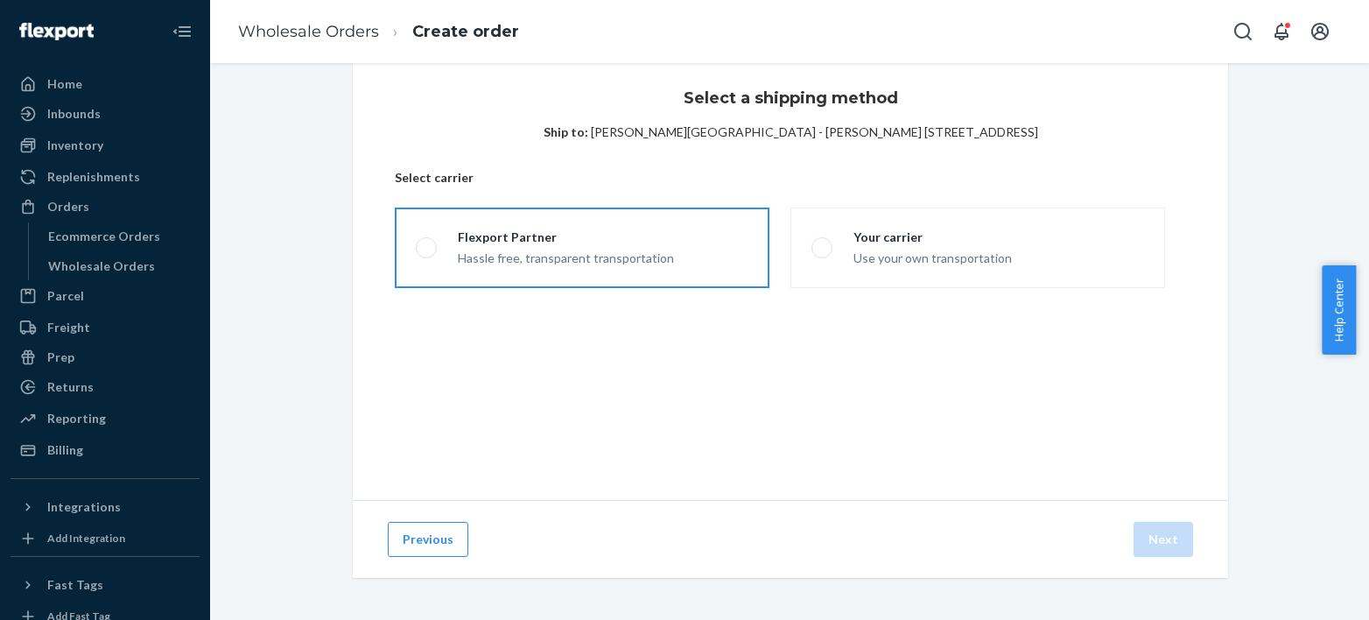
click at [668, 229] on label "Flexport Partner Hassle free, transparent transportation" at bounding box center [582, 248] width 375 height 81
click at [427, 243] on input "Flexport Partner Hassle free, transparent transportation" at bounding box center [421, 248] width 11 height 11
radio input "true"
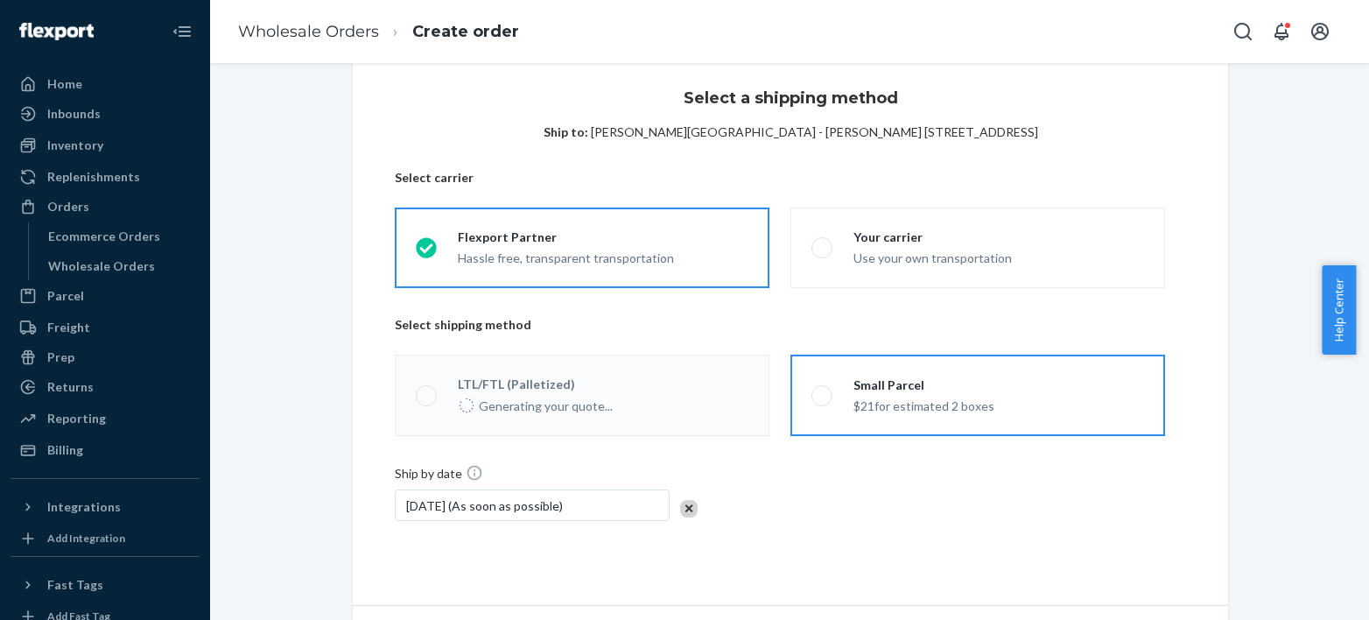
click at [819, 398] on span at bounding box center [822, 395] width 21 height 21
click at [819, 398] on input "Small Parcel $21 for estimated 2 boxes" at bounding box center [817, 395] width 11 height 11
radio input "true"
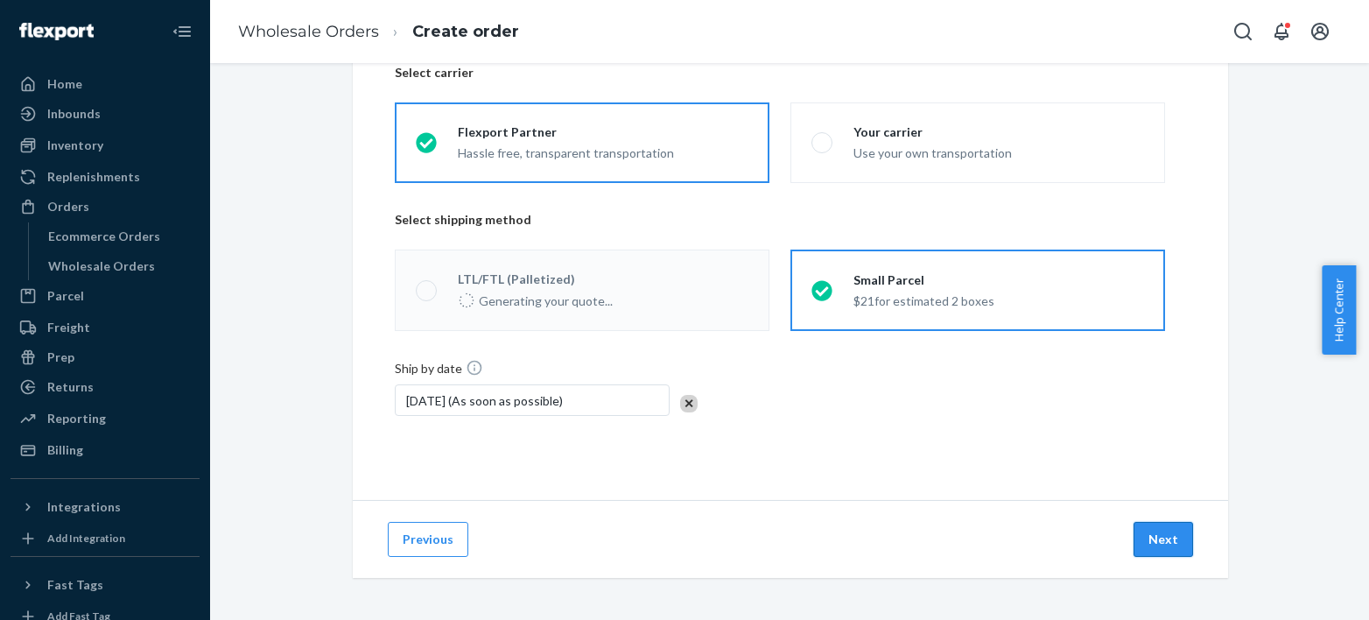
scroll to position [142, 0]
click at [1150, 533] on button "Next" at bounding box center [1164, 539] width 60 height 35
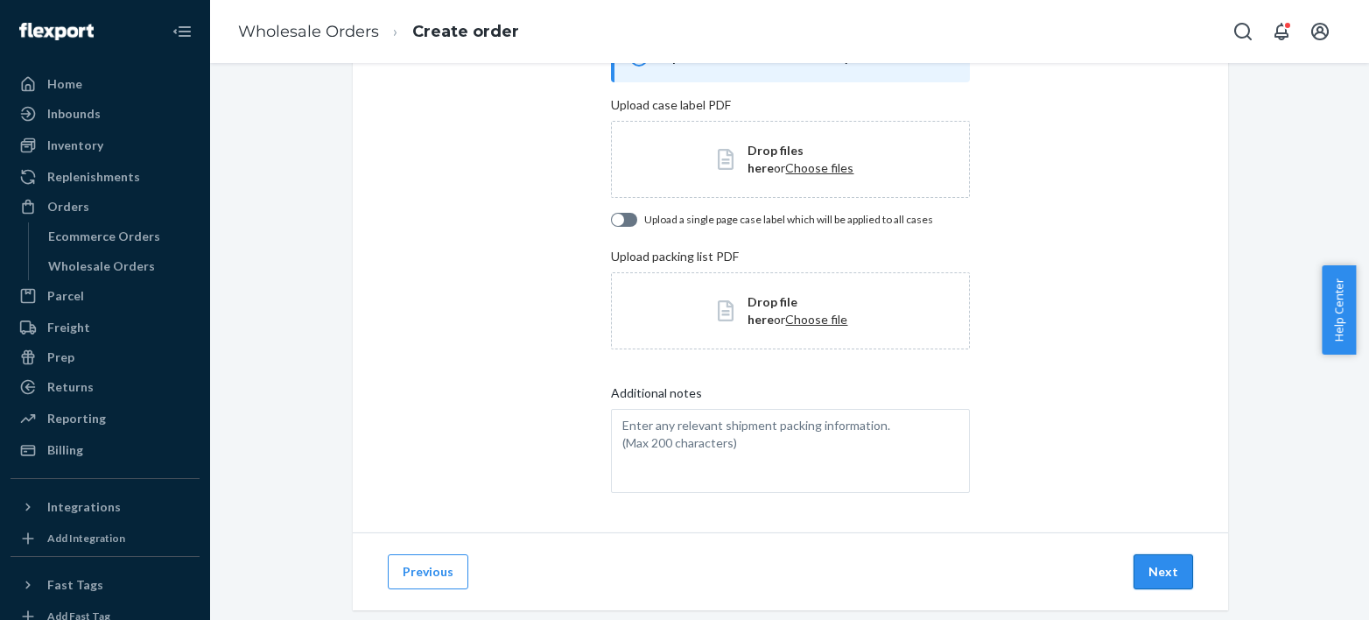
click at [1154, 570] on button "Next" at bounding box center [1164, 571] width 60 height 35
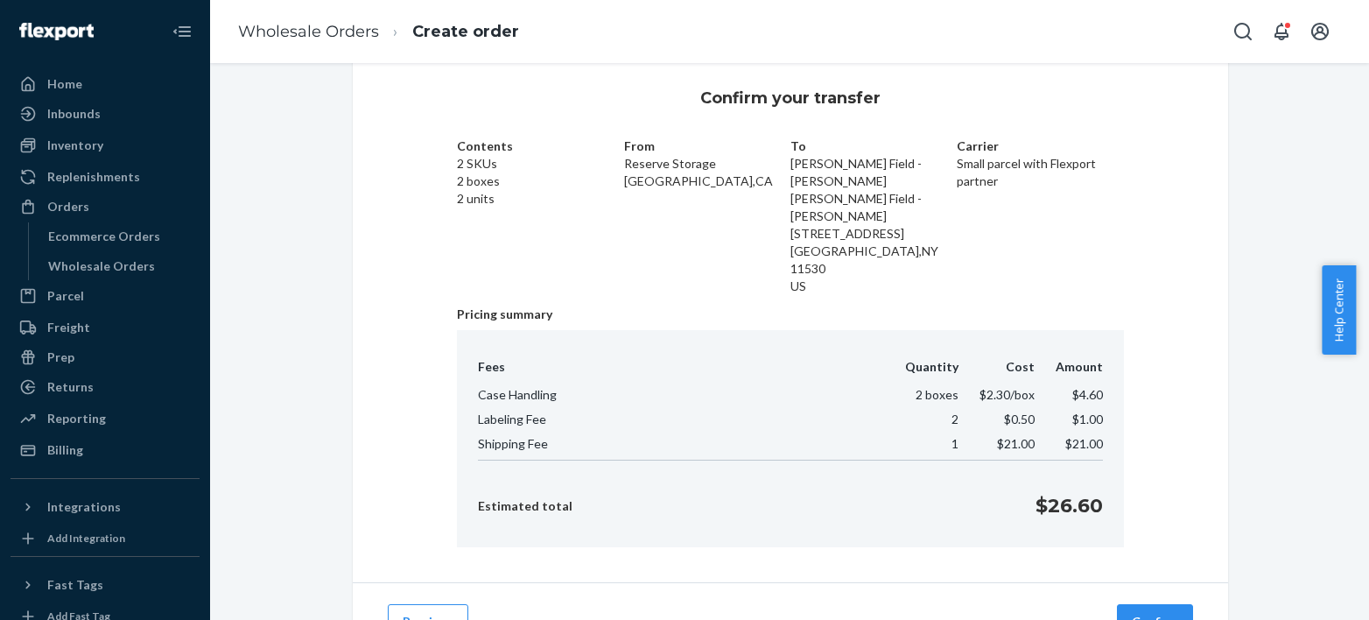
scroll to position [102, 0]
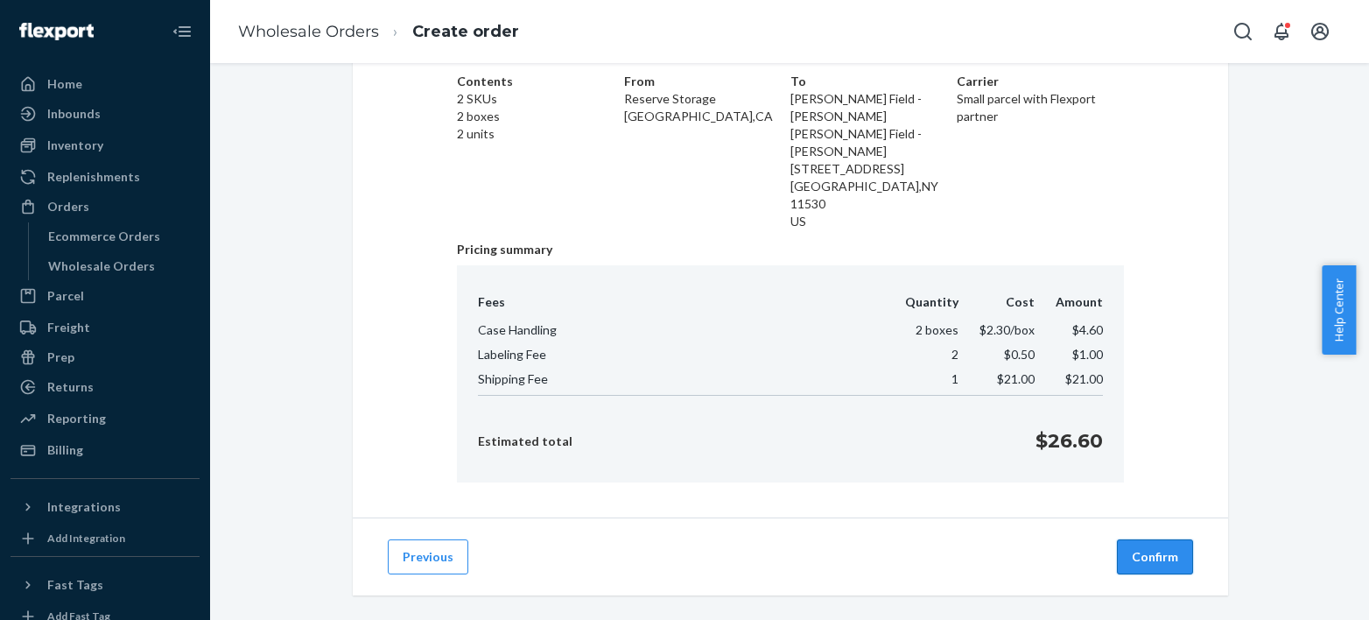
click at [1144, 540] on button "Confirm" at bounding box center [1155, 556] width 76 height 35
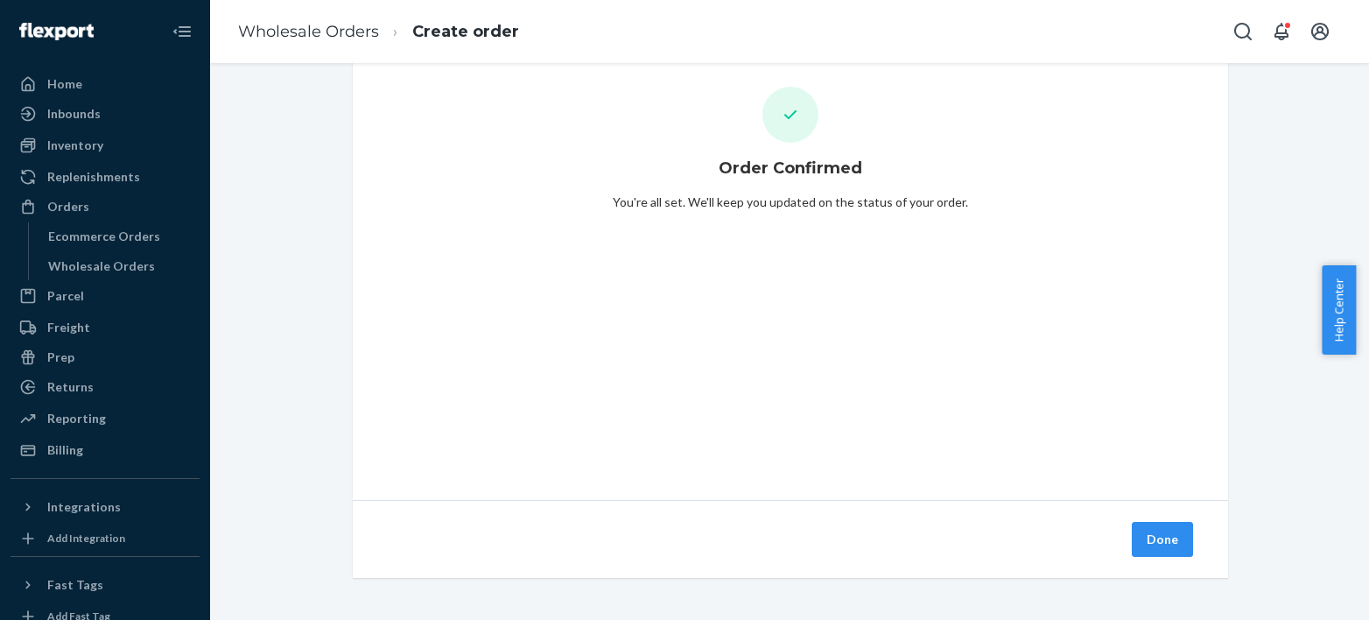
click at [1144, 540] on button "Done" at bounding box center [1162, 539] width 61 height 35
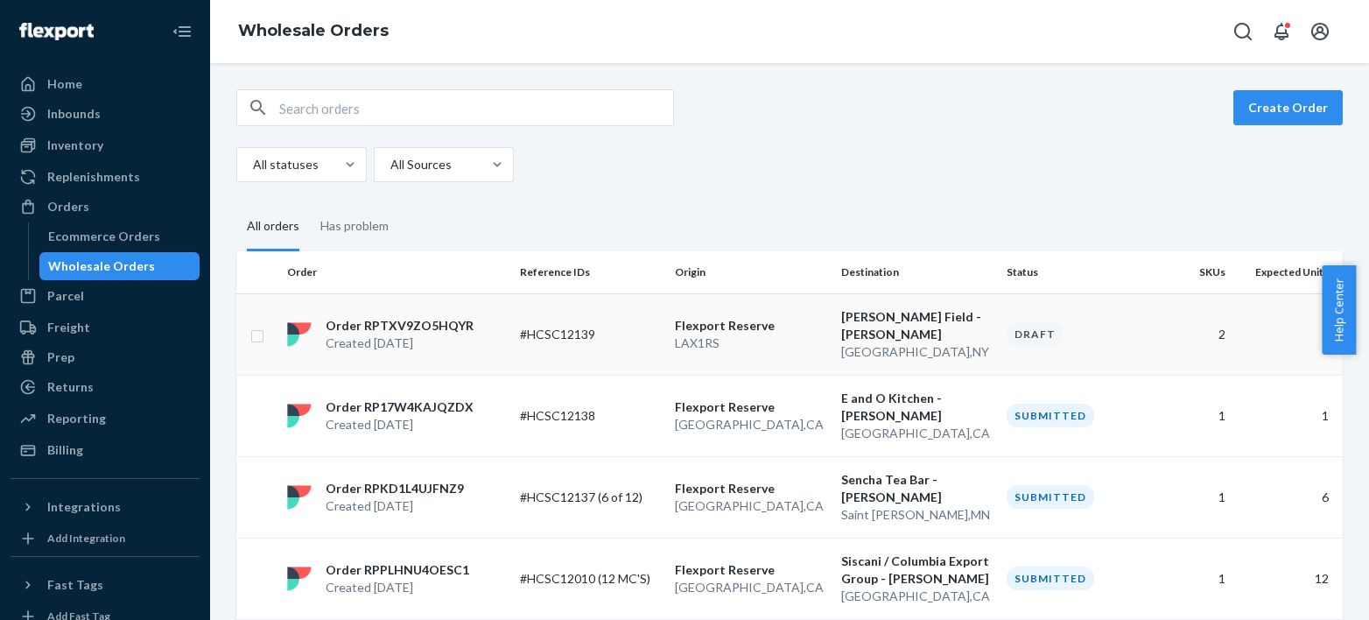
click at [655, 353] on td "#HCSC12139" at bounding box center [590, 333] width 155 height 81
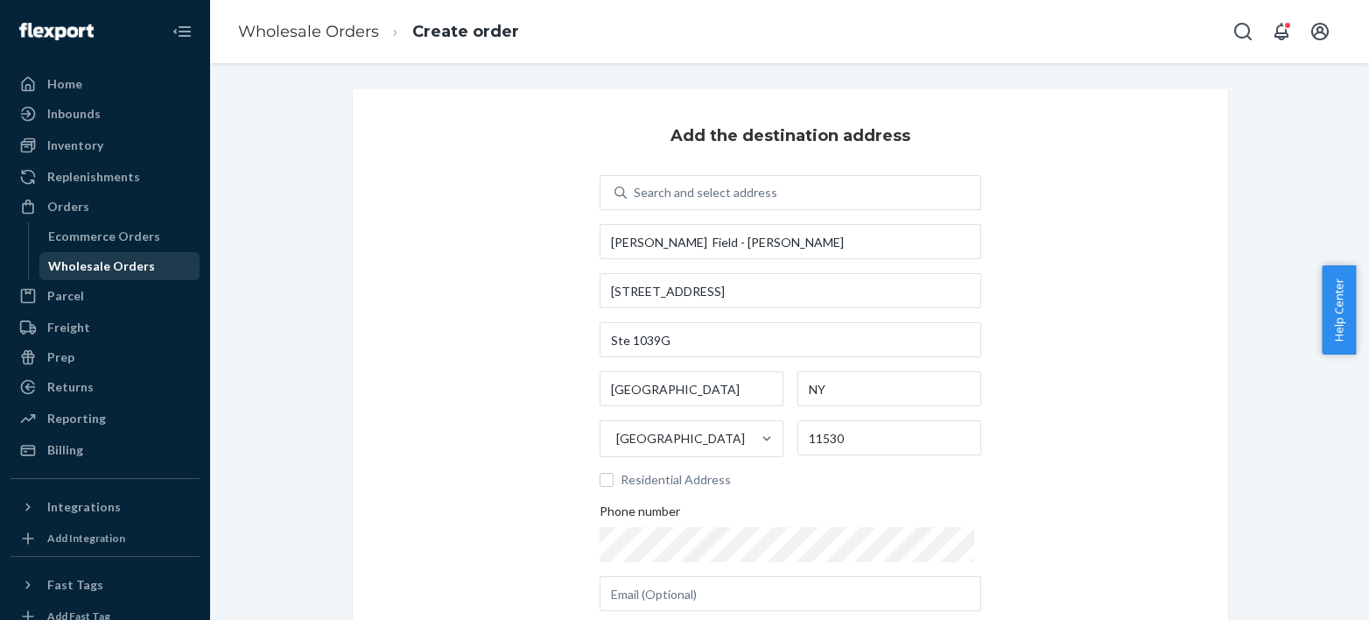
click at [88, 276] on div "Wholesale Orders" at bounding box center [120, 266] width 158 height 25
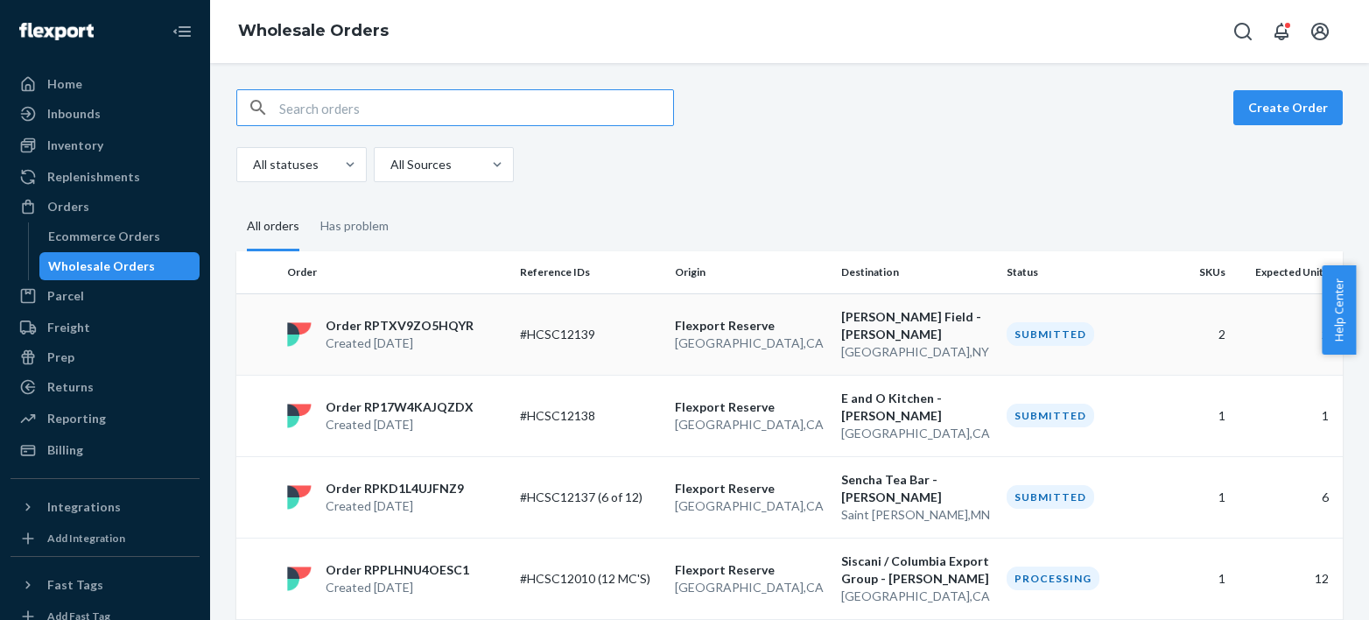
click at [616, 345] on td "#HCSC12139" at bounding box center [590, 333] width 155 height 81
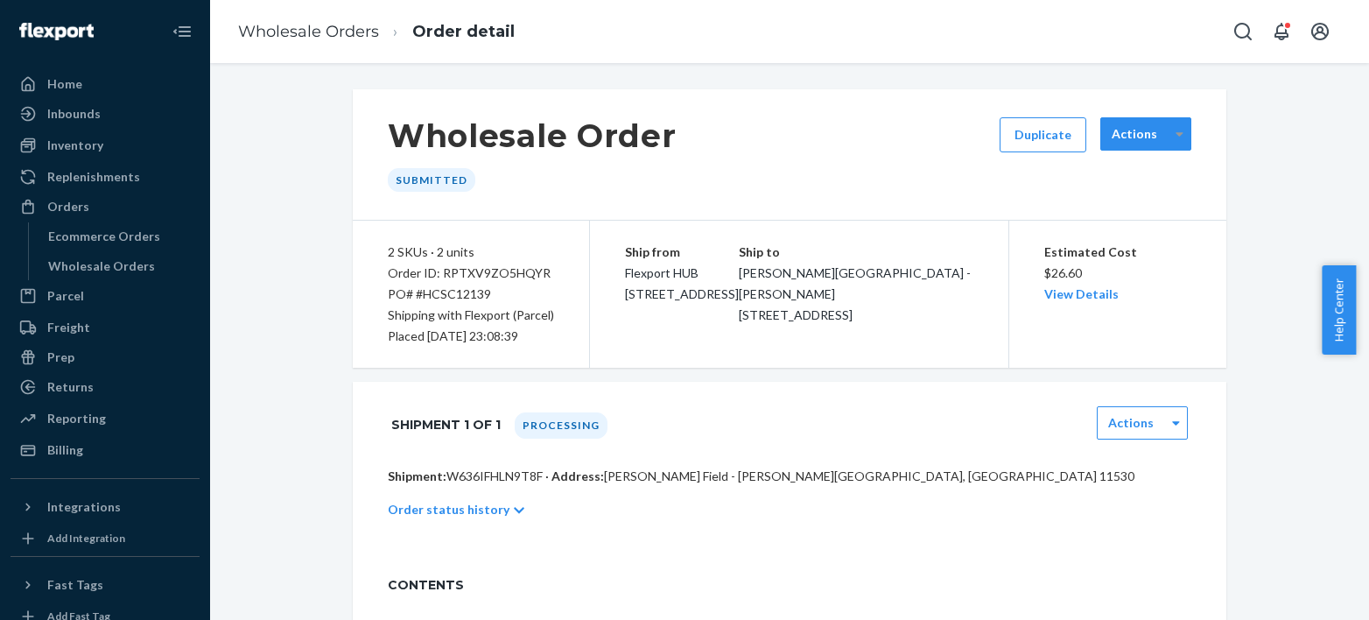
click at [1169, 132] on div at bounding box center [1180, 134] width 22 height 26
click at [1135, 169] on p "Cancel Order" at bounding box center [1155, 161] width 74 height 18
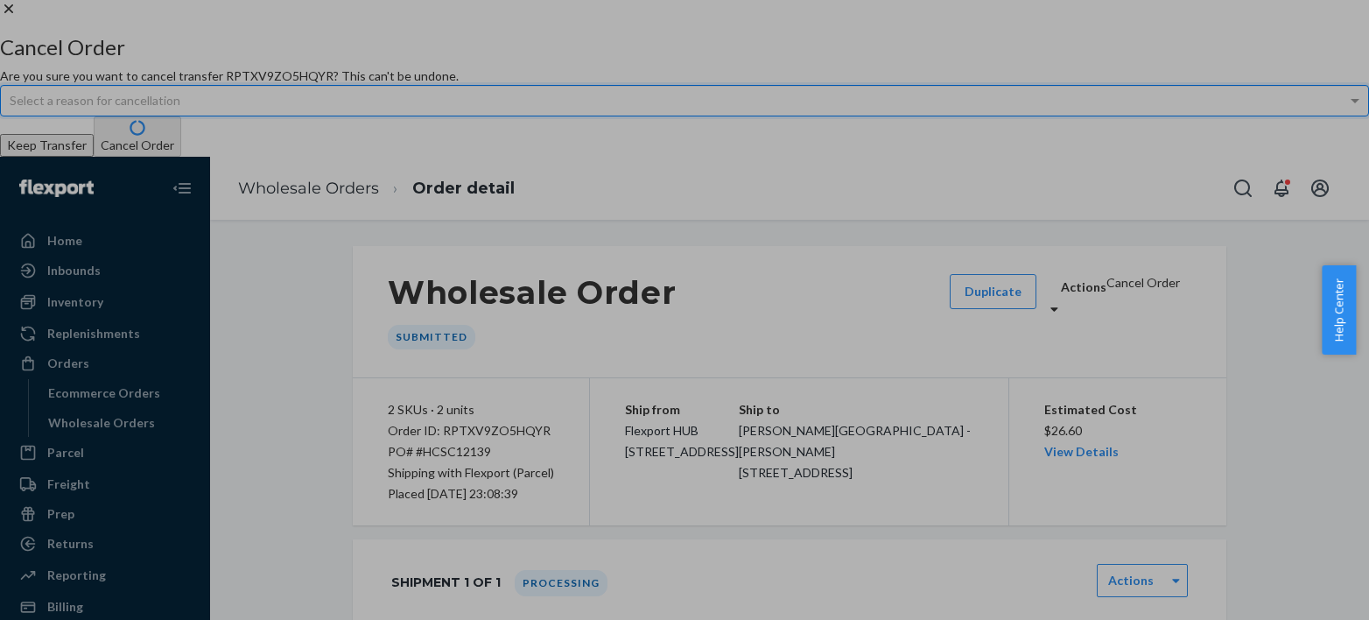
click at [781, 116] on div "Select a reason for cancellation" at bounding box center [685, 101] width 1368 height 30
click at [181, 157] on button "Cancel Order" at bounding box center [138, 136] width 88 height 40
